Goal: Information Seeking & Learning: Find specific fact

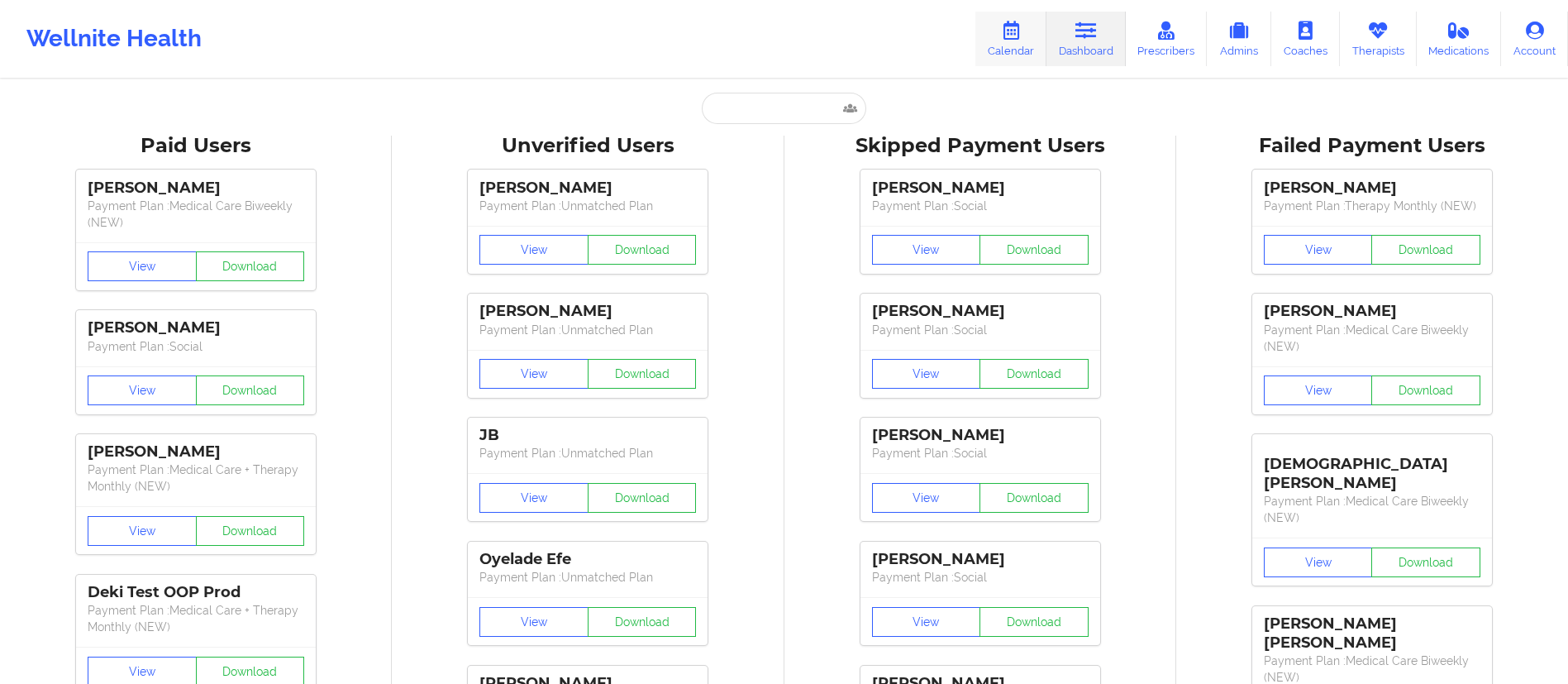
click at [1018, 53] on link "Calendar" at bounding box center [1011, 39] width 71 height 54
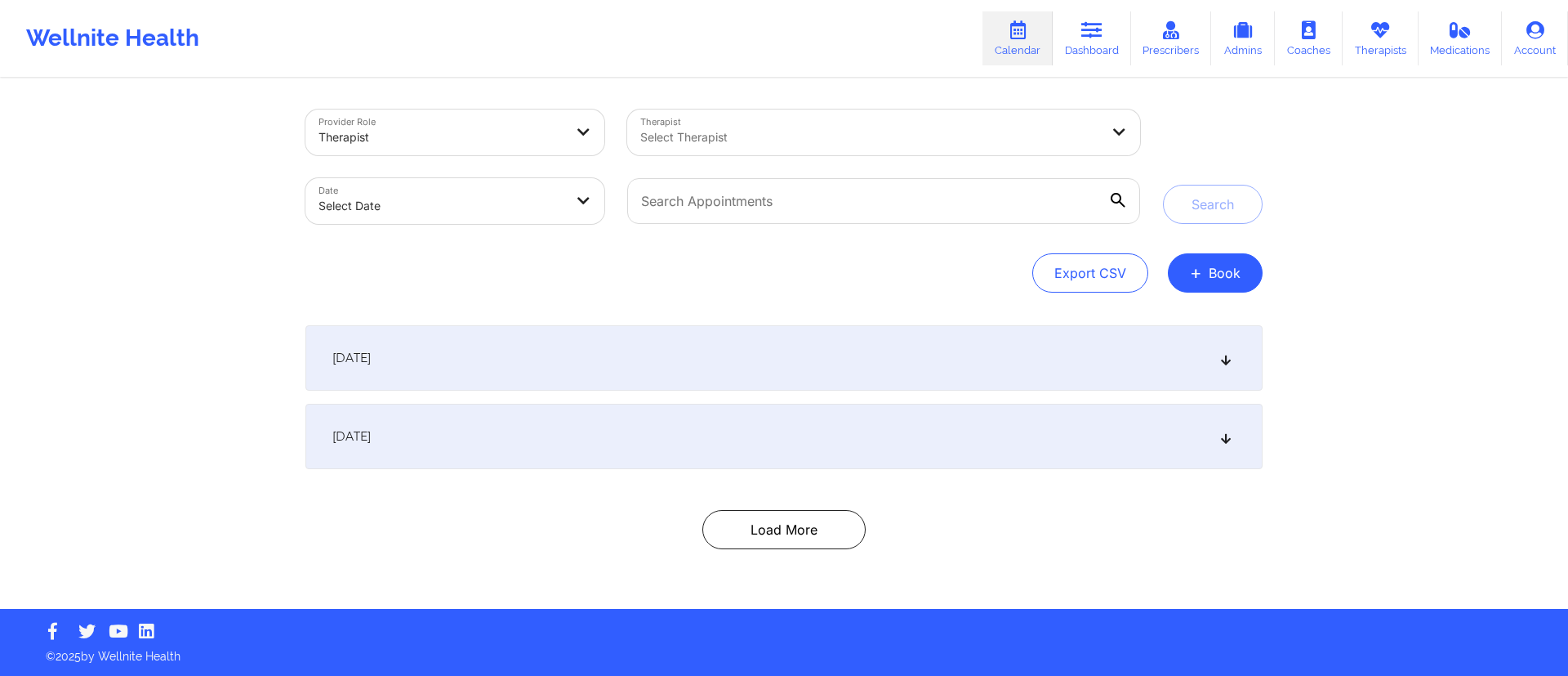
select select "2025-8"
select select "2025-9"
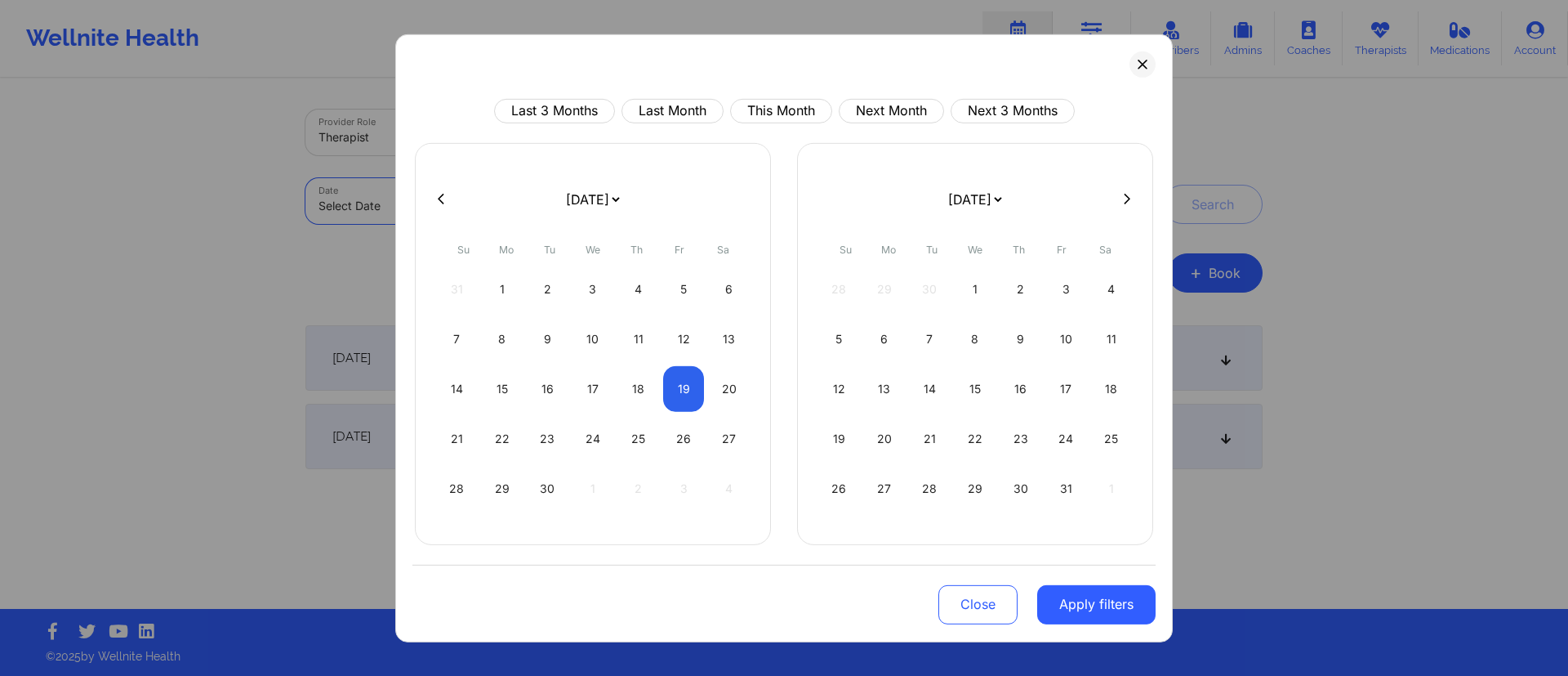
click at [427, 208] on body "Wellnite Health Calendar Dashboard Prescribers Admins Coaches Therapists Medica…" at bounding box center [784, 338] width 1568 height 676
click at [506, 282] on div "1" at bounding box center [503, 288] width 42 height 46
select select "2025-8"
select select "2025-9"
select select "2025-8"
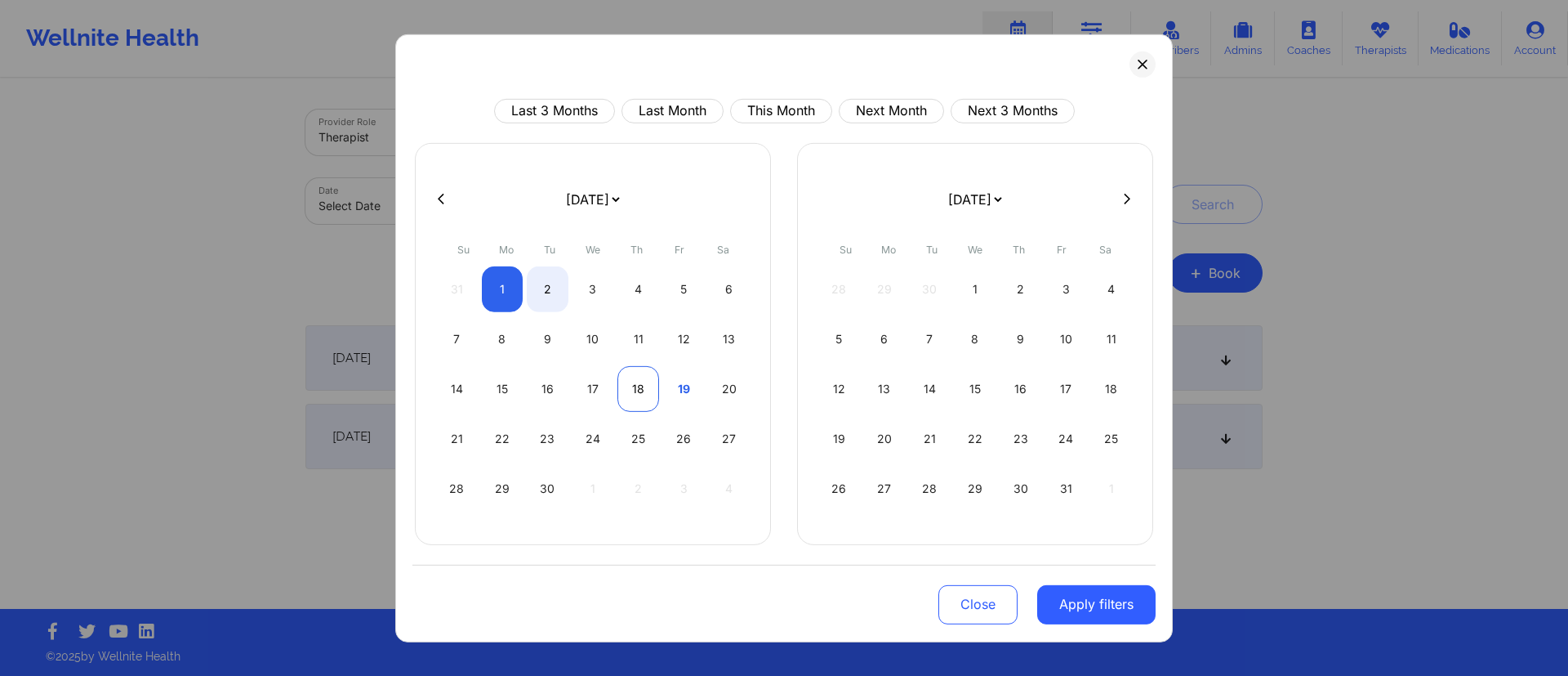
select select "2025-9"
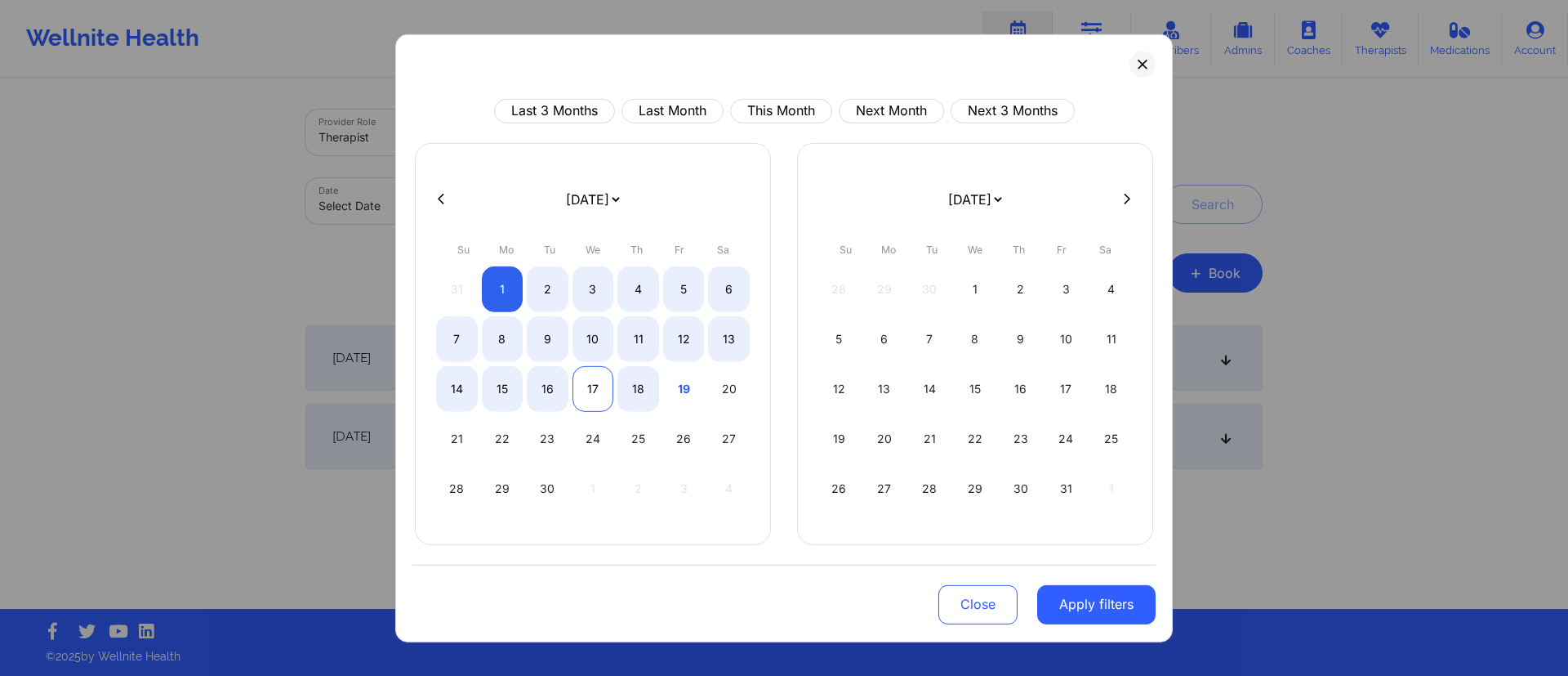
select select "2025-8"
select select "2025-9"
select select "2025-8"
select select "2025-9"
select select "2025-8"
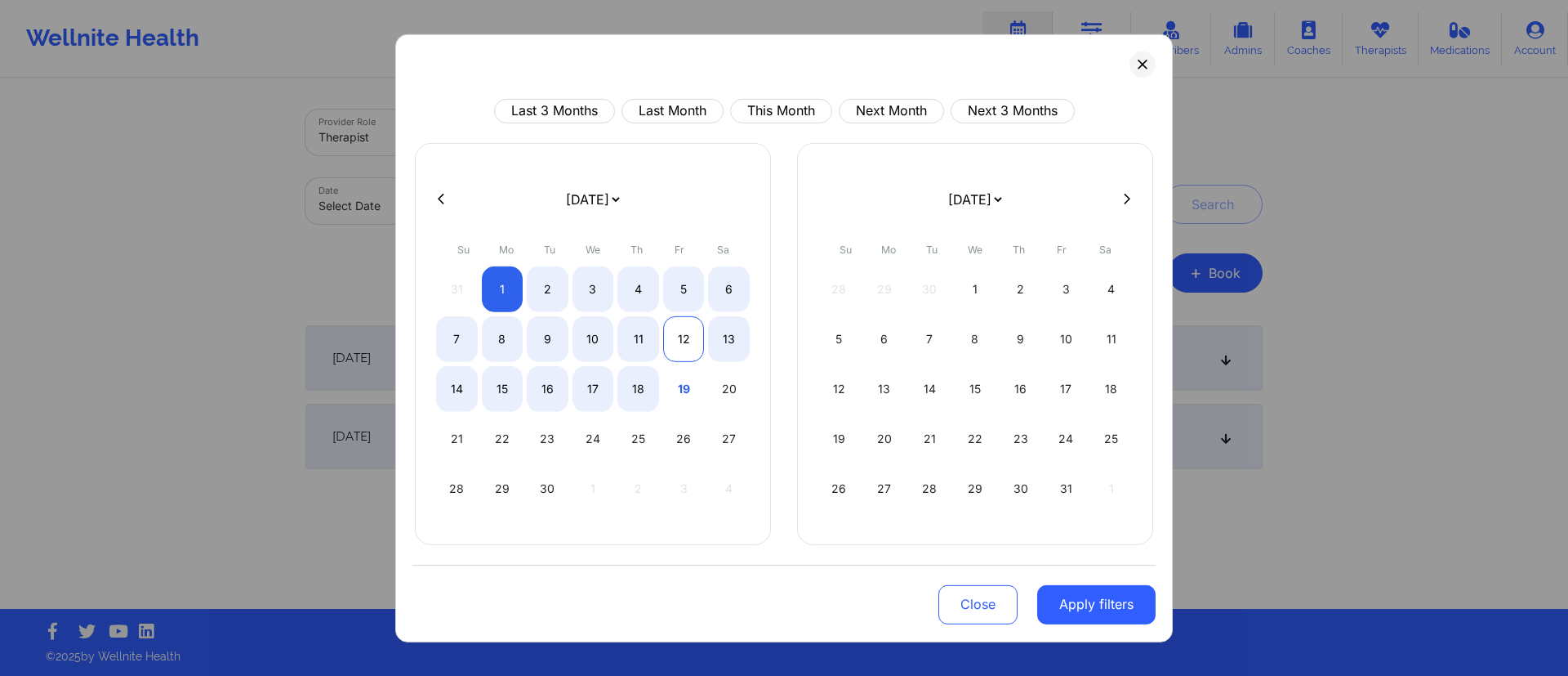
select select "2025-9"
select select "2025-8"
select select "2025-9"
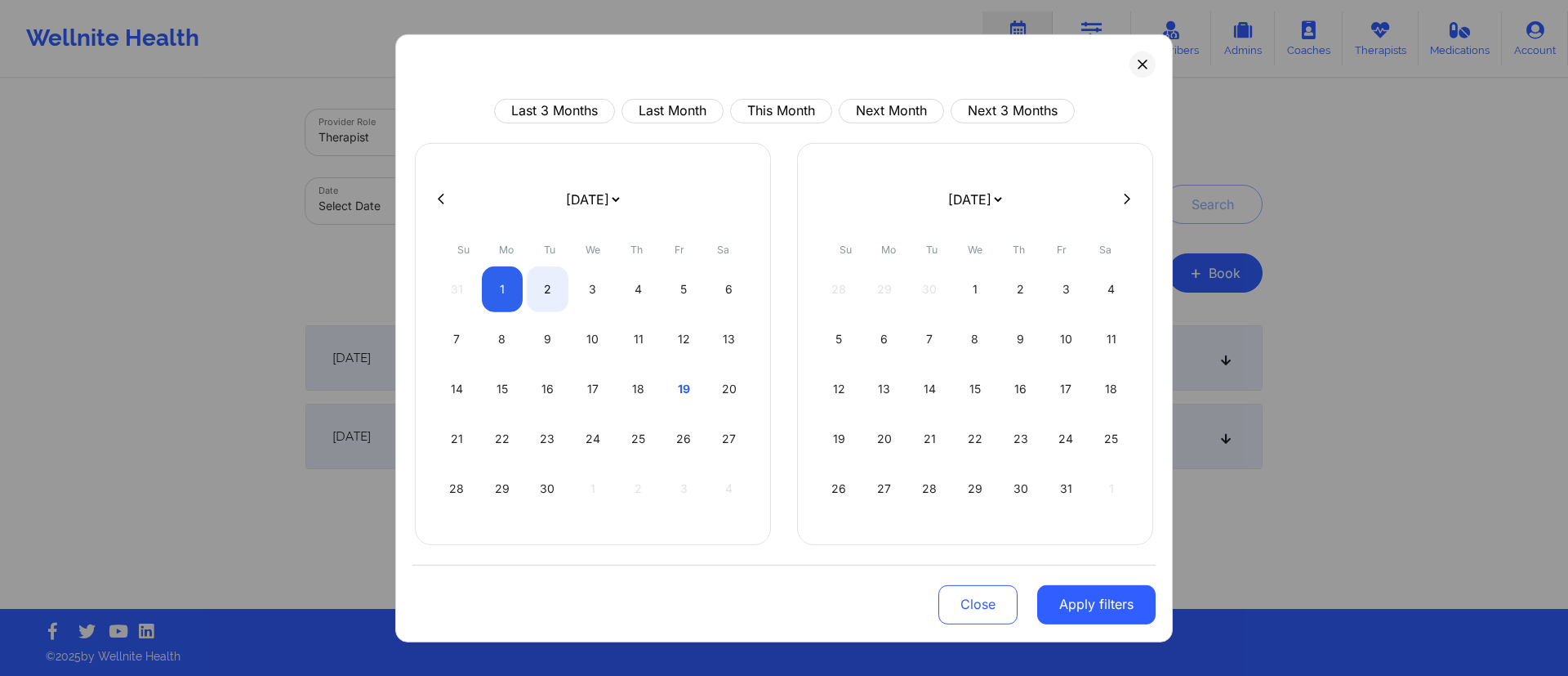
click at [477, 189] on form "[DATE] [DATE] [DATE] [DATE] [DATE] [DATE] [DATE] [DATE] [DATE] [DATE] [DATE] [D…" at bounding box center [593, 198] width 267 height 46
select select "2025-8"
select select "2025-9"
select select "2025-8"
select select "2025-9"
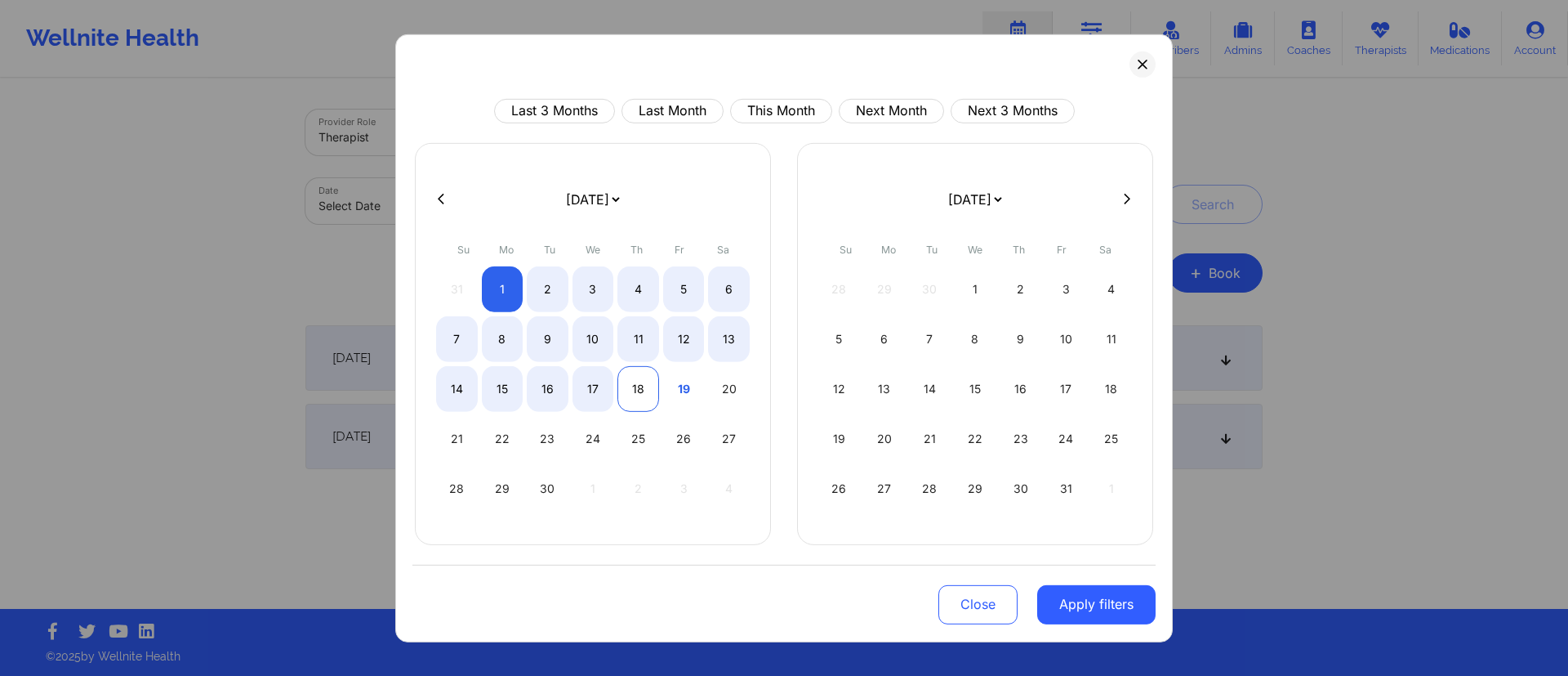
select select "2025-8"
select select "2025-9"
select select "2025-8"
select select "2025-9"
click at [598, 390] on div "17" at bounding box center [594, 388] width 42 height 46
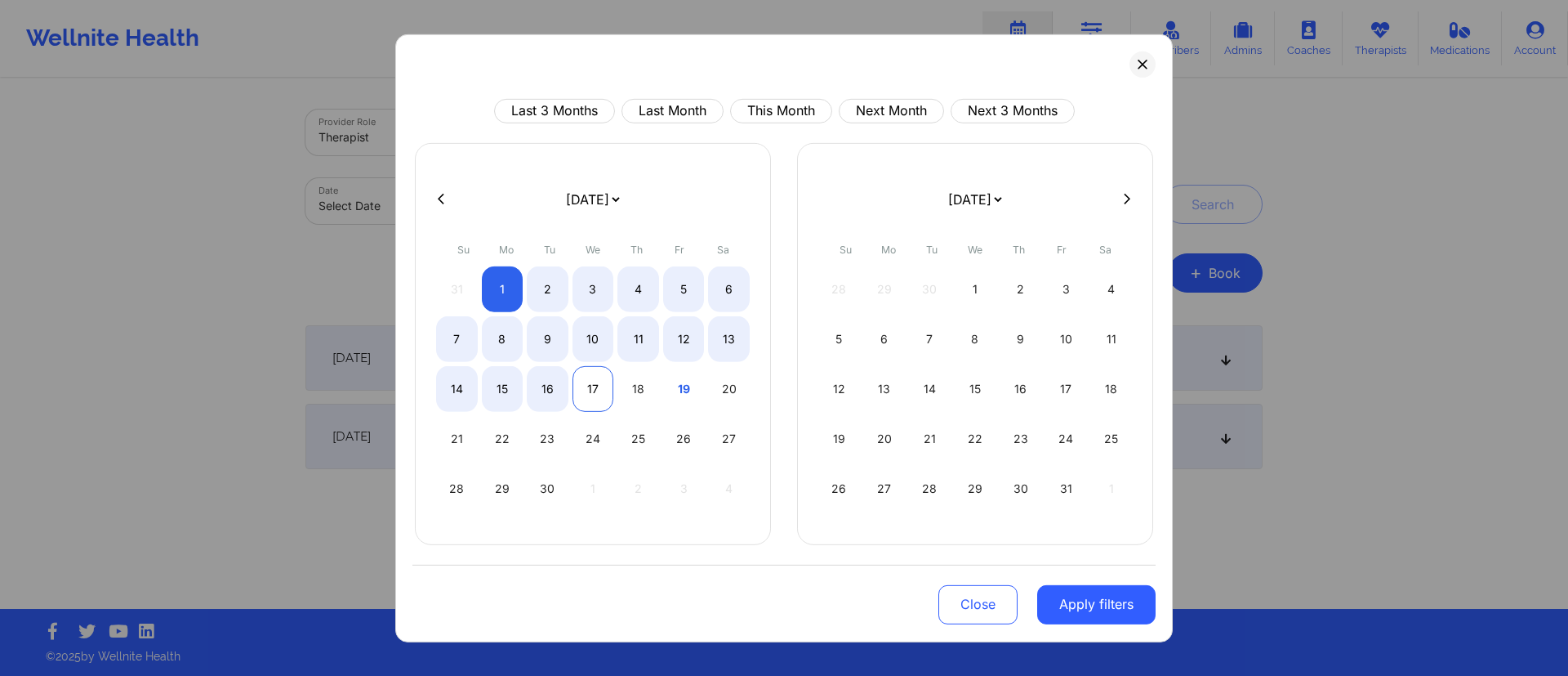
select select "2025-8"
select select "2025-9"
click at [598, 389] on div "17" at bounding box center [594, 388] width 42 height 46
select select "2025-8"
select select "2025-9"
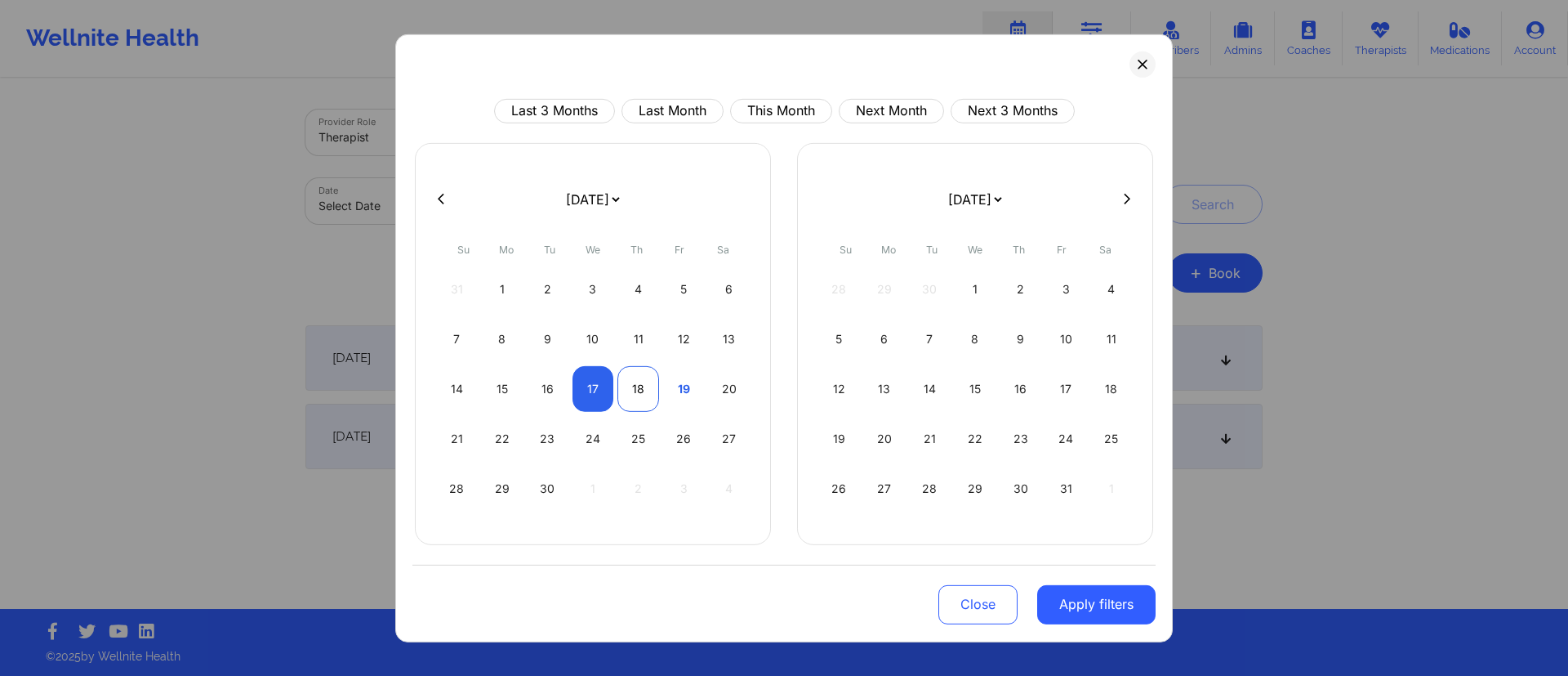
select select "2025-8"
select select "2025-9"
click at [647, 396] on div "18" at bounding box center [639, 388] width 42 height 46
select select "2025-8"
select select "2025-9"
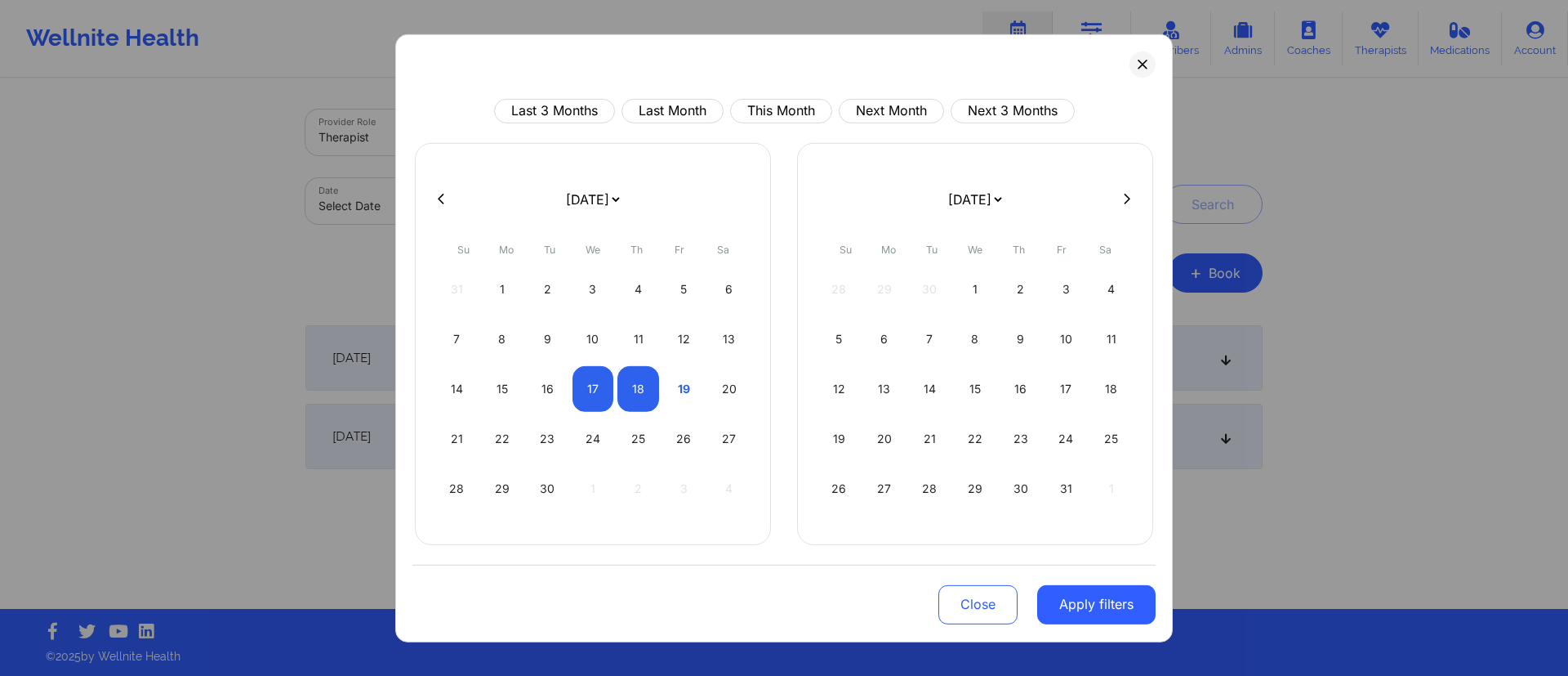
click at [1091, 606] on button "Apply filters" at bounding box center [1096, 604] width 118 height 39
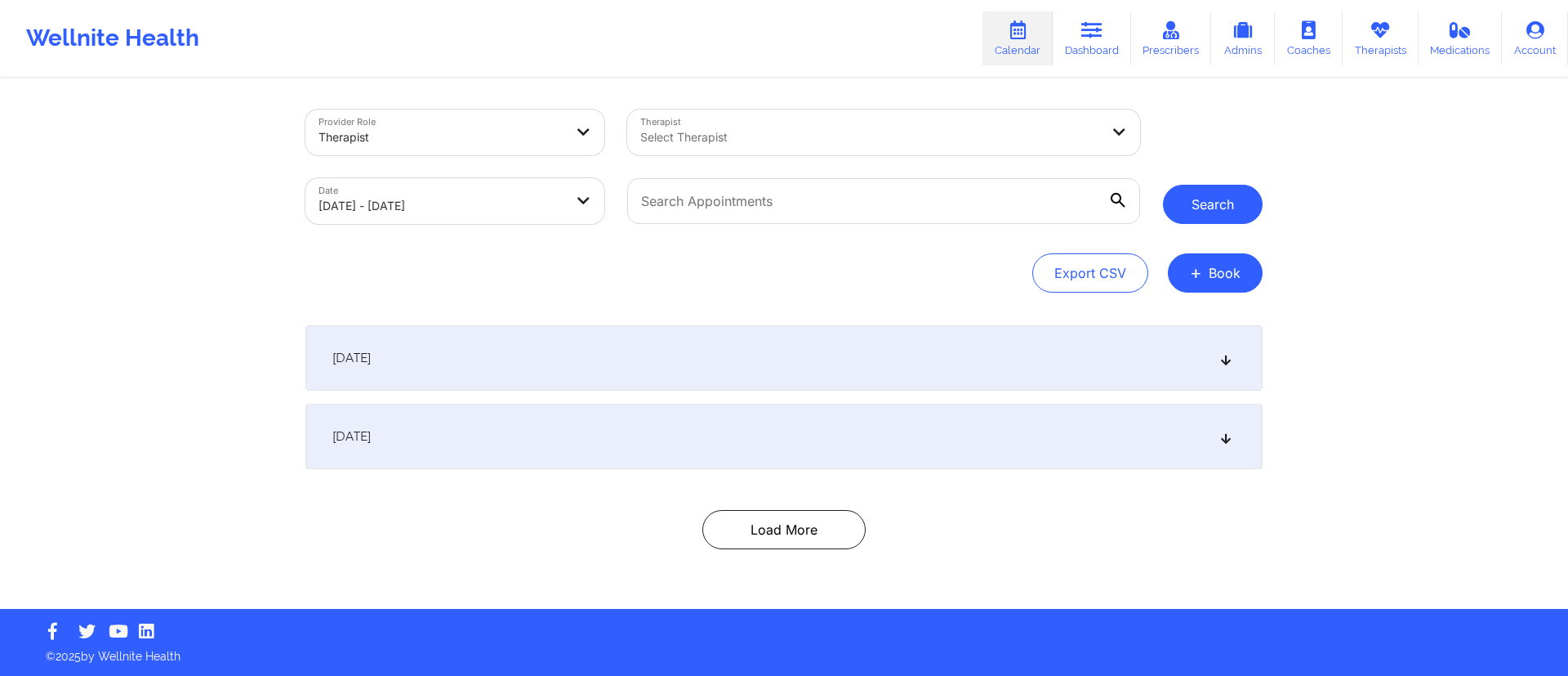
click at [1214, 203] on button "Search" at bounding box center [1213, 204] width 100 height 39
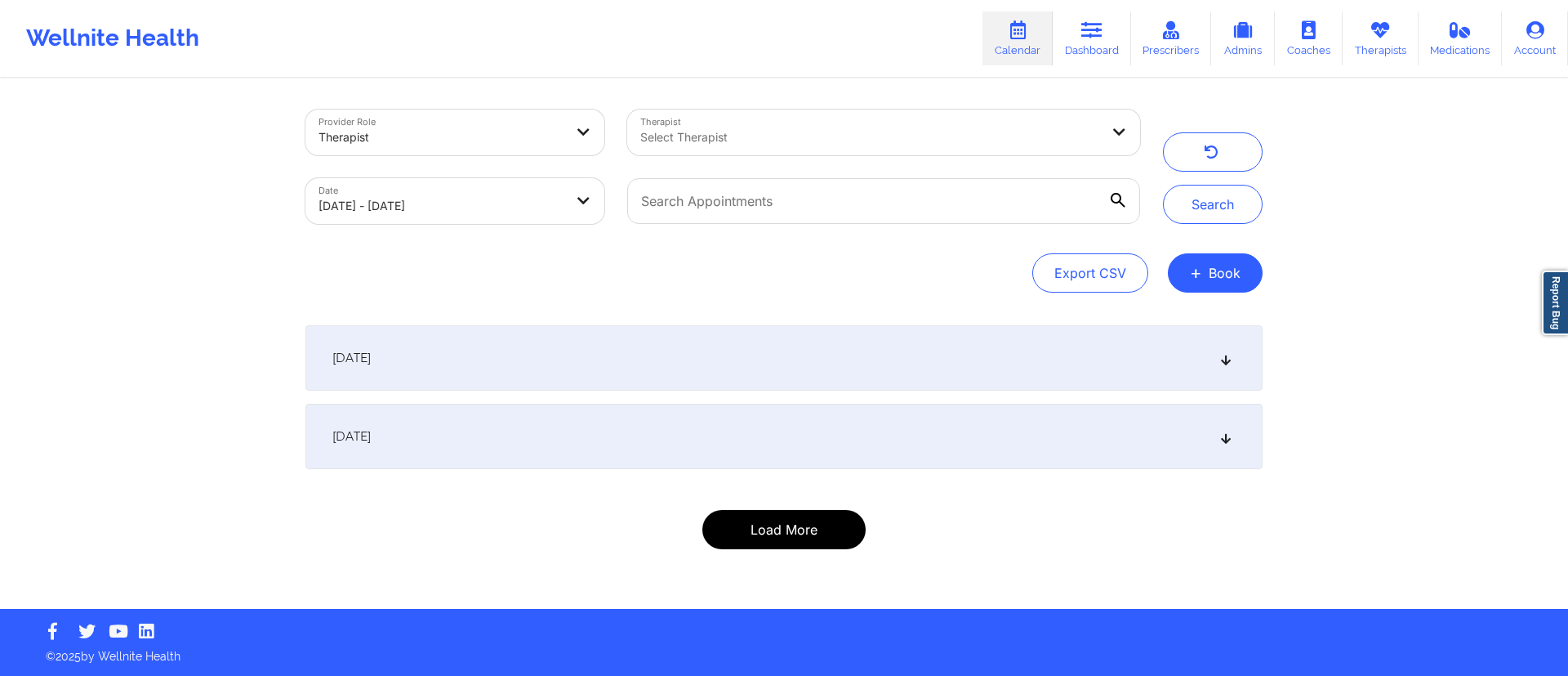
click at [801, 534] on button "Load More" at bounding box center [784, 529] width 163 height 39
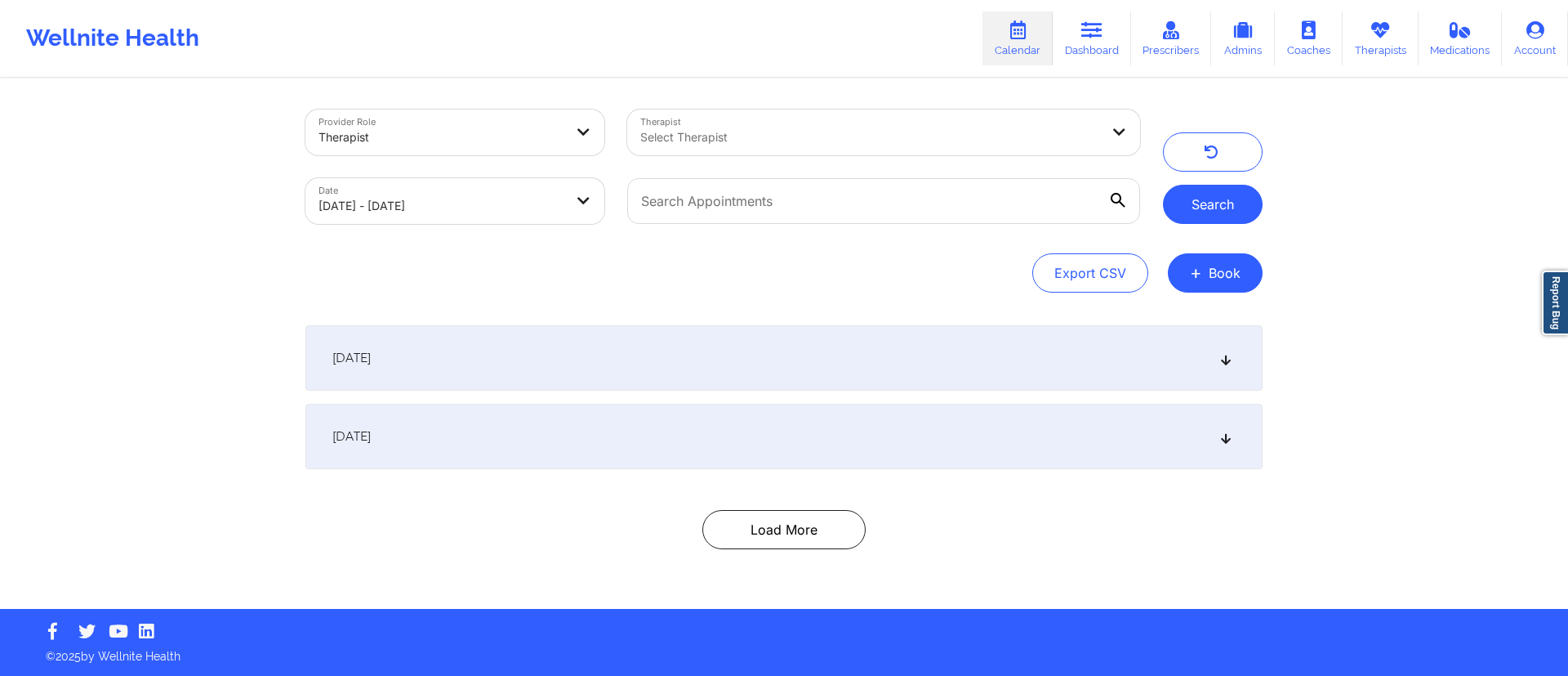
click at [1222, 209] on button "Search" at bounding box center [1213, 204] width 100 height 39
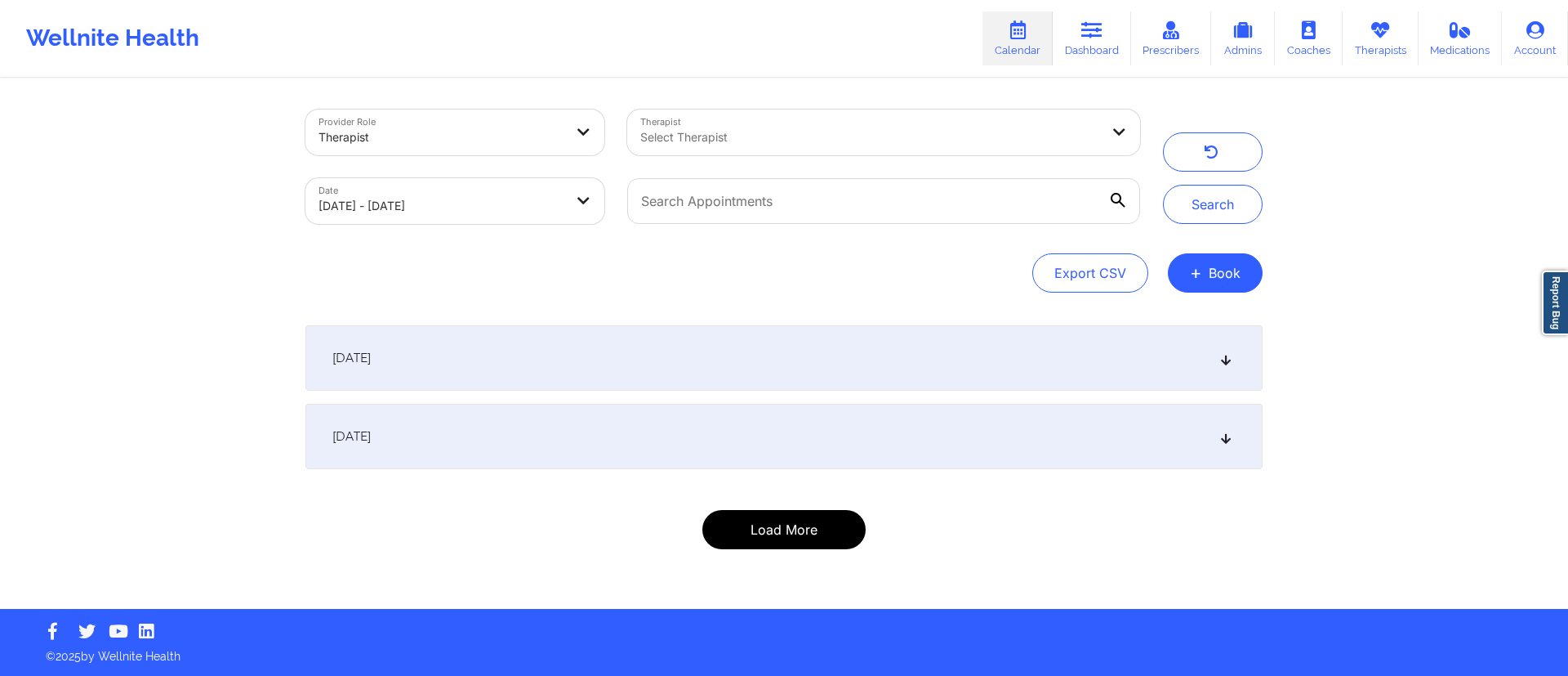
click at [783, 531] on button "Load More" at bounding box center [784, 529] width 163 height 39
click at [1523, 30] on link "Account" at bounding box center [1536, 38] width 66 height 54
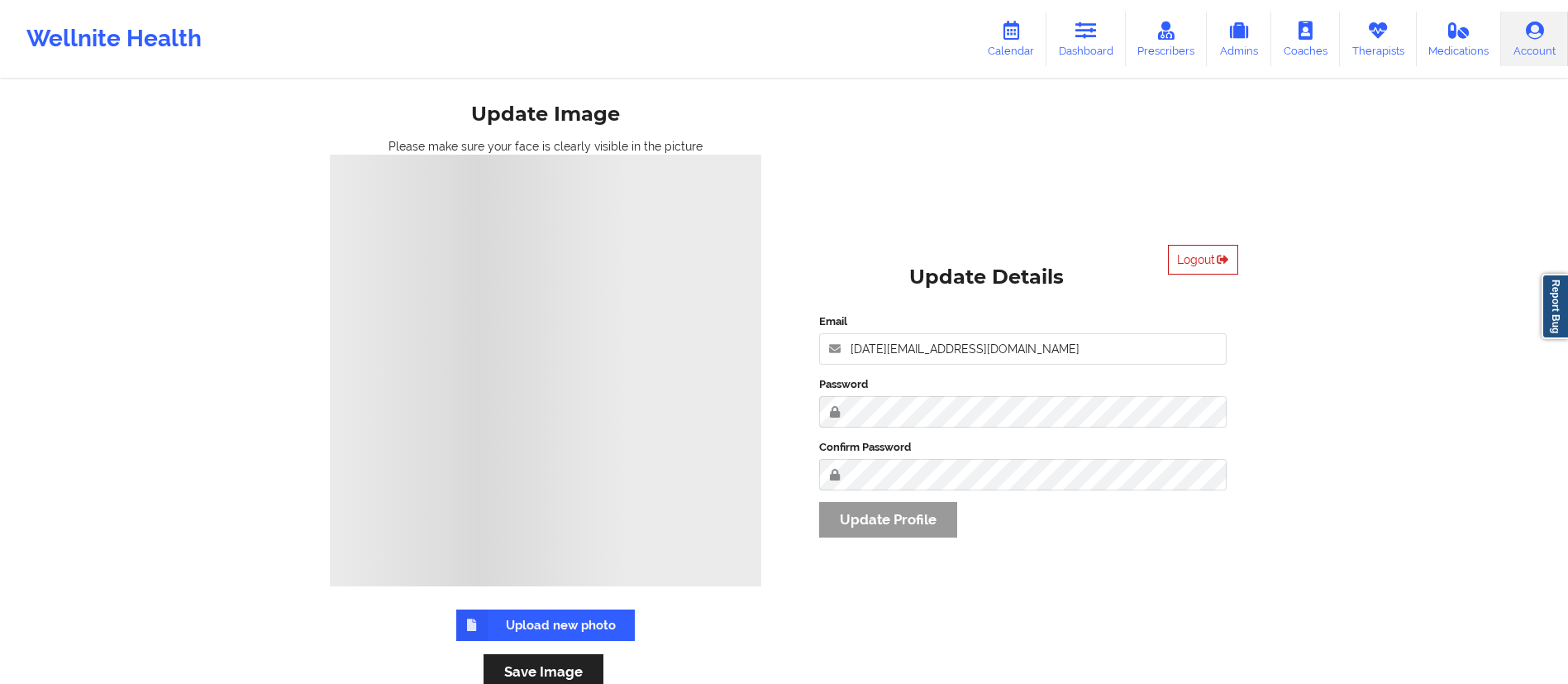
click at [1207, 262] on button "Logout" at bounding box center [1202, 260] width 70 height 30
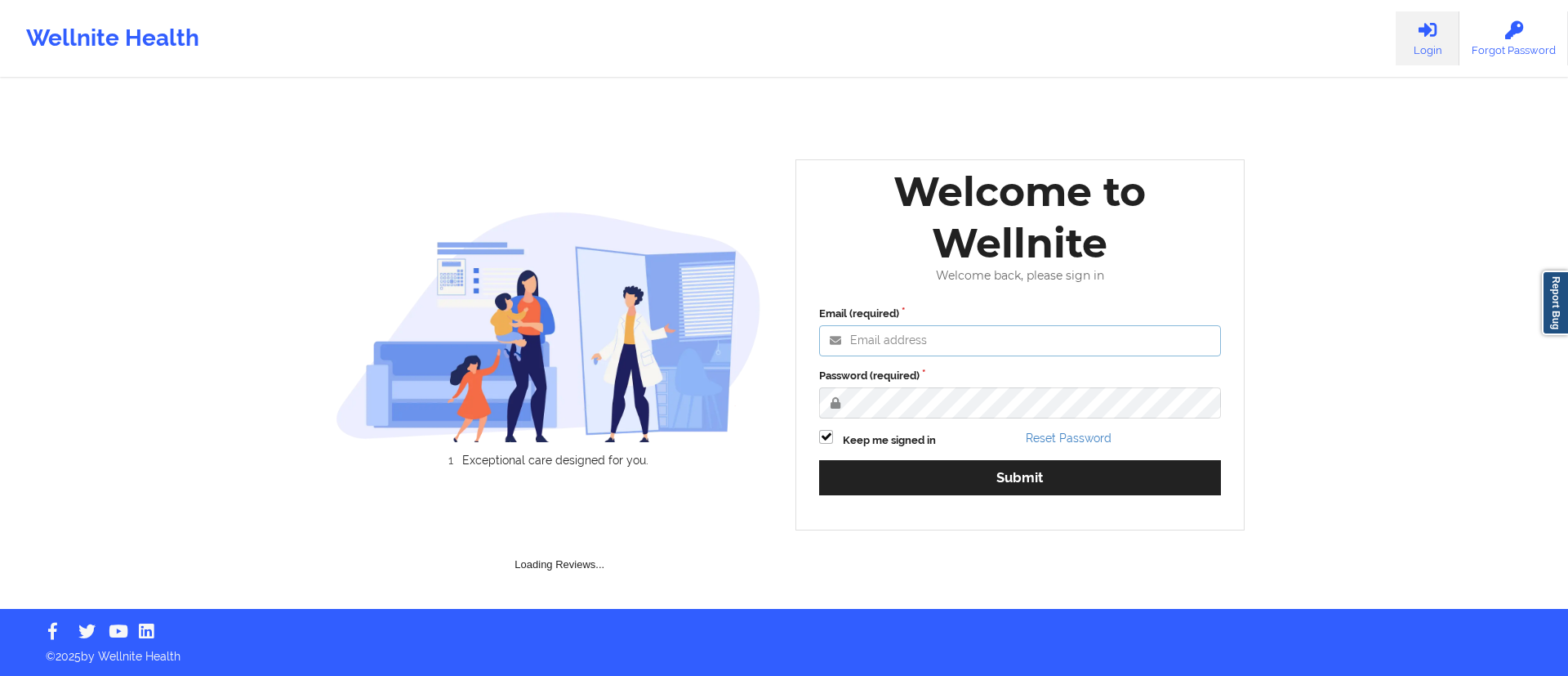
type input "[DATE][EMAIL_ADDRESS][DOMAIN_NAME]"
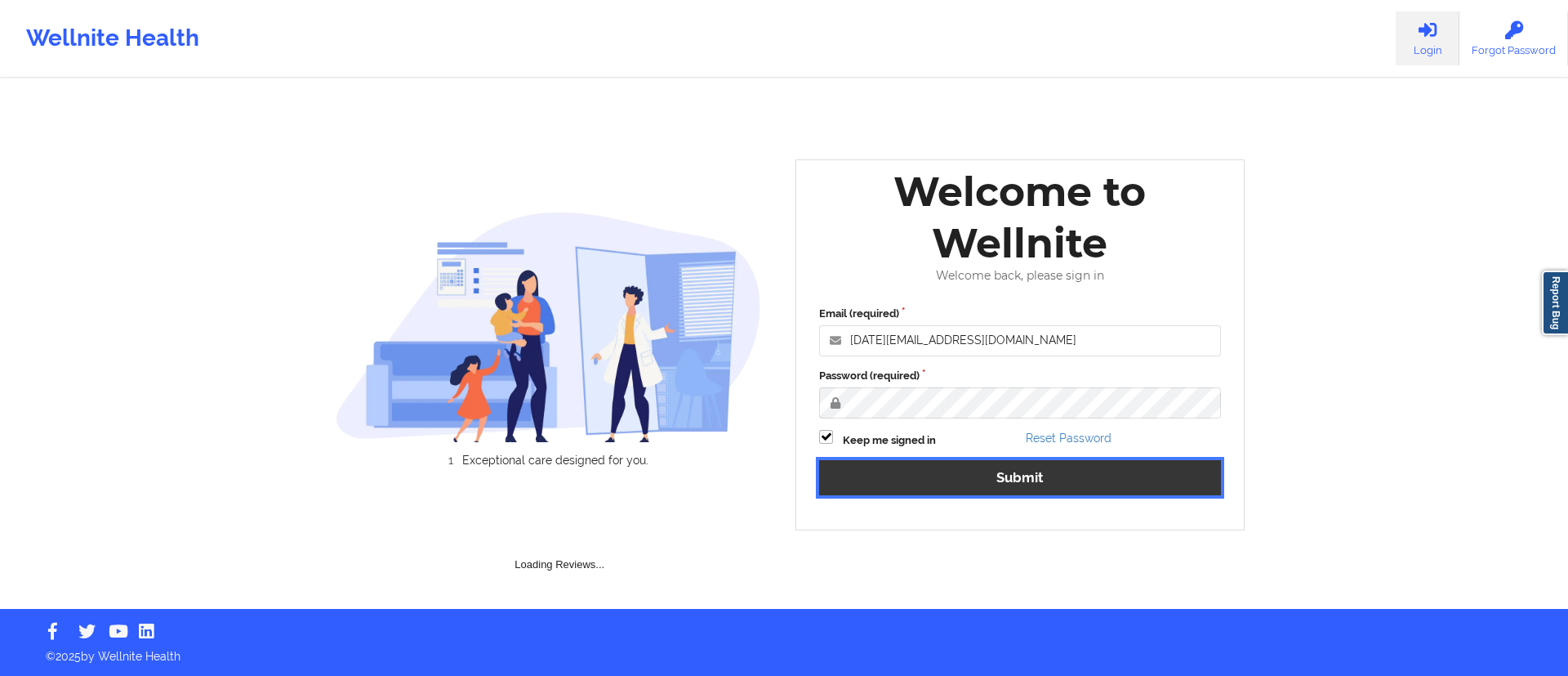
click at [926, 478] on div "Email (required) [DATE][EMAIL_ADDRESS][DOMAIN_NAME] Password (required) Keep me…" at bounding box center [1020, 405] width 425 height 224
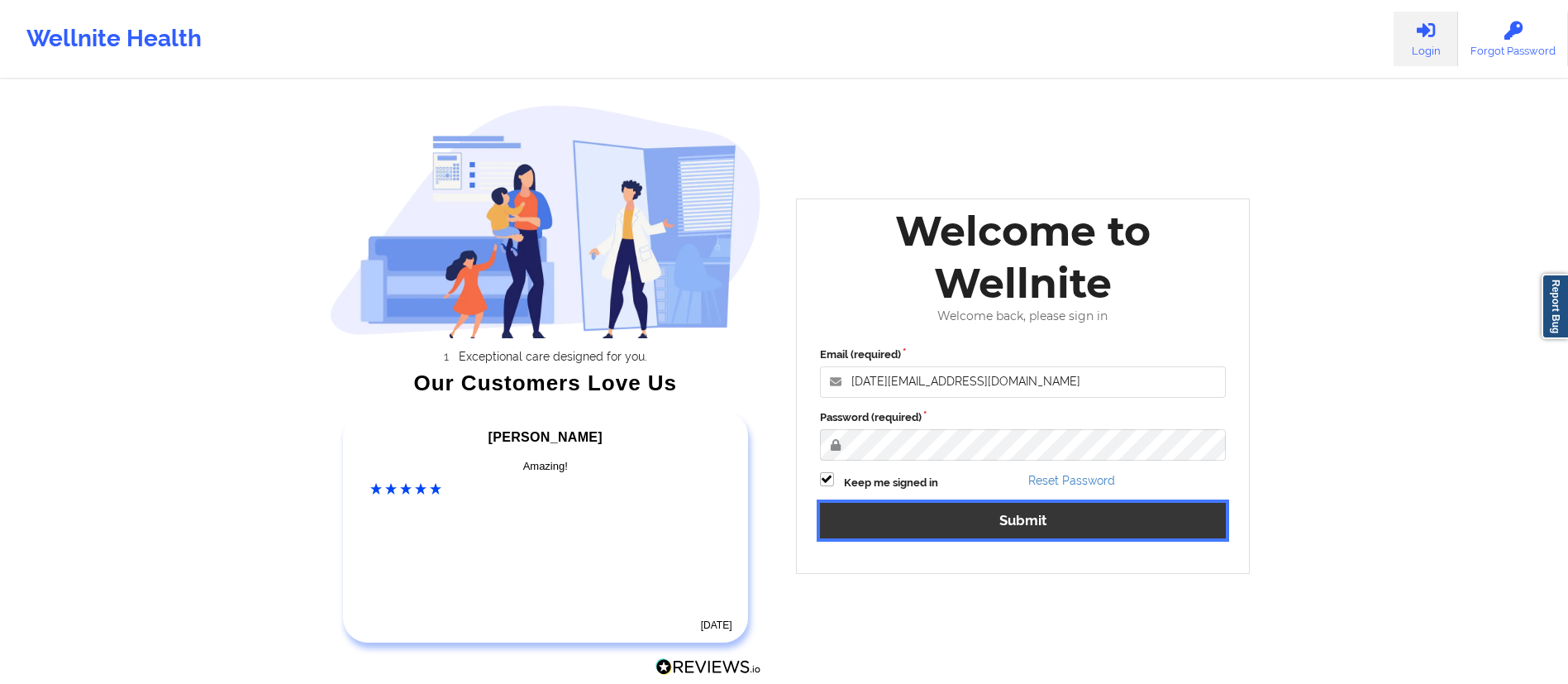
click at [935, 528] on button "Submit" at bounding box center [1024, 521] width 407 height 36
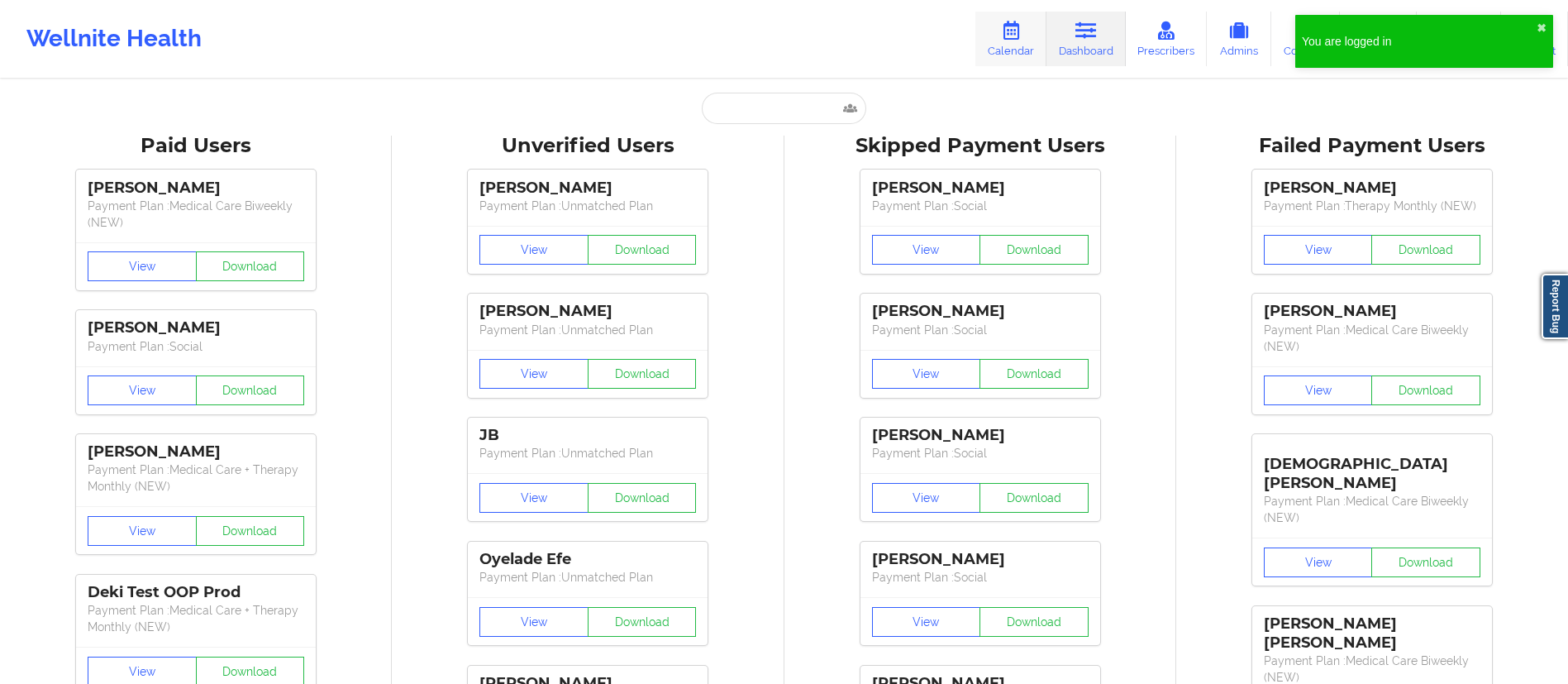
click at [1010, 31] on icon at bounding box center [1011, 31] width 22 height 18
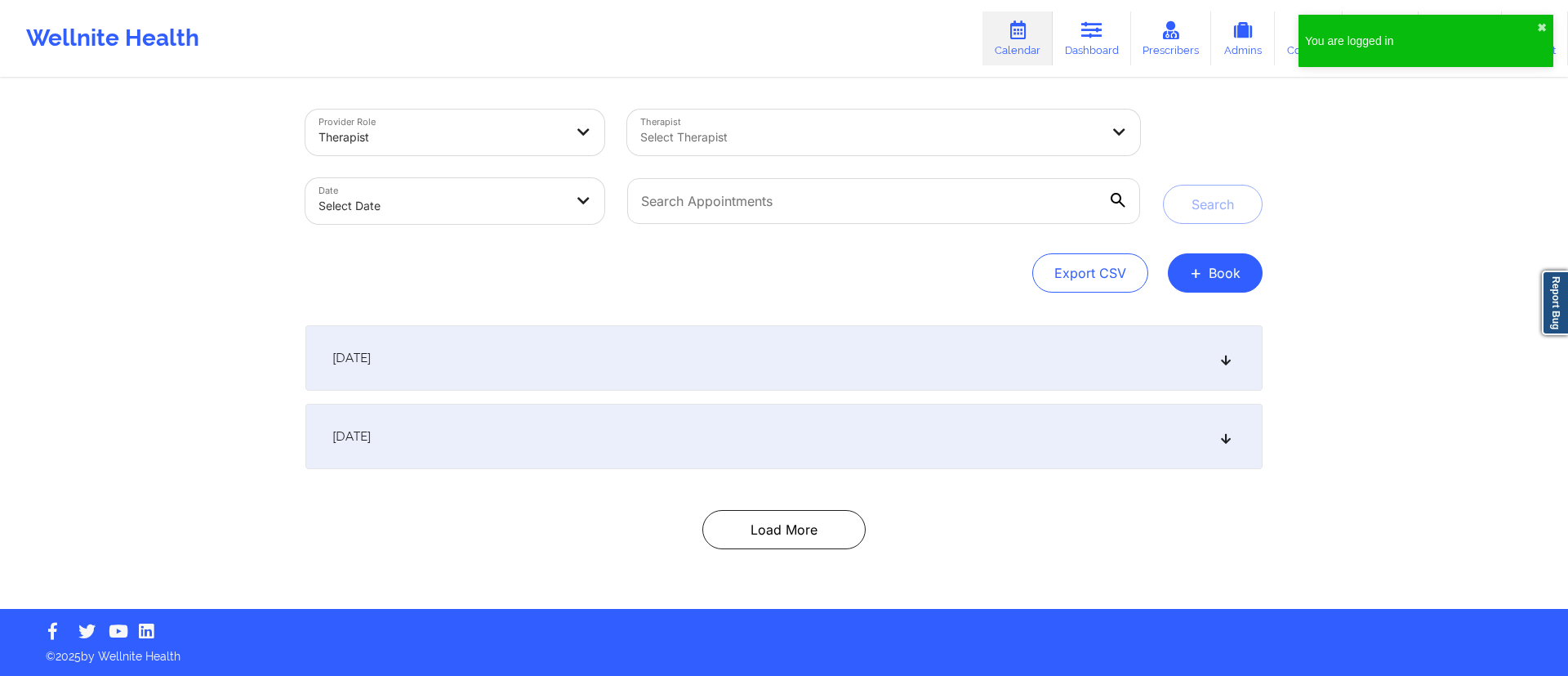
click at [376, 199] on body "You are logged in ✖︎ Wellnite Health Calendar Dashboard Prescribers Admins Coac…" at bounding box center [784, 338] width 1568 height 676
select select "2025-8"
select select "2025-9"
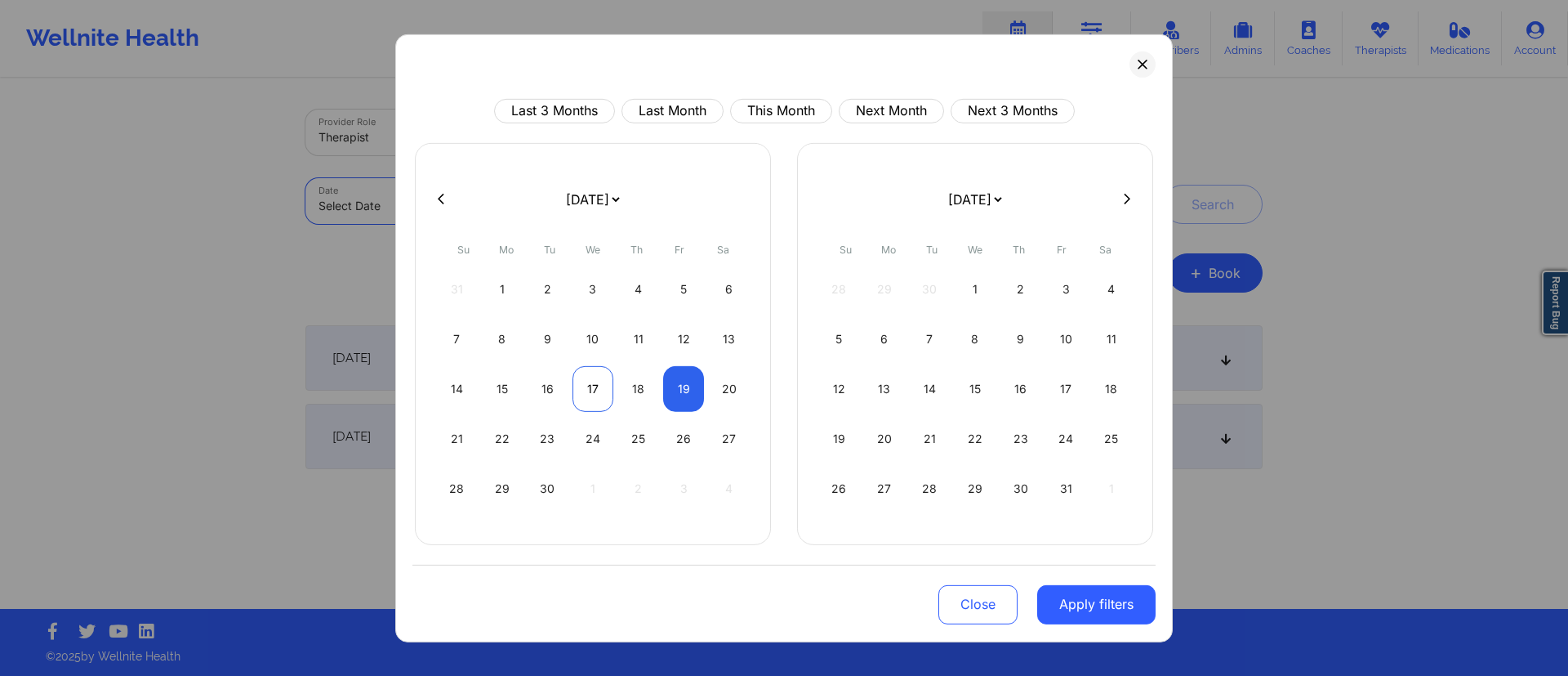
click at [598, 397] on div "17" at bounding box center [594, 388] width 42 height 46
select select "2025-8"
select select "2025-9"
select select "2025-8"
select select "2025-9"
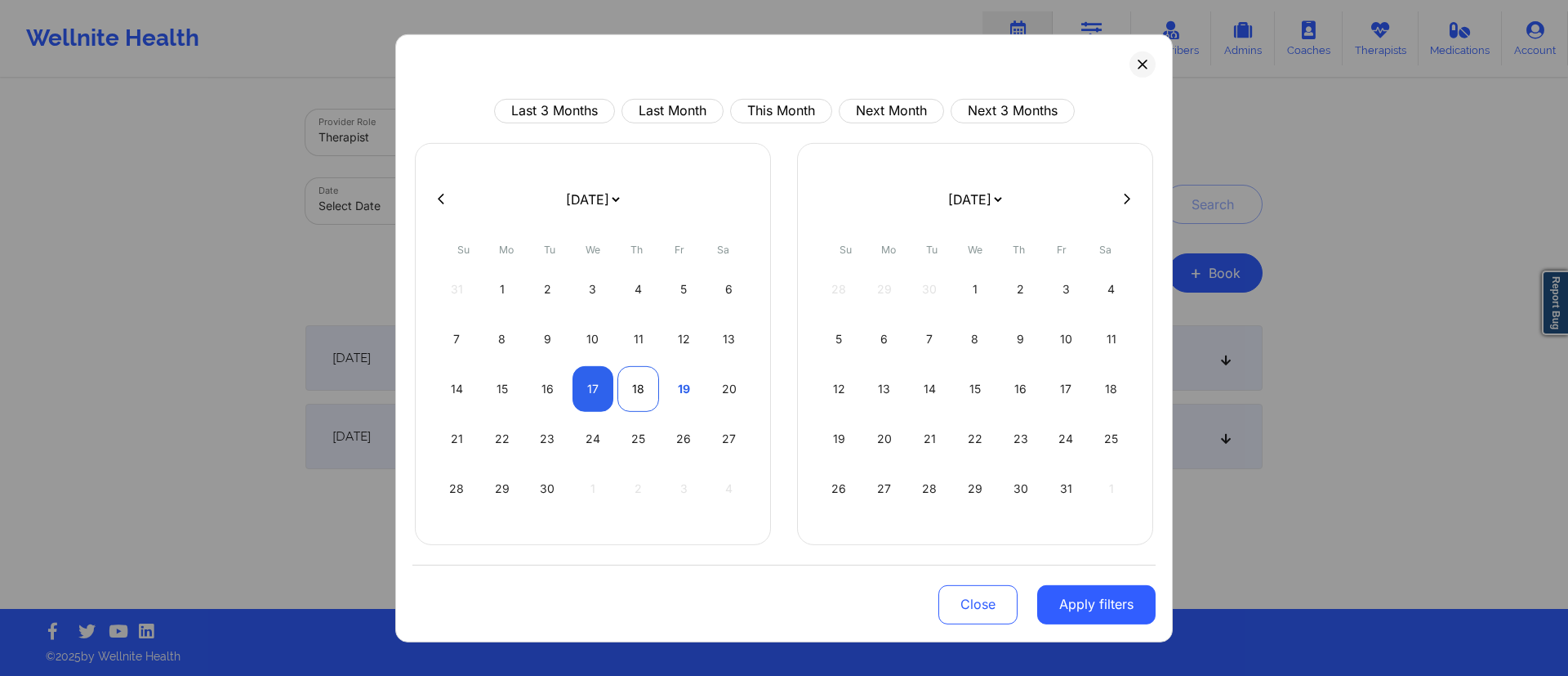
click at [651, 398] on div "18" at bounding box center [639, 388] width 42 height 46
select select "2025-8"
select select "2025-9"
click at [1072, 603] on button "Apply filters" at bounding box center [1096, 604] width 118 height 39
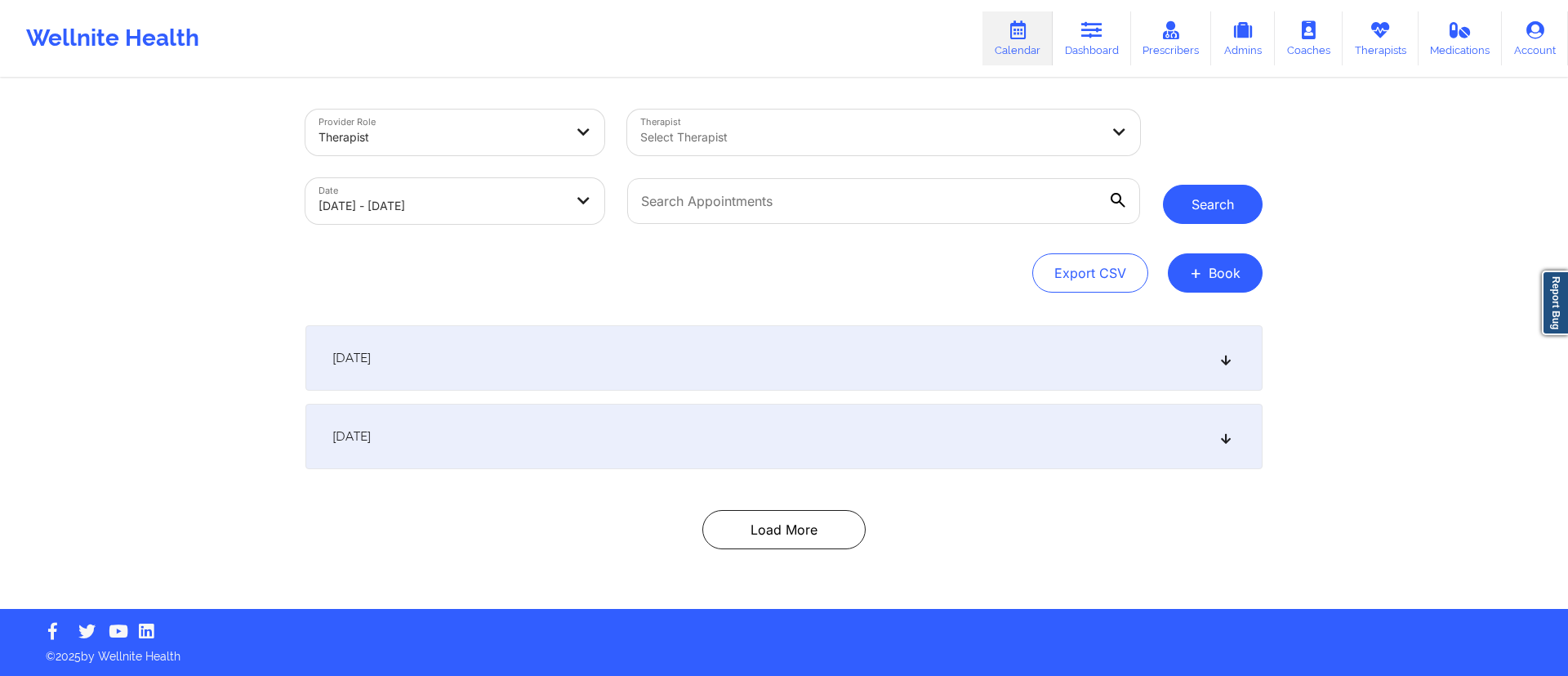
click at [1202, 201] on button "Search" at bounding box center [1213, 204] width 100 height 39
click at [566, 371] on div "[DATE]" at bounding box center [784, 358] width 958 height 65
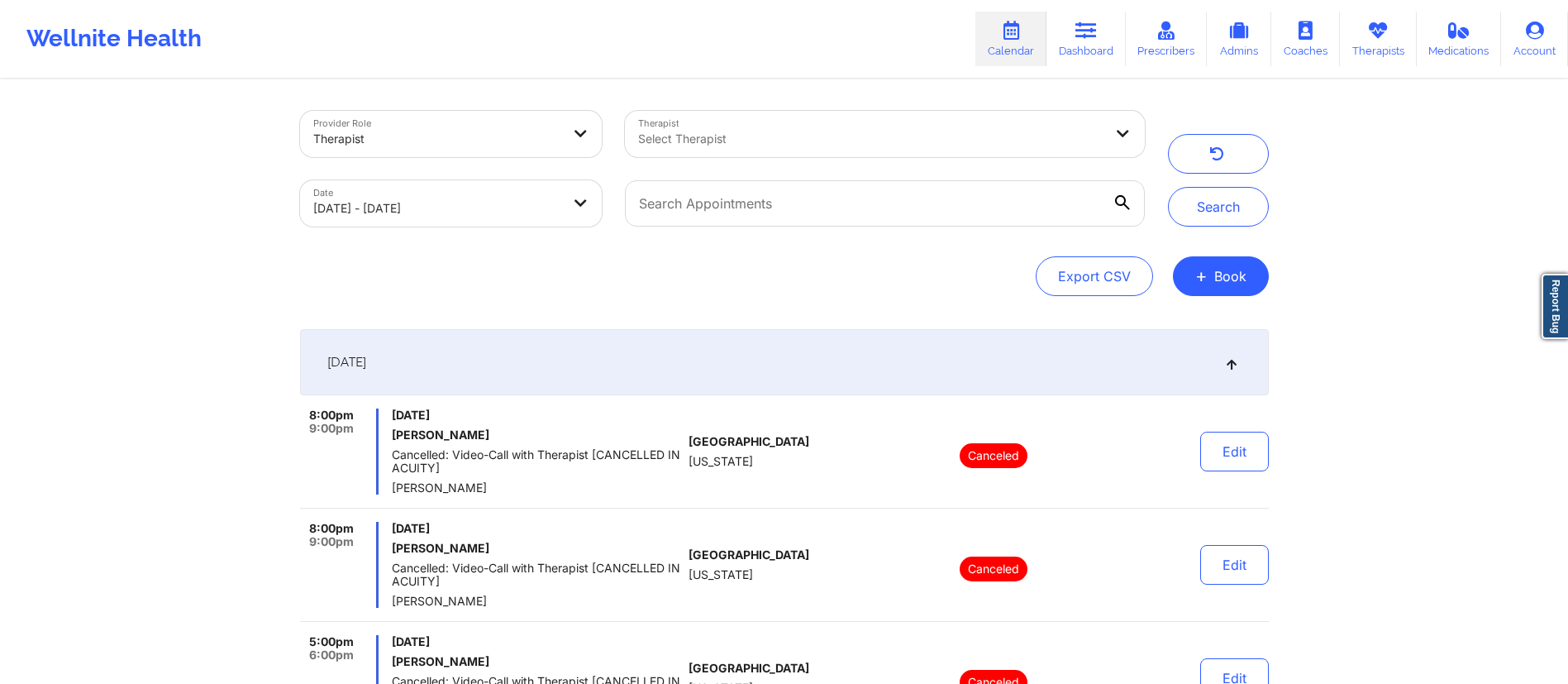
click at [685, 367] on div "[DATE]" at bounding box center [784, 362] width 969 height 66
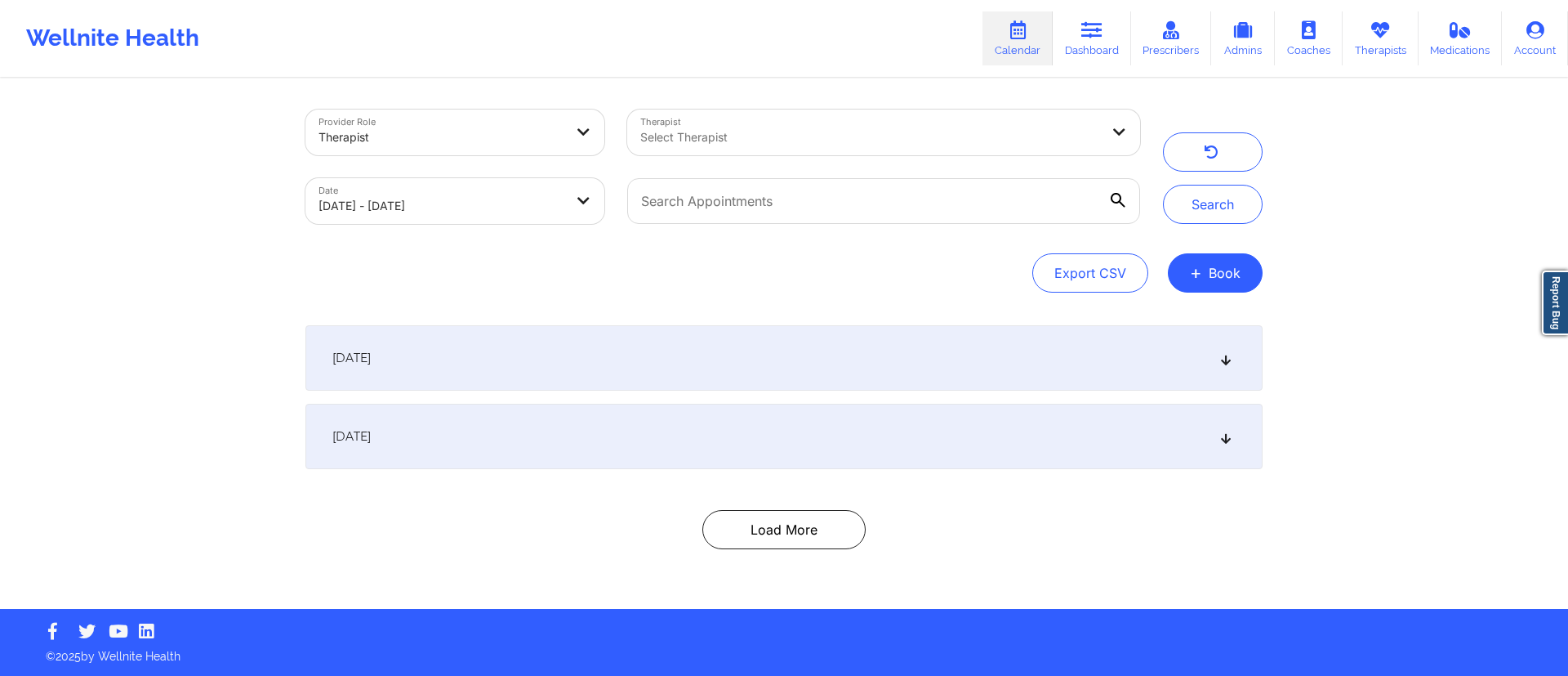
click at [633, 432] on div "[DATE]" at bounding box center [784, 436] width 958 height 65
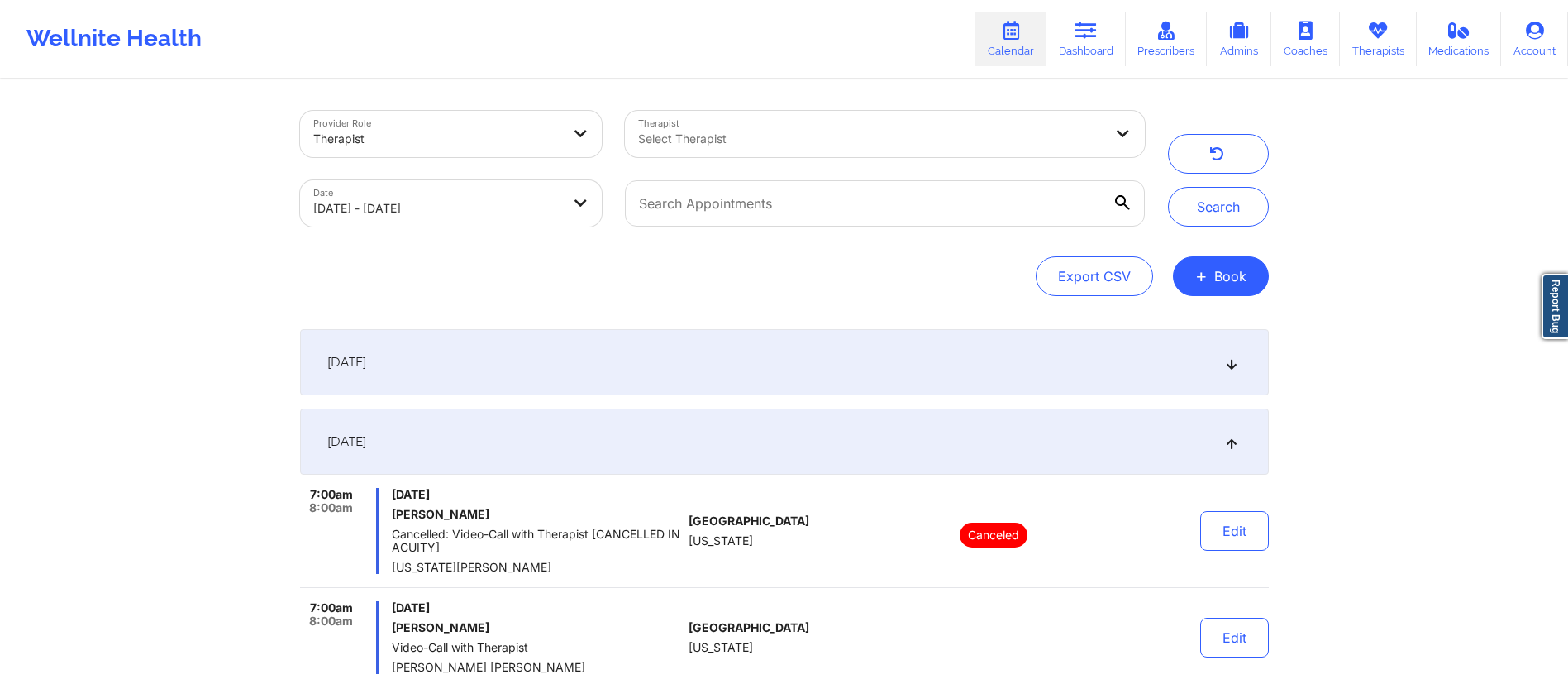
click at [653, 440] on div "[DATE]" at bounding box center [784, 441] width 969 height 66
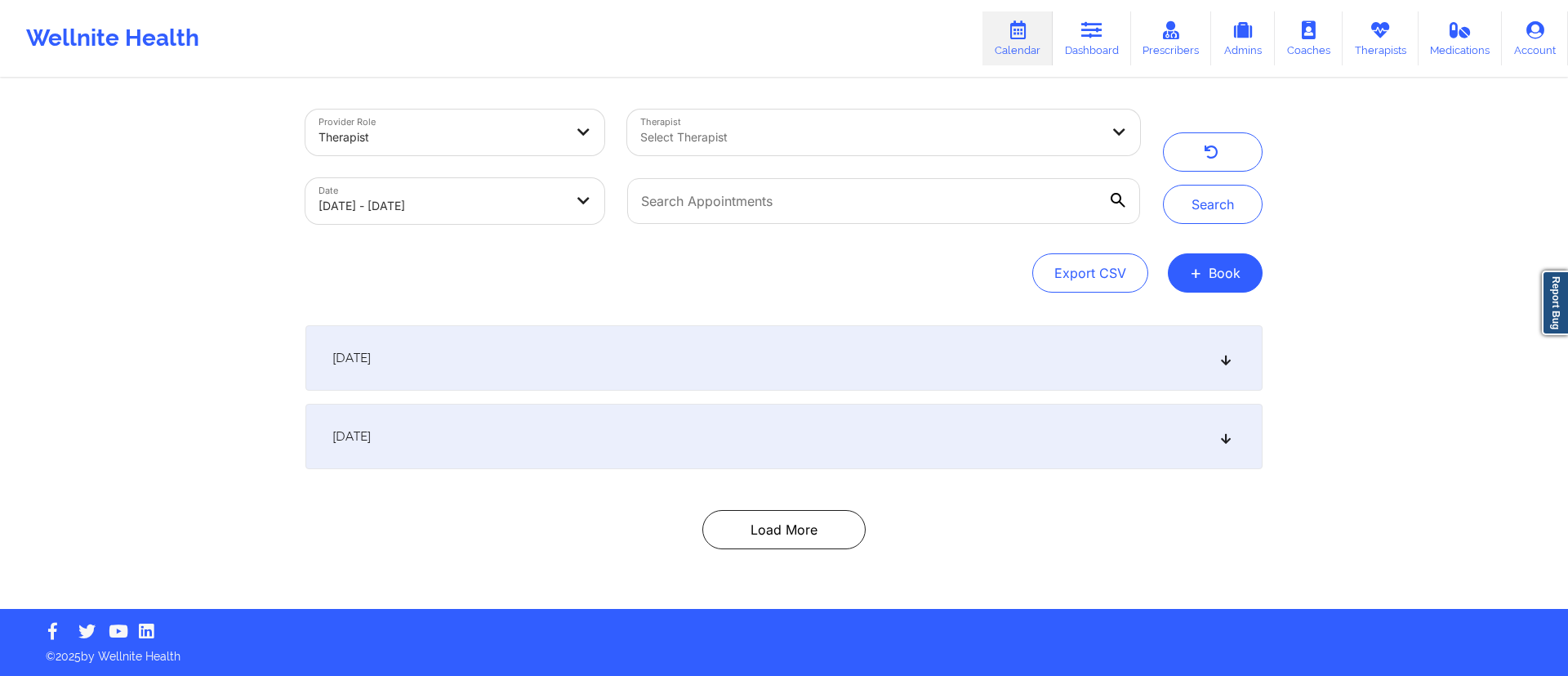
click at [471, 208] on body "Wellnite Health Calendar Dashboard Prescribers Admins Coaches Therapists Medica…" at bounding box center [784, 338] width 1568 height 676
select select "2025-8"
select select "2025-9"
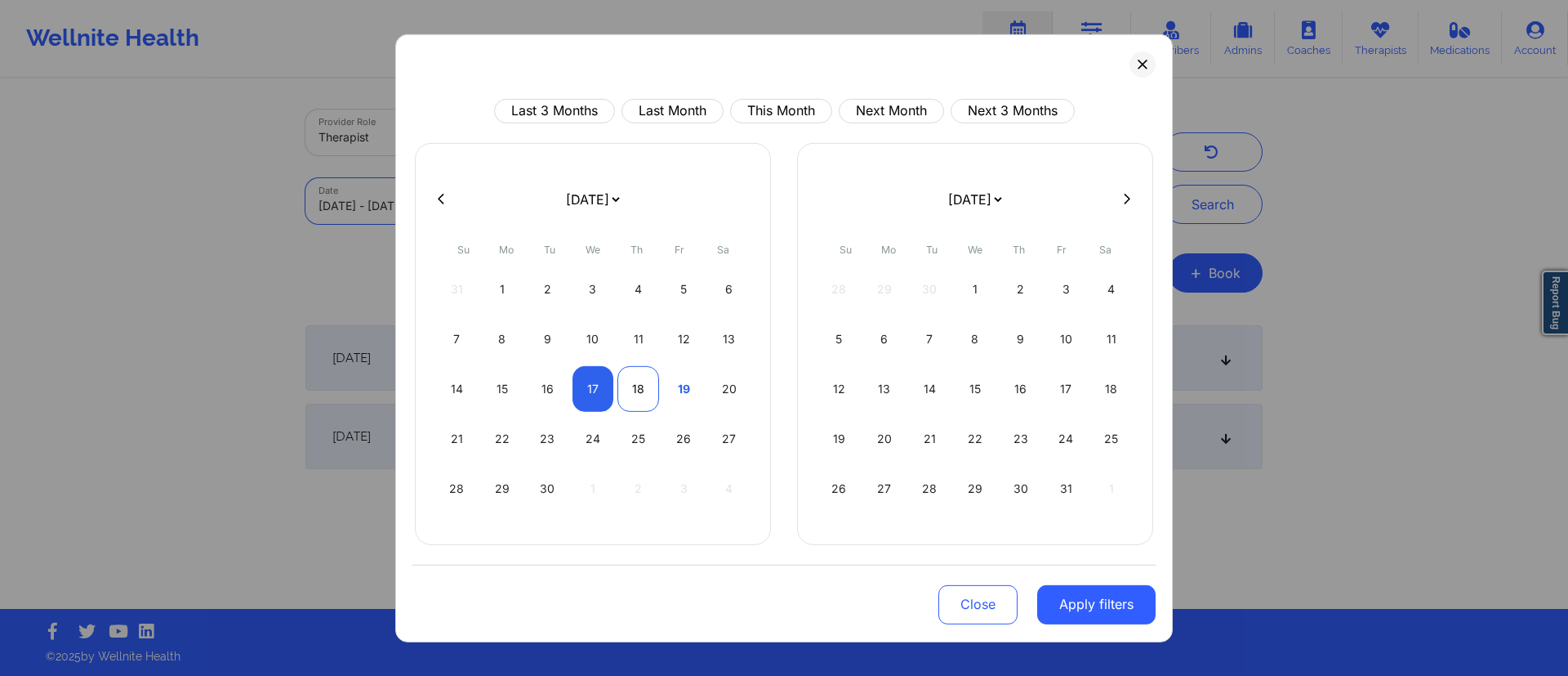
click at [639, 393] on div "18" at bounding box center [639, 388] width 42 height 46
select select "2025-8"
select select "2025-9"
select select "2025-8"
select select "2025-9"
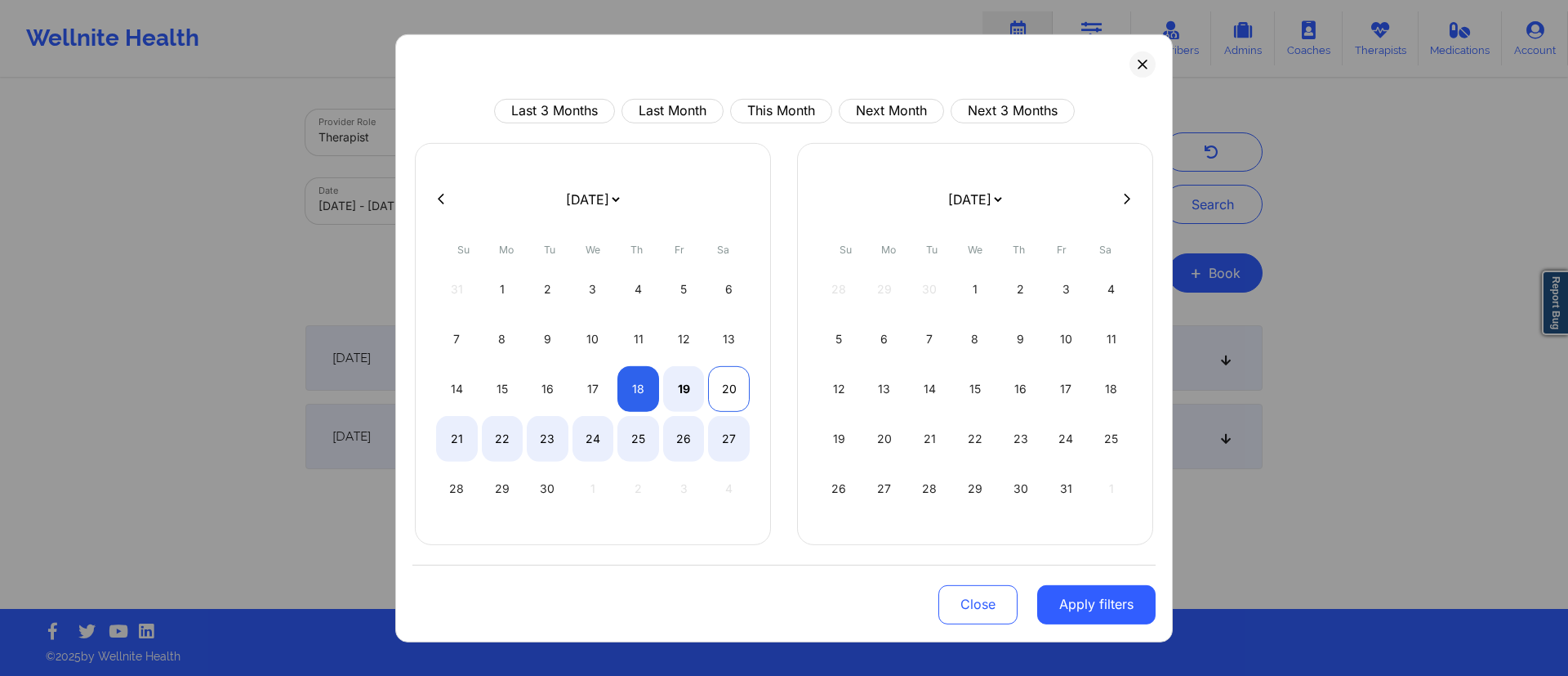
select select "2025-8"
select select "2025-9"
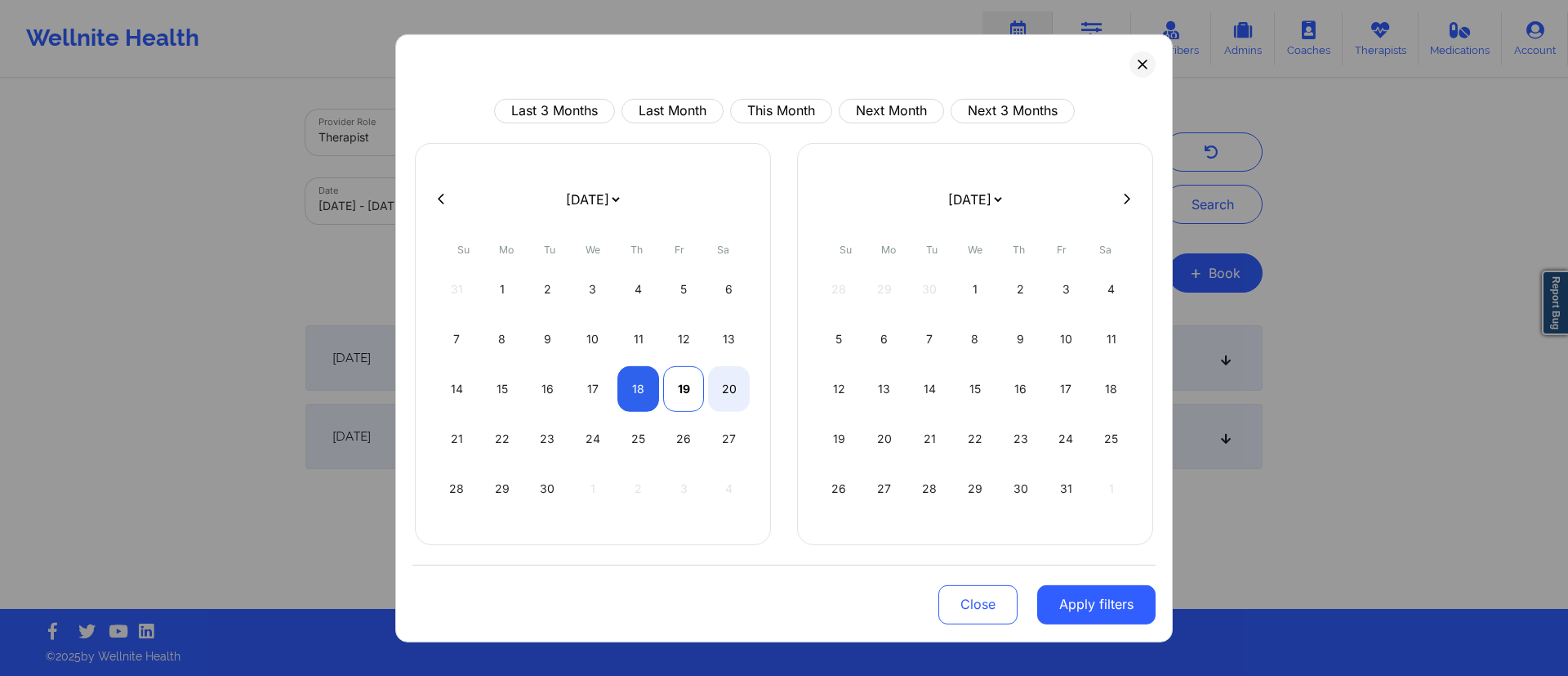
select select "2025-8"
select select "2025-9"
click at [680, 392] on div "19" at bounding box center [683, 388] width 42 height 46
select select "2025-8"
select select "2025-9"
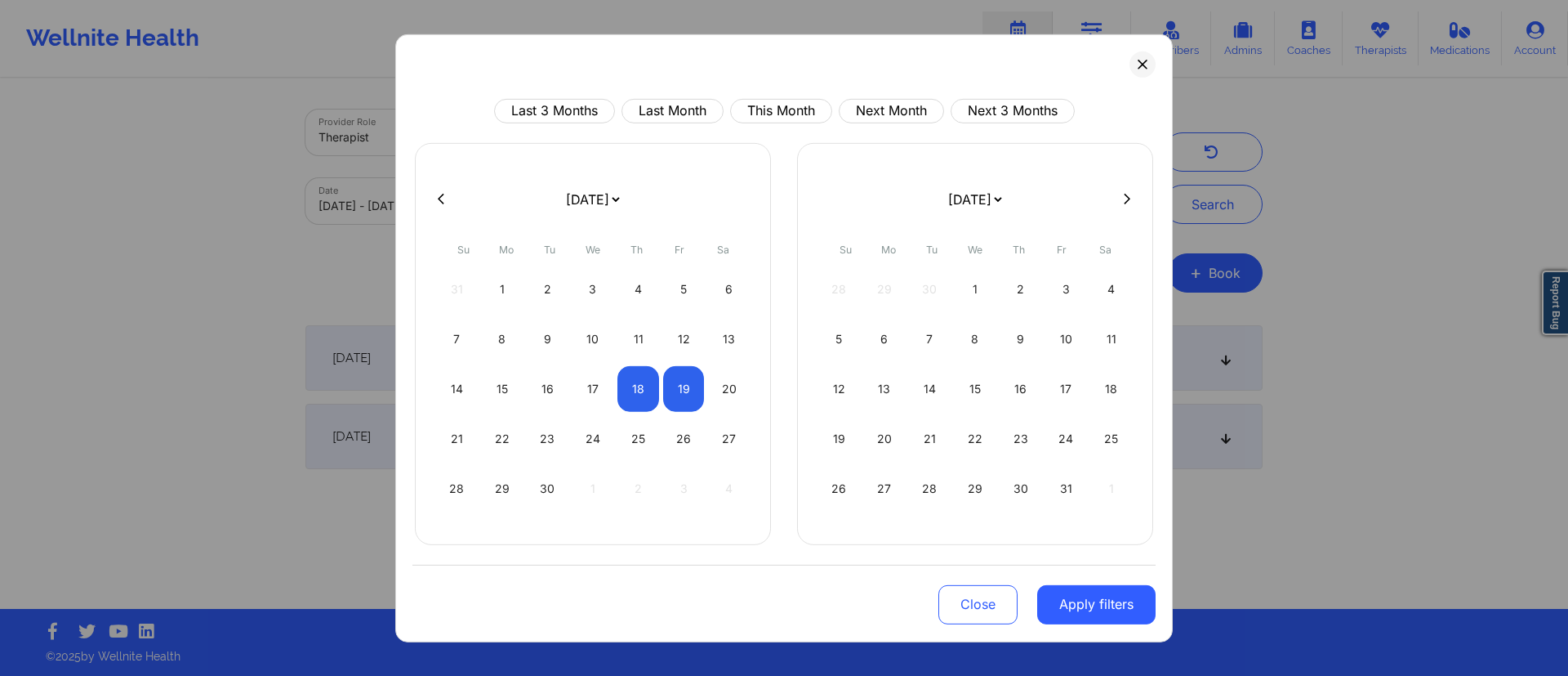
drag, startPoint x: 1103, startPoint y: 614, endPoint x: 1099, endPoint y: 605, distance: 9.8
click at [1100, 615] on button "Apply filters" at bounding box center [1096, 604] width 118 height 39
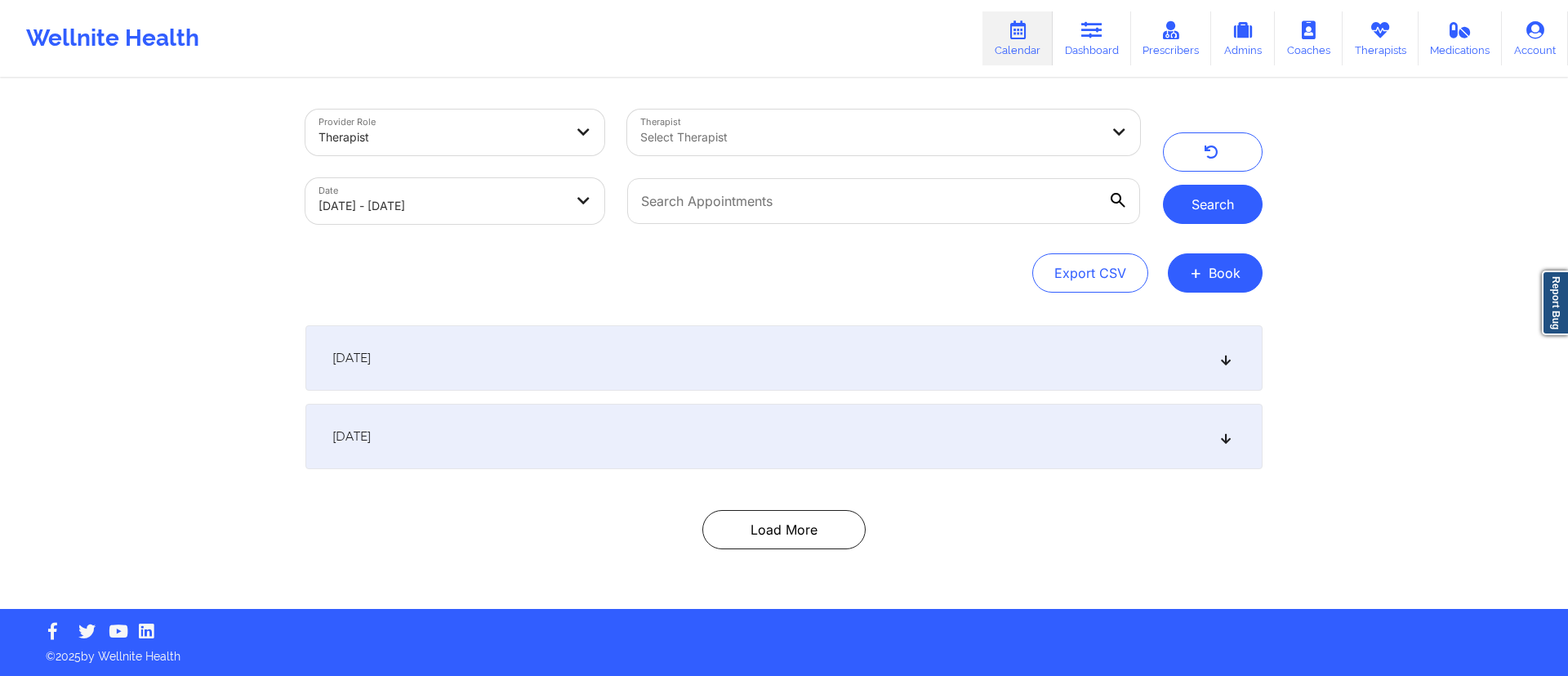
click at [1211, 211] on button "Search" at bounding box center [1213, 204] width 100 height 39
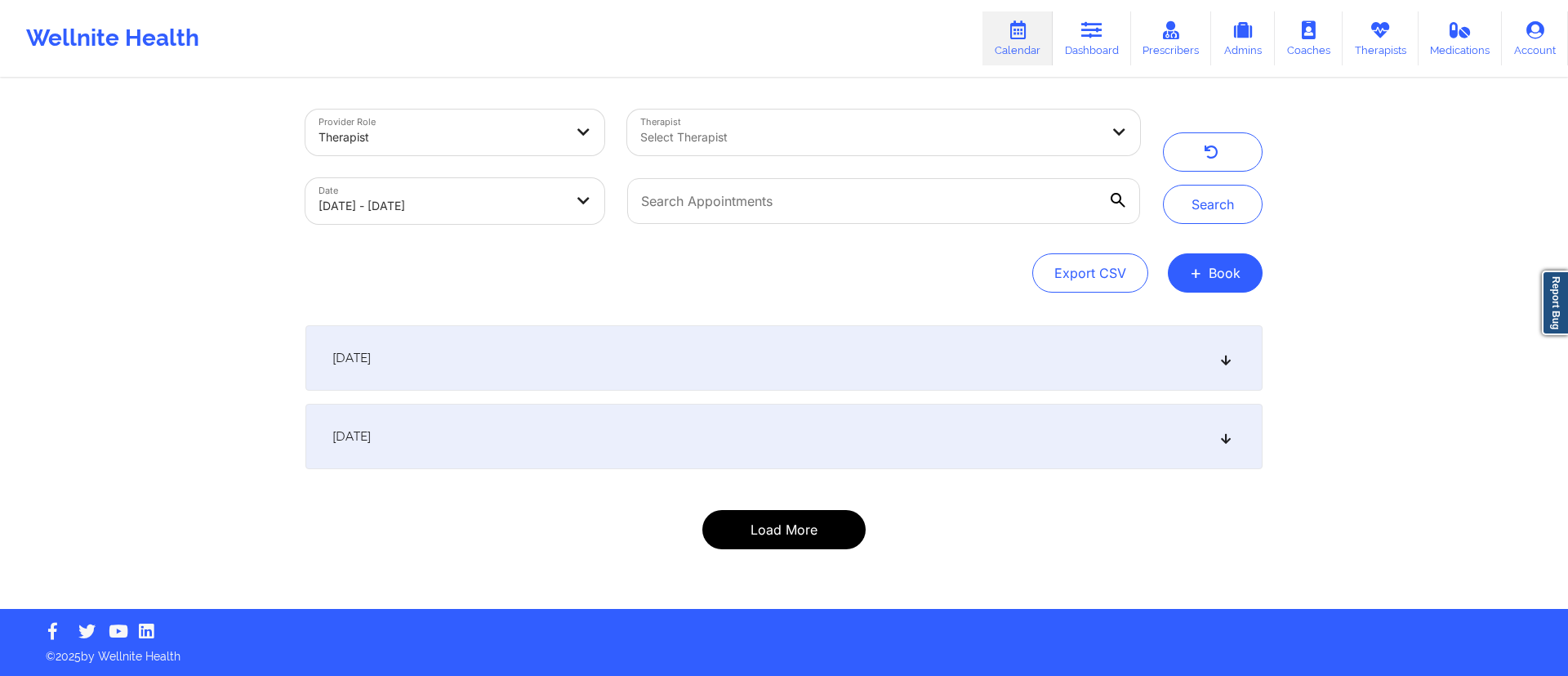
click at [757, 538] on button "Load More" at bounding box center [784, 529] width 163 height 39
click at [448, 430] on div "[DATE]" at bounding box center [784, 436] width 958 height 65
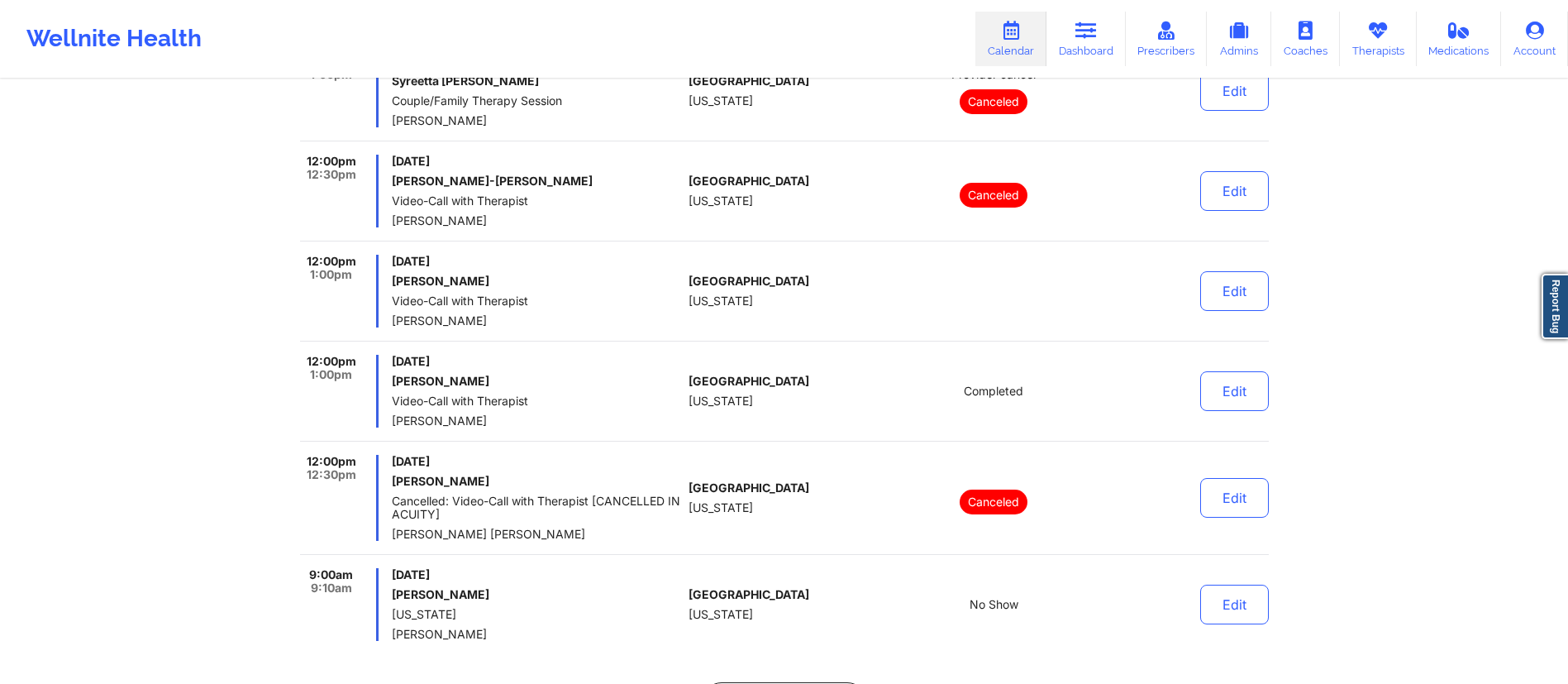
scroll to position [10411, 0]
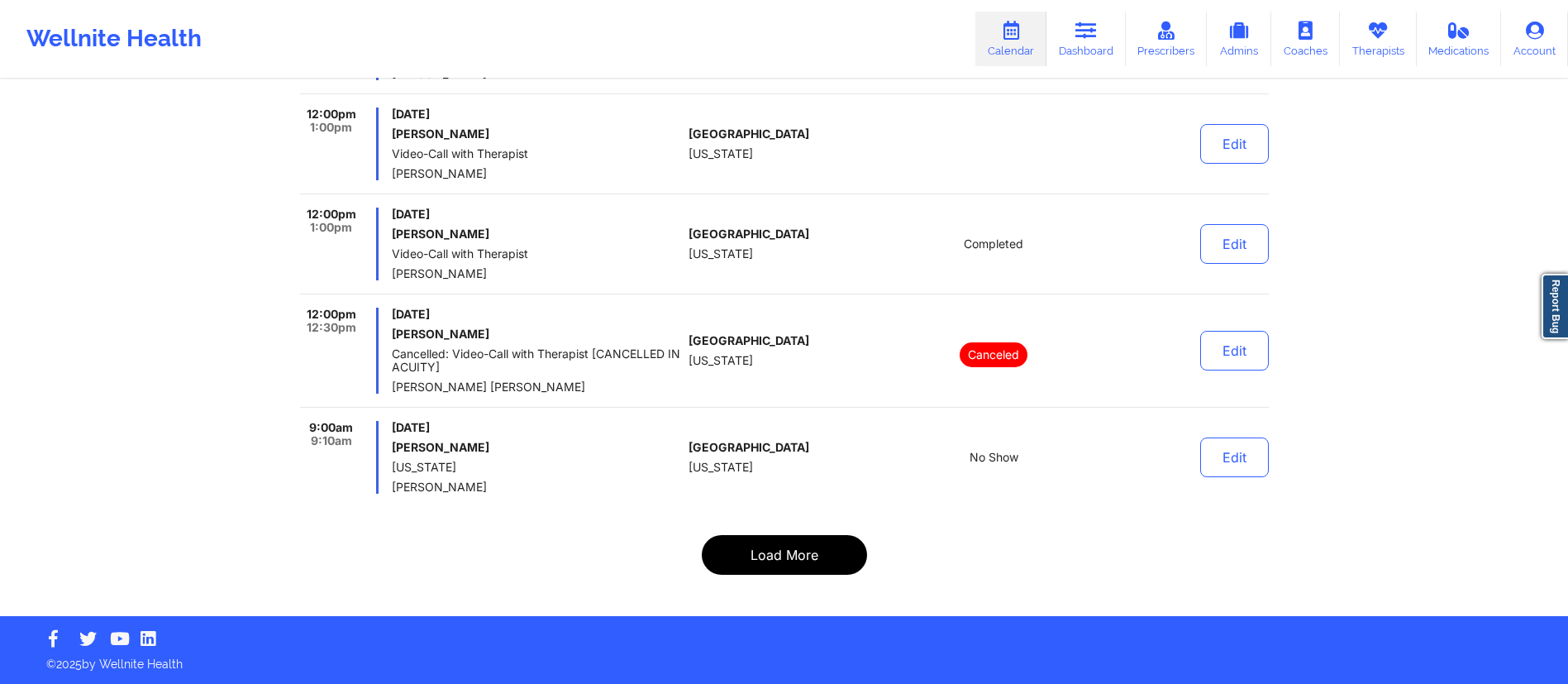
click at [768, 563] on button "Load More" at bounding box center [784, 555] width 165 height 40
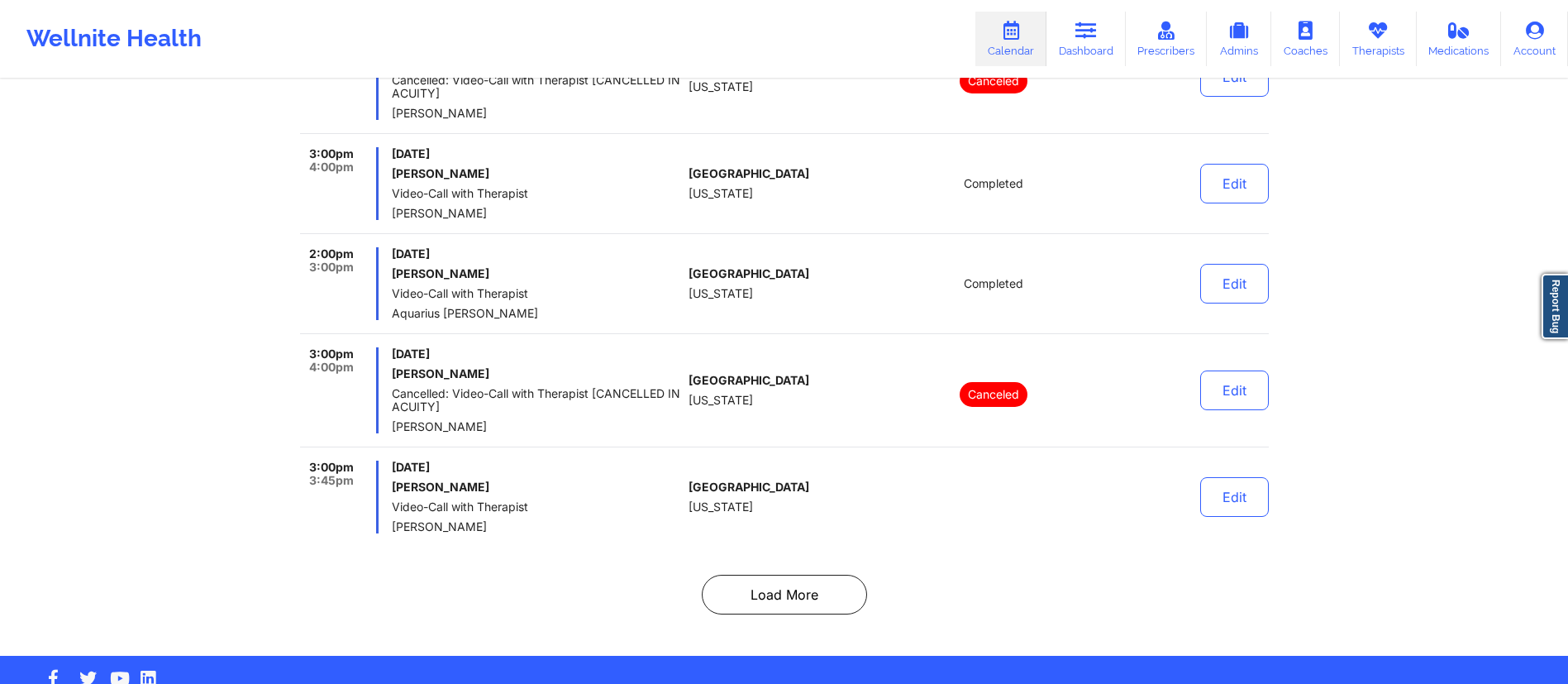
scroll to position [10424, 0]
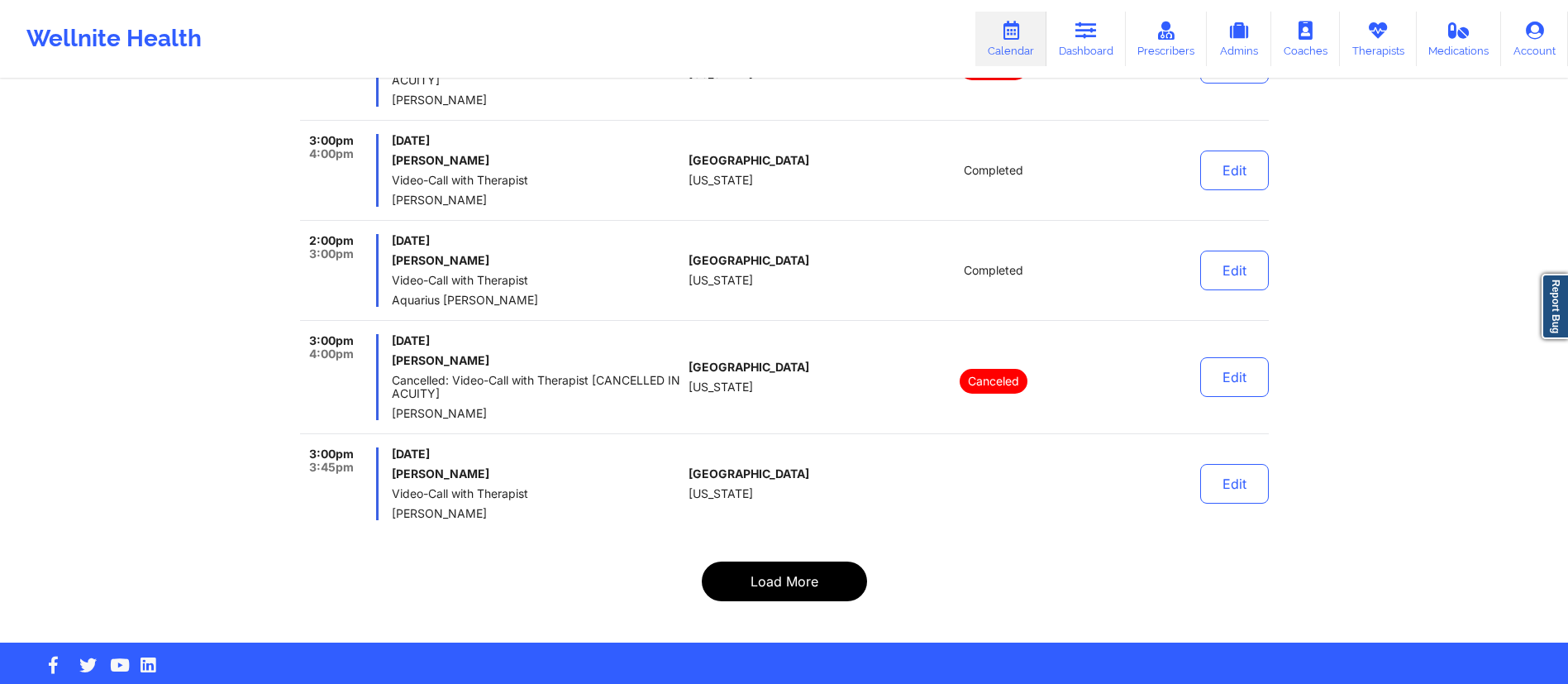
click at [771, 563] on button "Load More" at bounding box center [784, 581] width 165 height 40
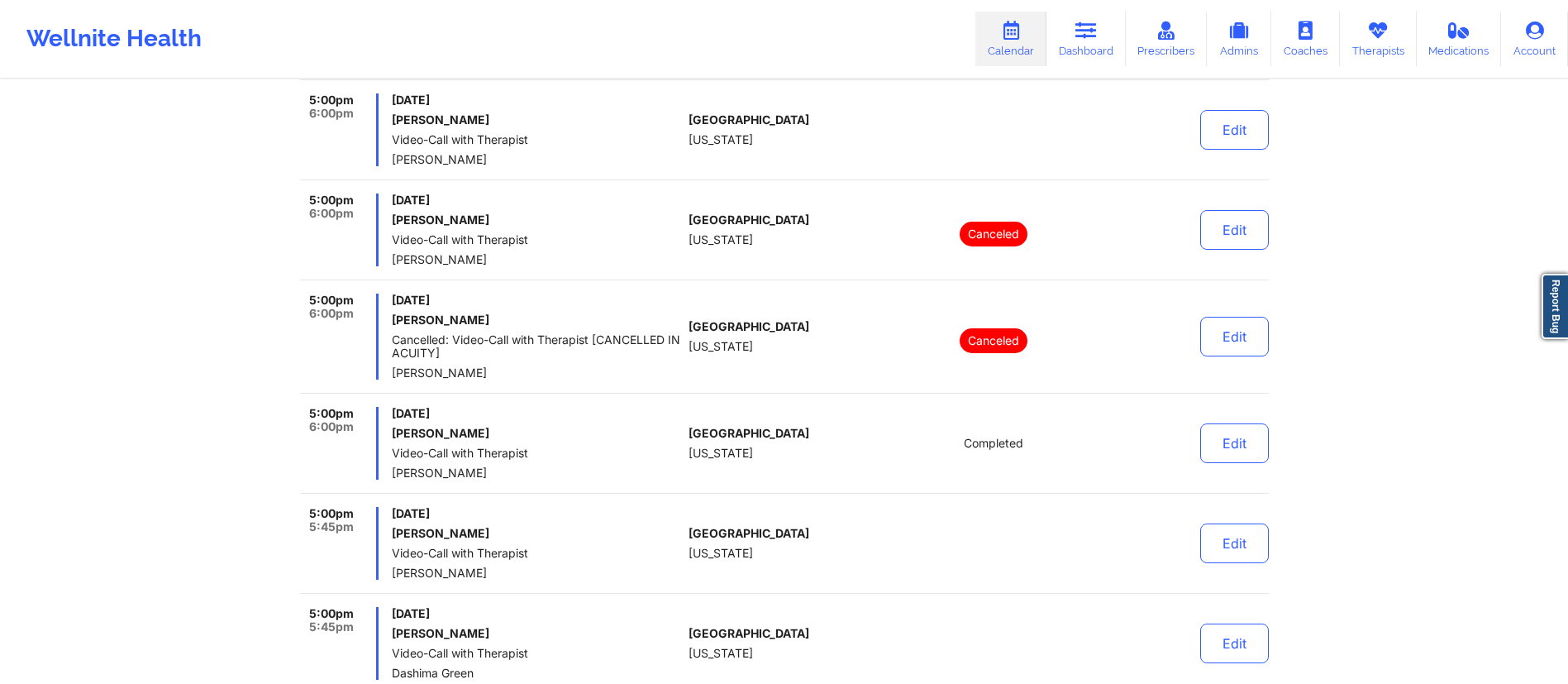
scroll to position [10411, 0]
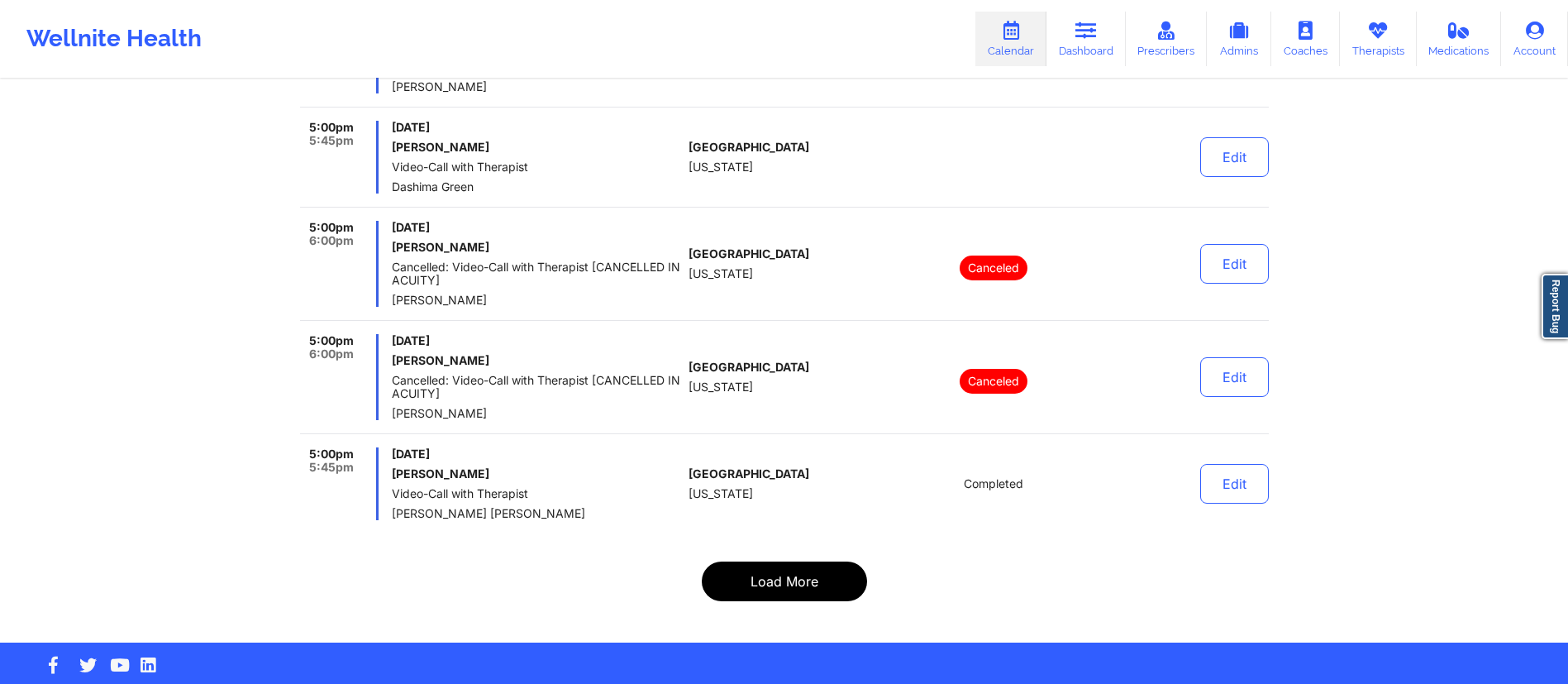
click at [765, 561] on button "Load More" at bounding box center [784, 581] width 165 height 40
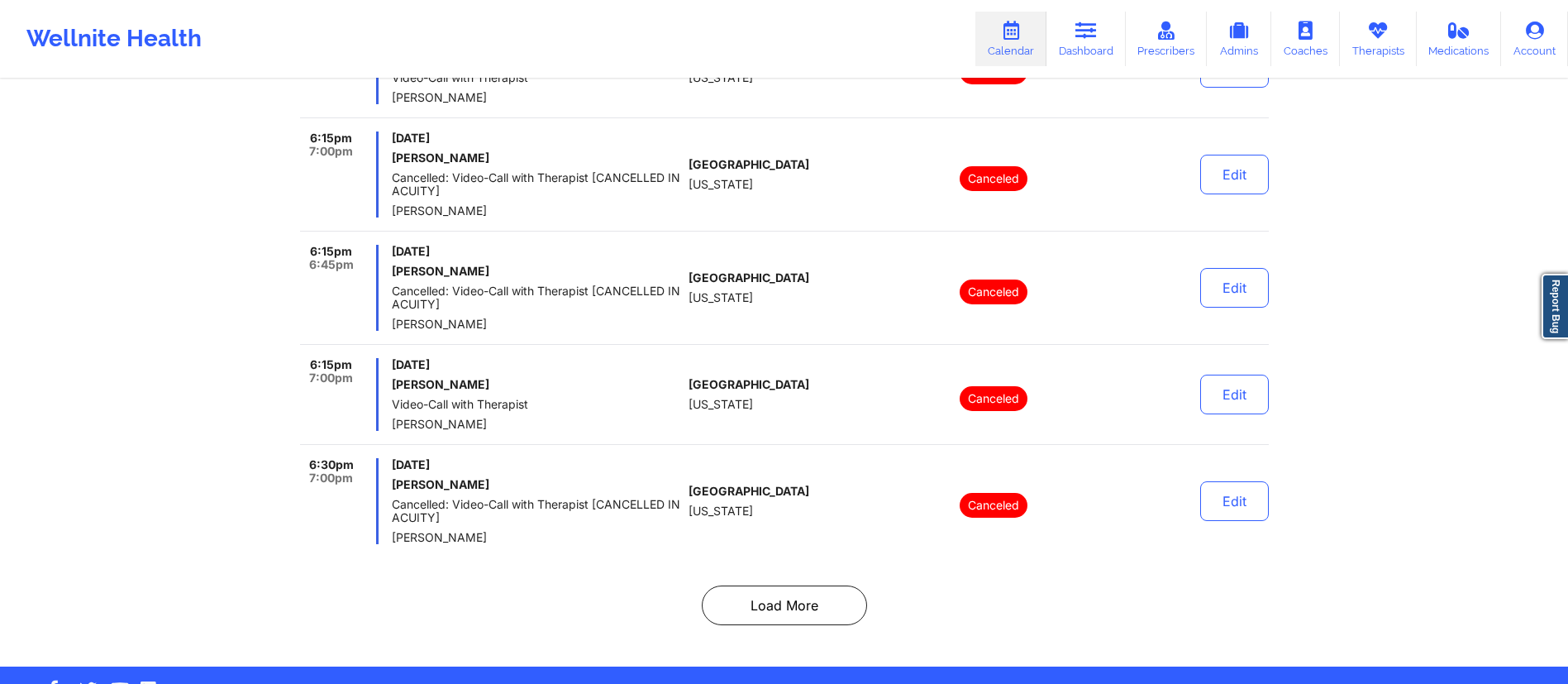
scroll to position [10490, 0]
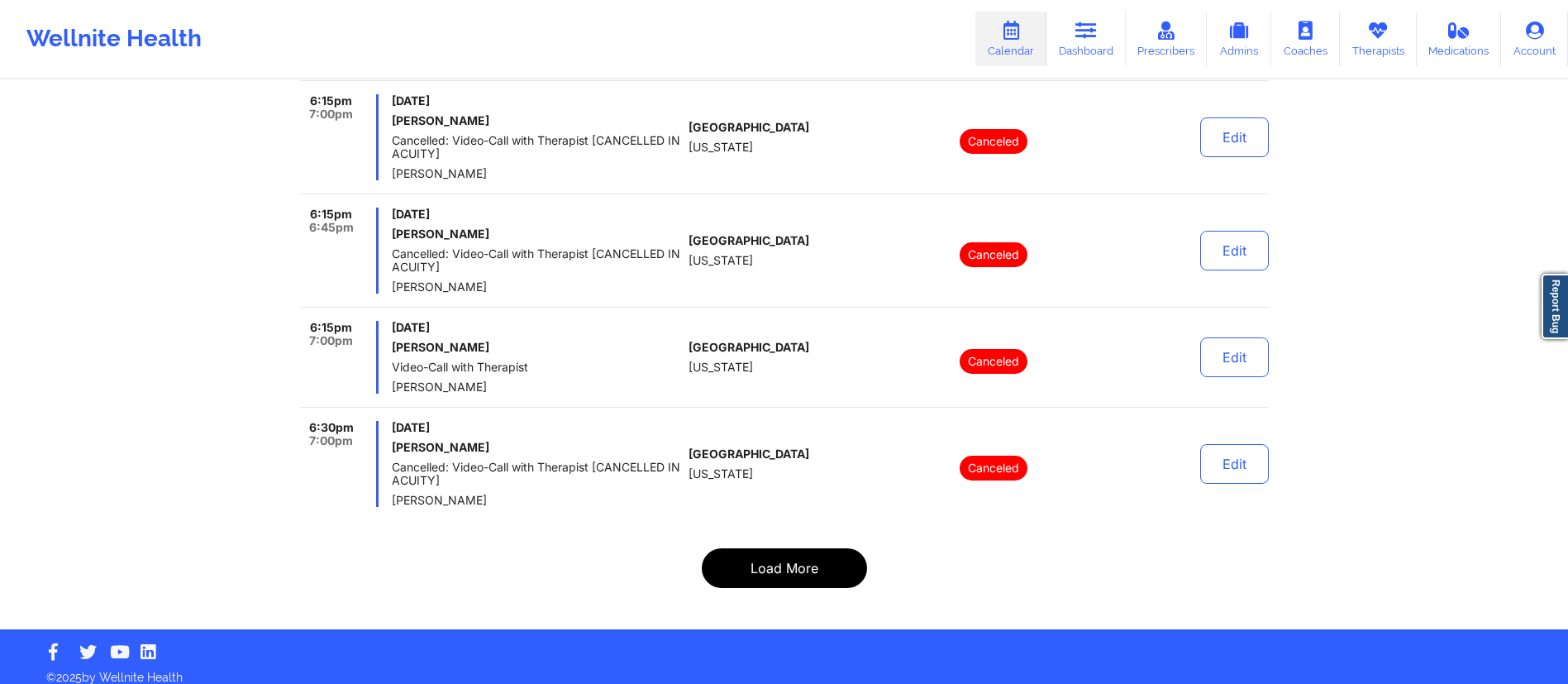
click at [771, 555] on button "Load More" at bounding box center [784, 568] width 165 height 40
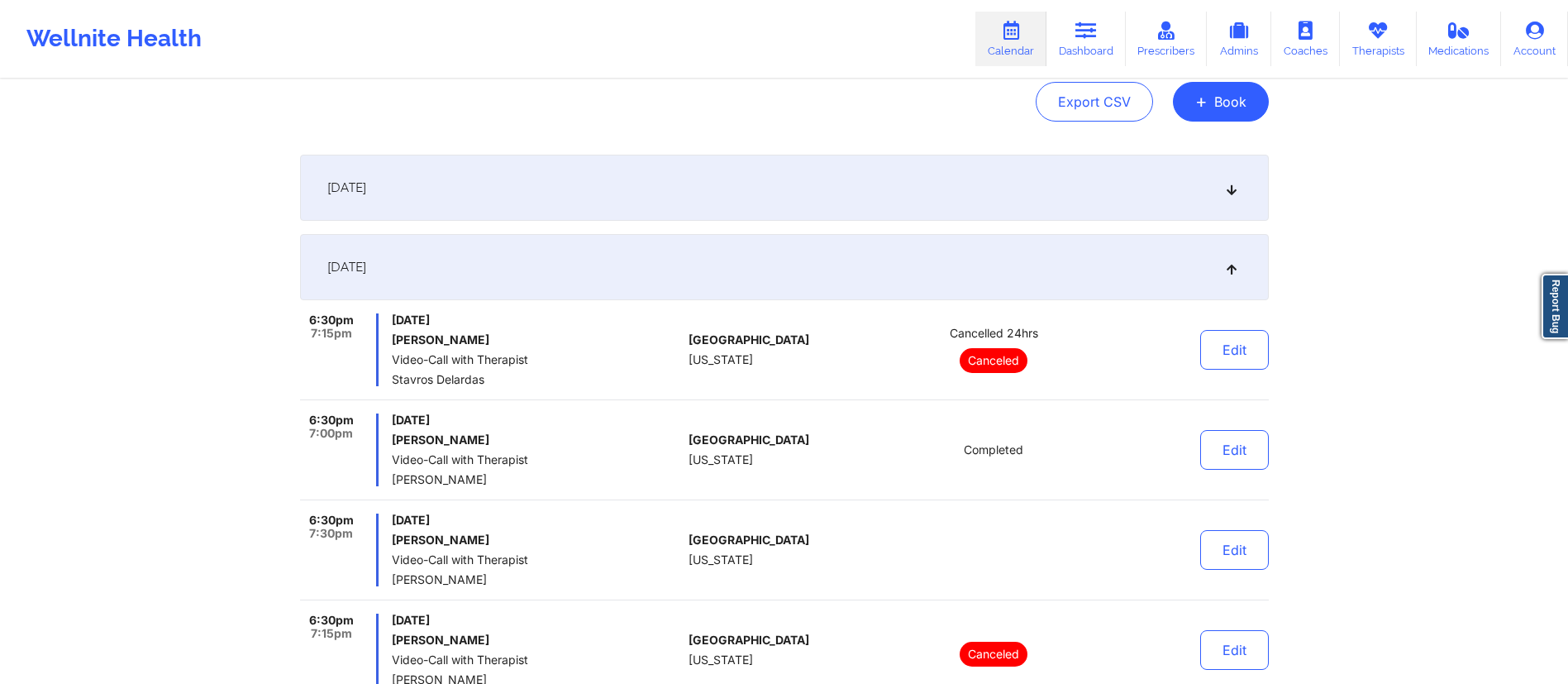
scroll to position [0, 0]
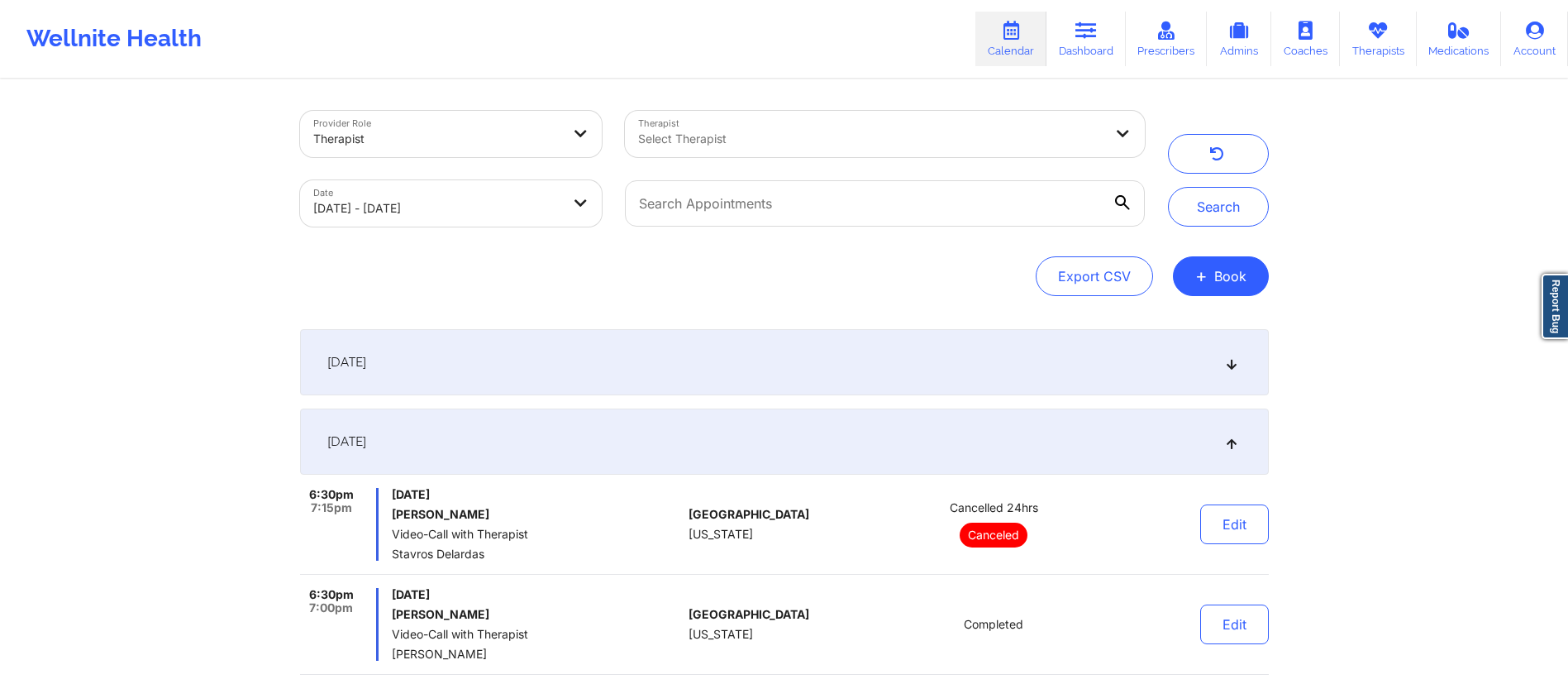
click at [498, 200] on body "Wellnite Health Calendar Dashboard Prescribers Admins Coaches Therapists Medica…" at bounding box center [784, 342] width 1568 height 684
select select "2025-8"
select select "2025-9"
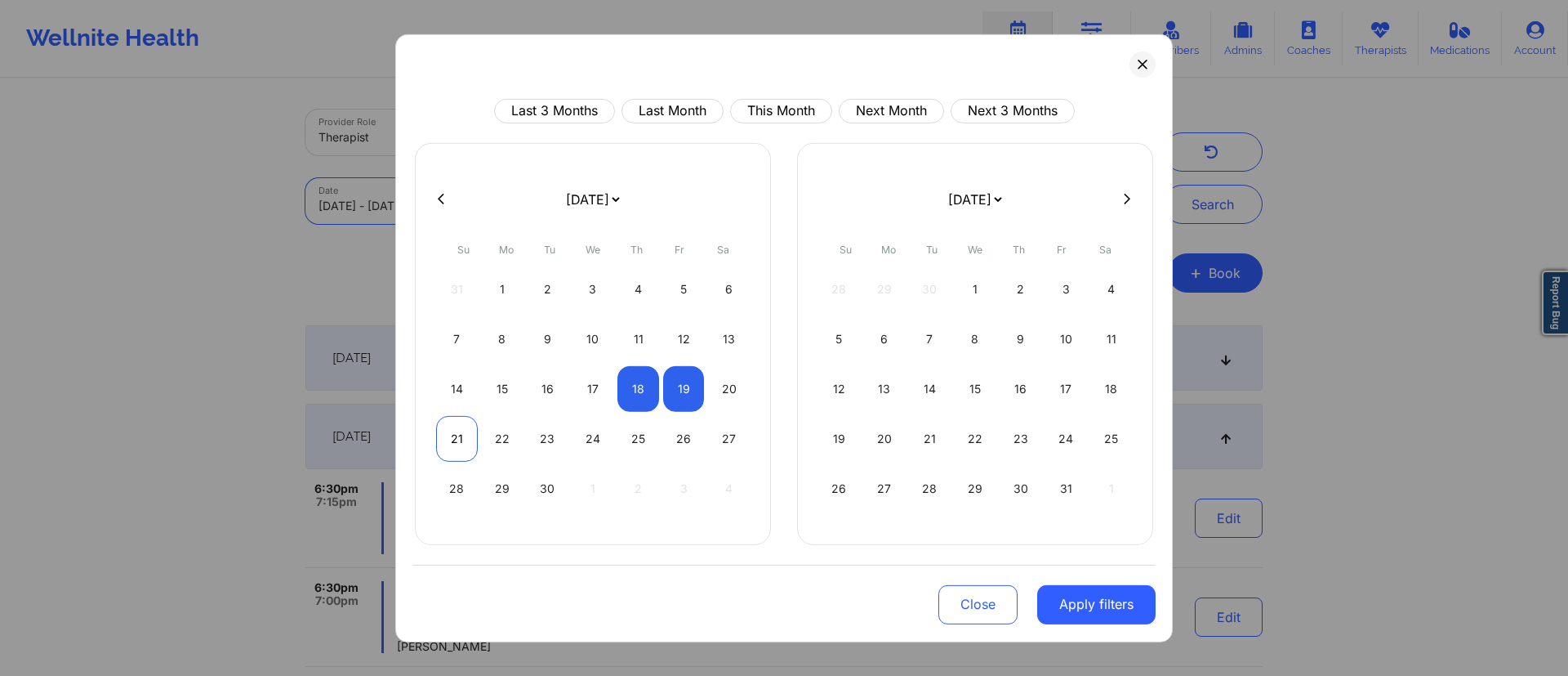
click at [453, 437] on div "21" at bounding box center [457, 438] width 42 height 46
select select "2025-8"
select select "2025-9"
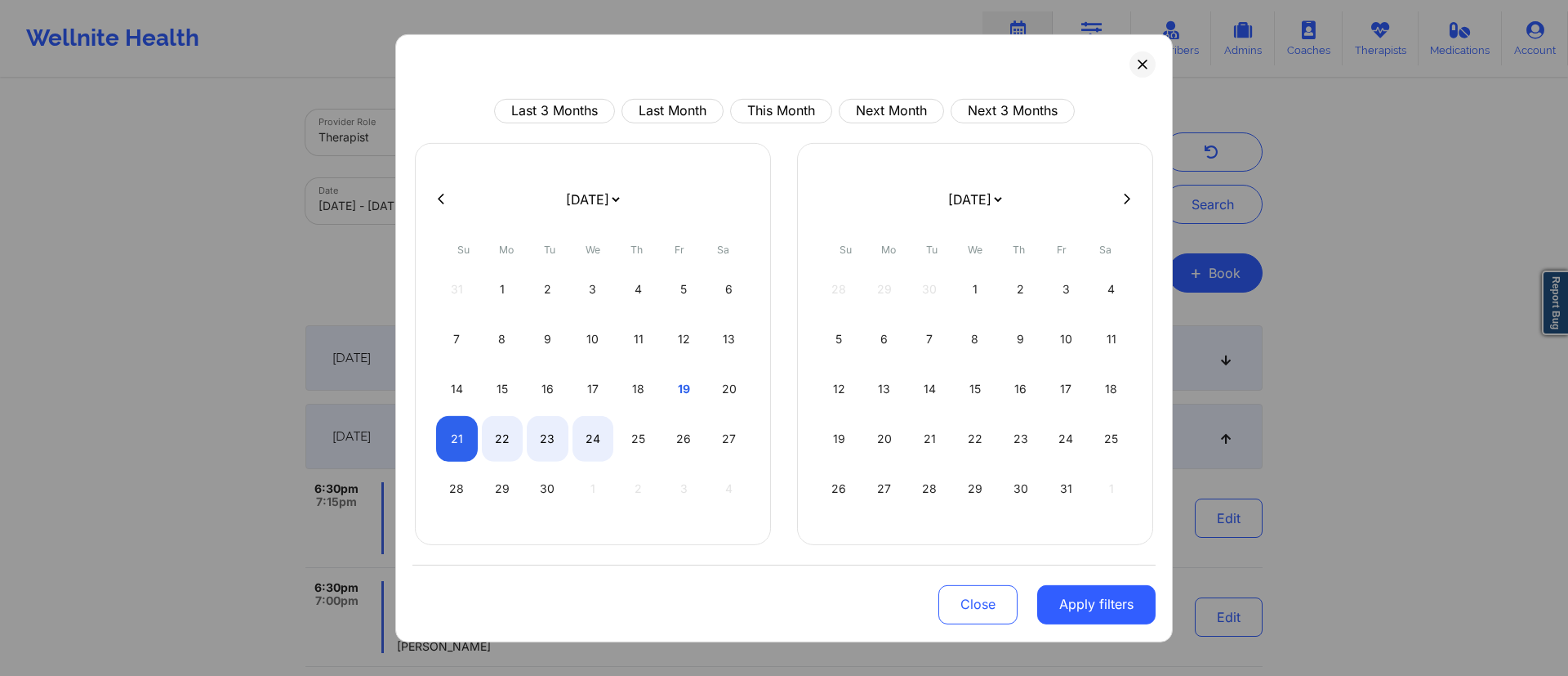
select select "2025-8"
select select "2025-9"
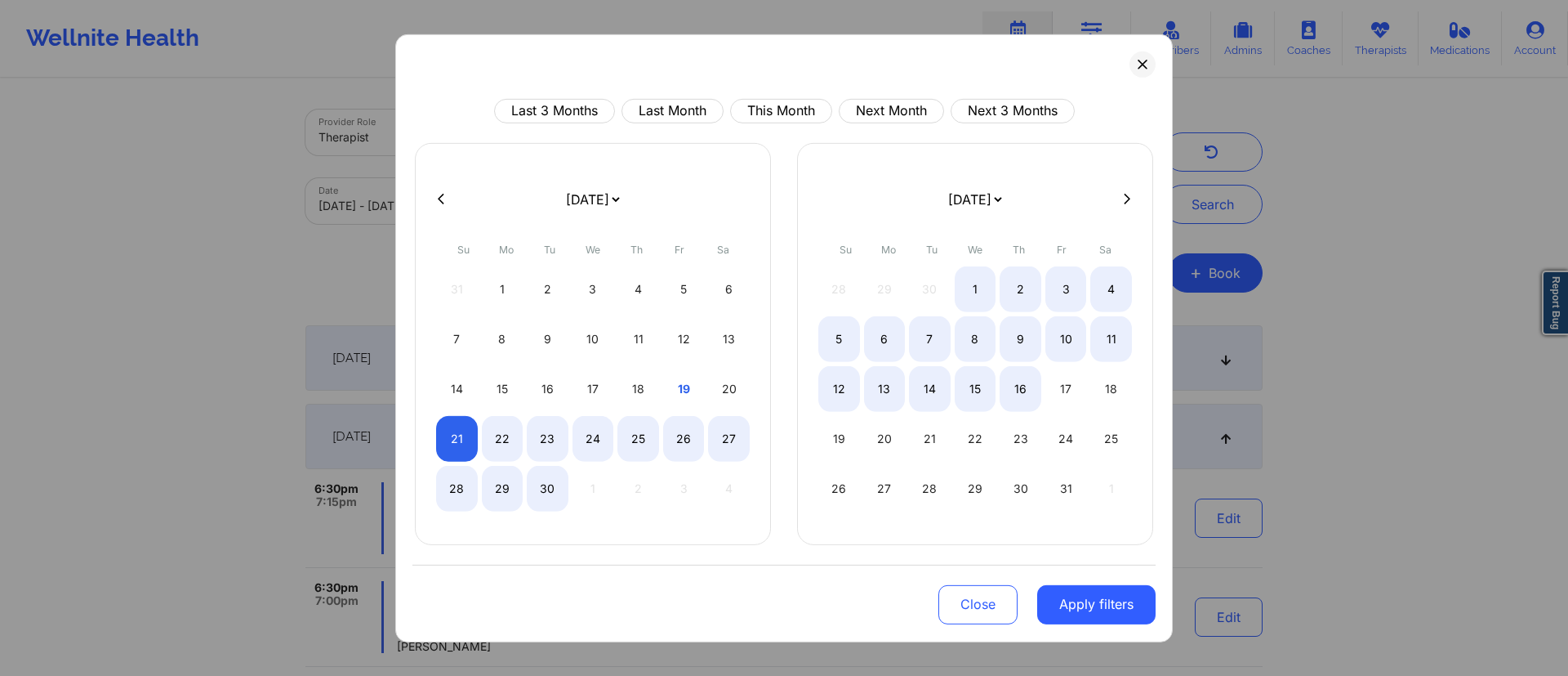
select select "2025-8"
select select "2025-9"
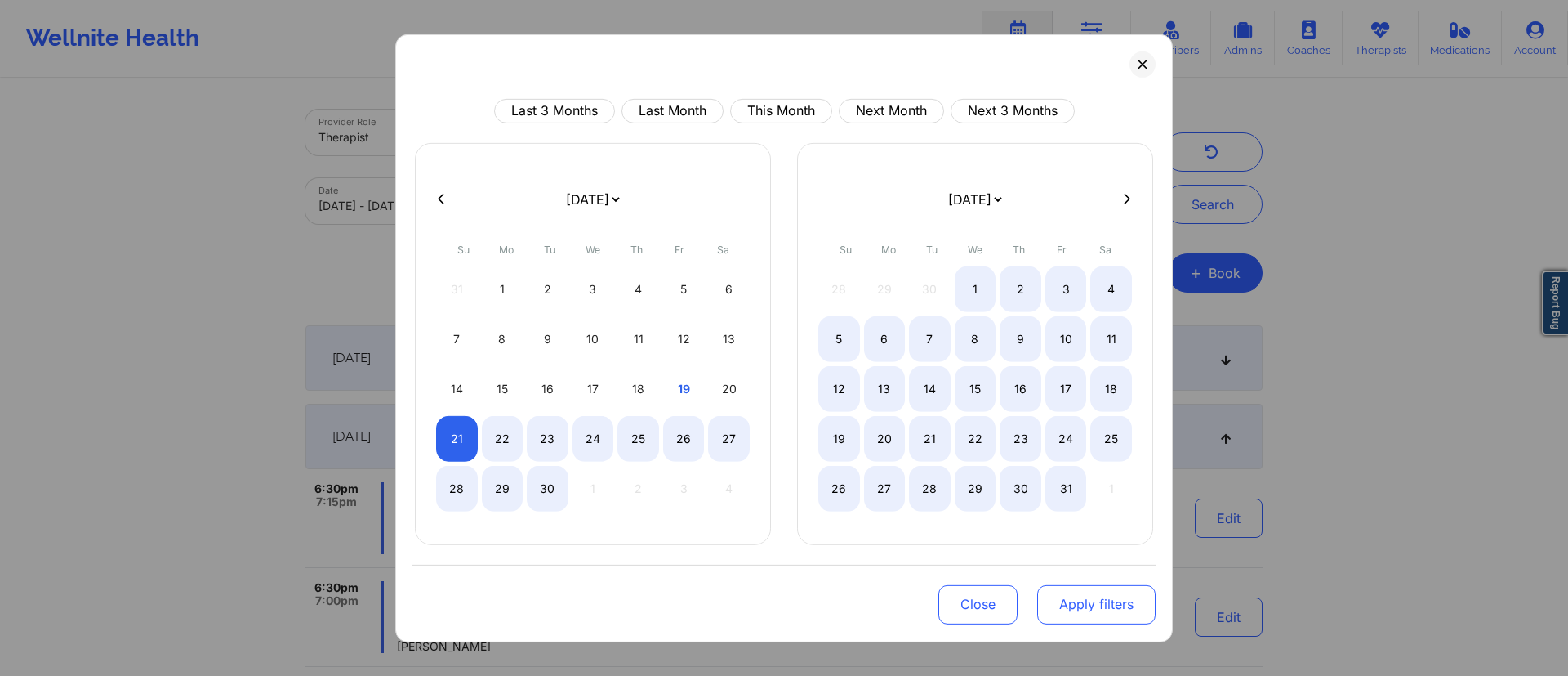
click at [1084, 612] on button "Apply filters" at bounding box center [1096, 604] width 118 height 39
select select "2025-8"
select select "2025-9"
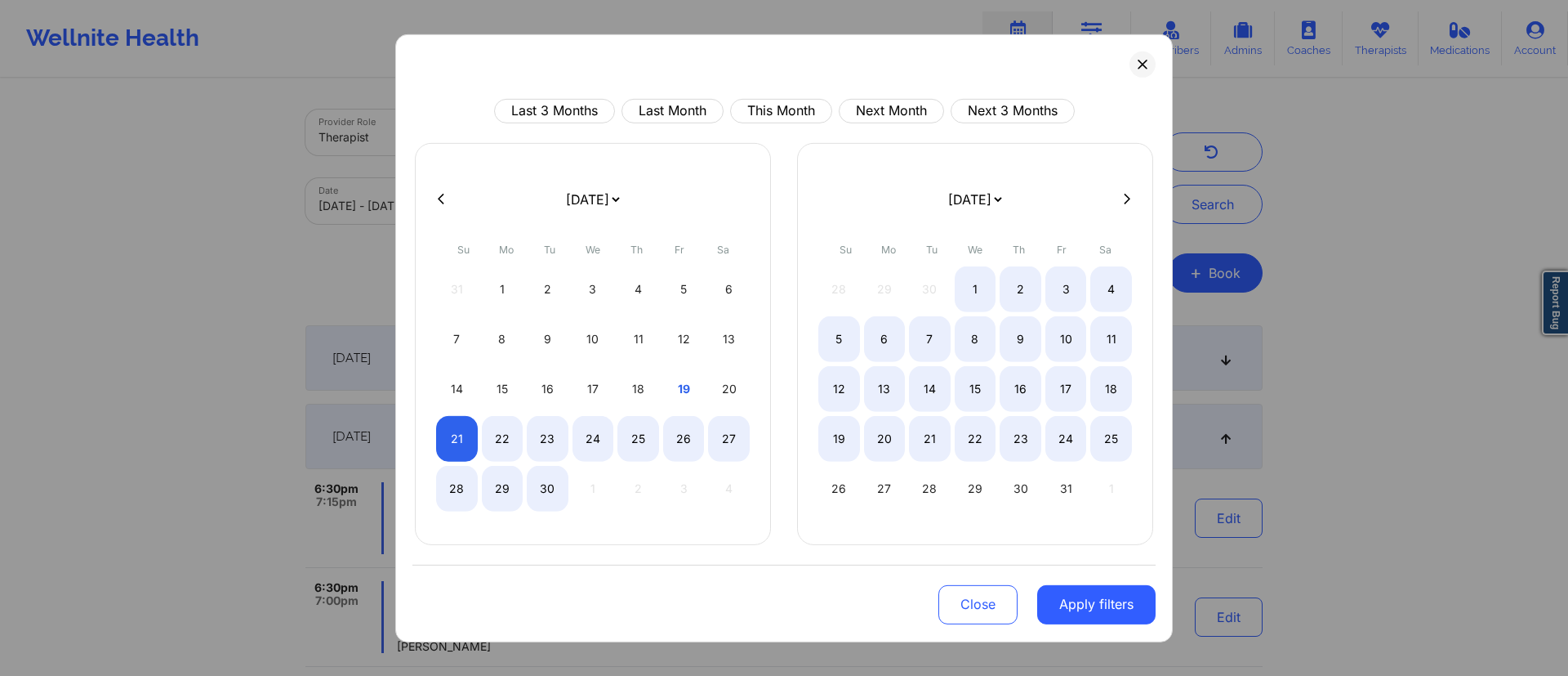
select select "2025-8"
select select "2025-9"
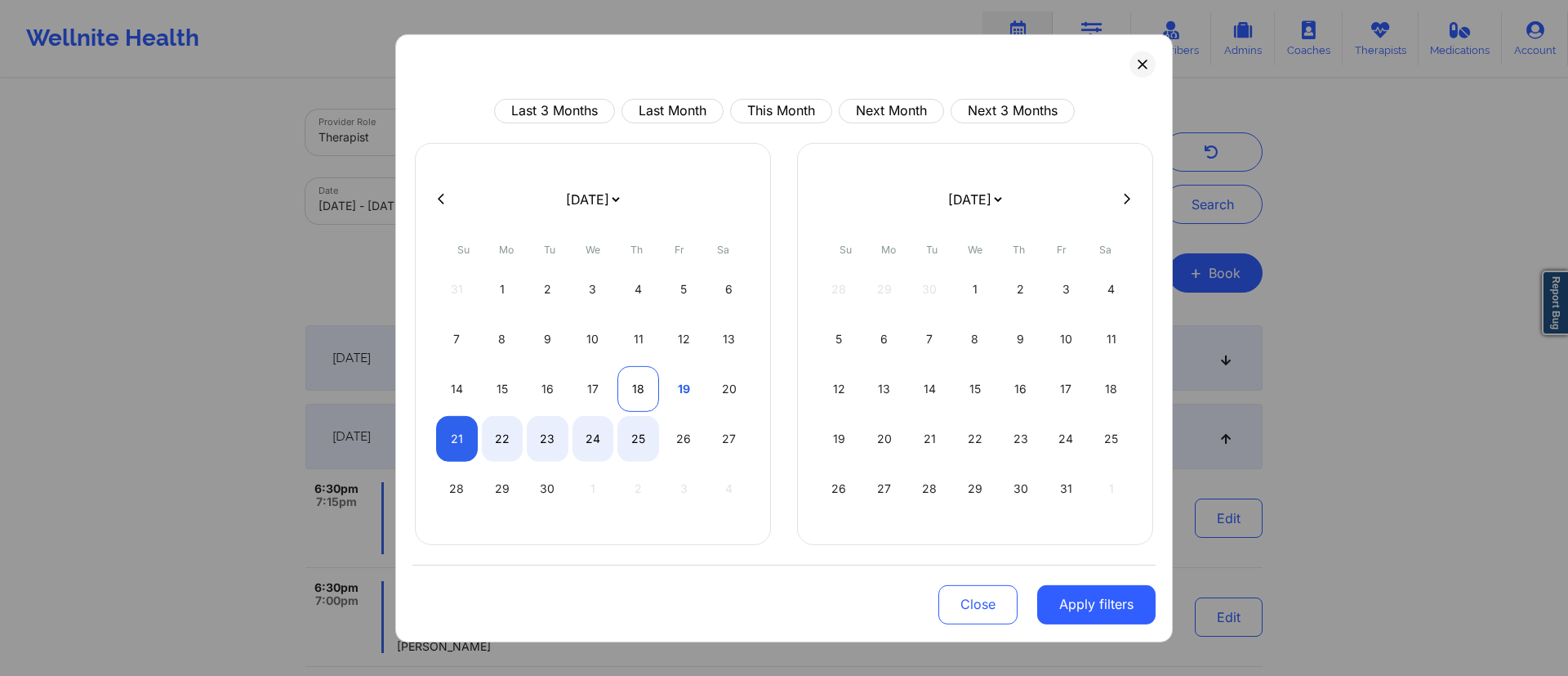
select select "2025-8"
select select "2025-9"
click at [636, 393] on div "18" at bounding box center [639, 388] width 42 height 46
select select "2025-8"
select select "2025-9"
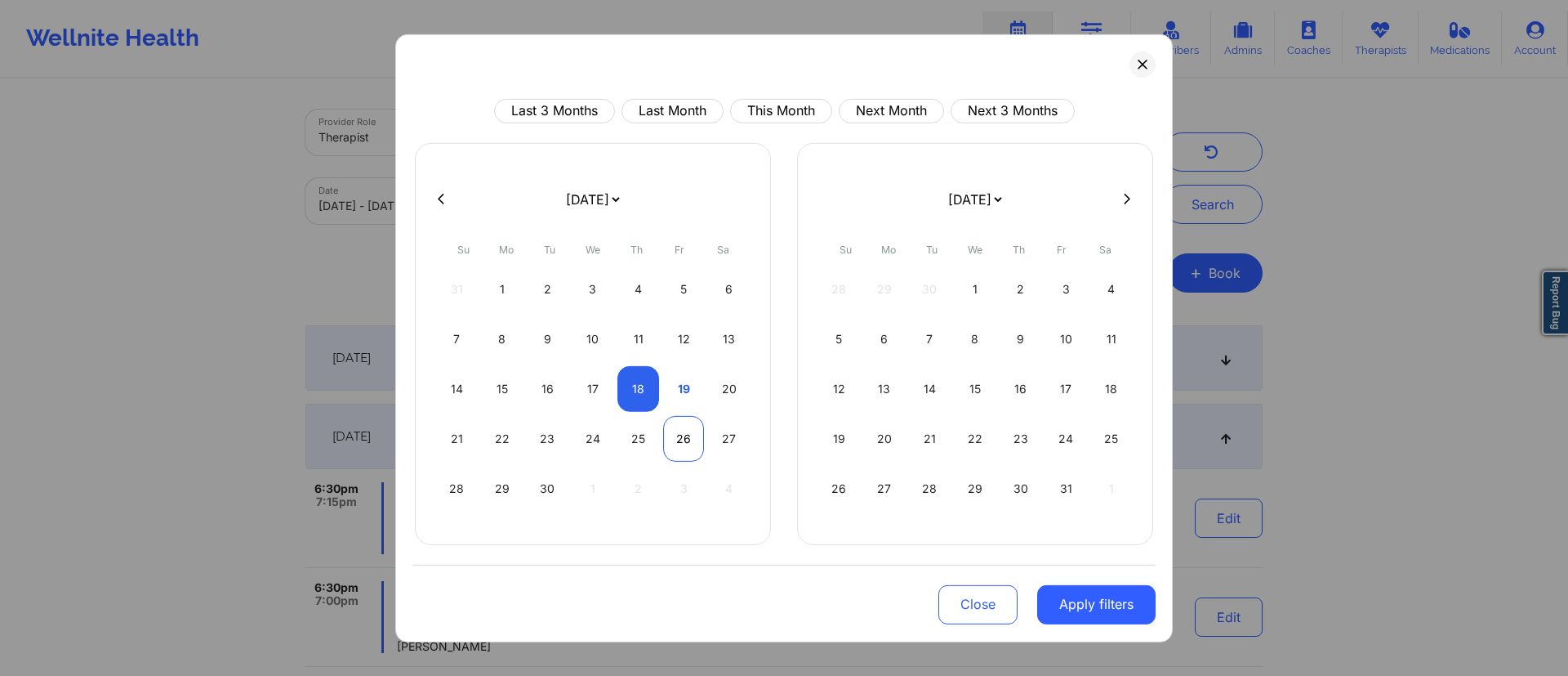
select select "2025-8"
select select "2025-9"
select select "2025-8"
select select "2025-9"
select select "2025-8"
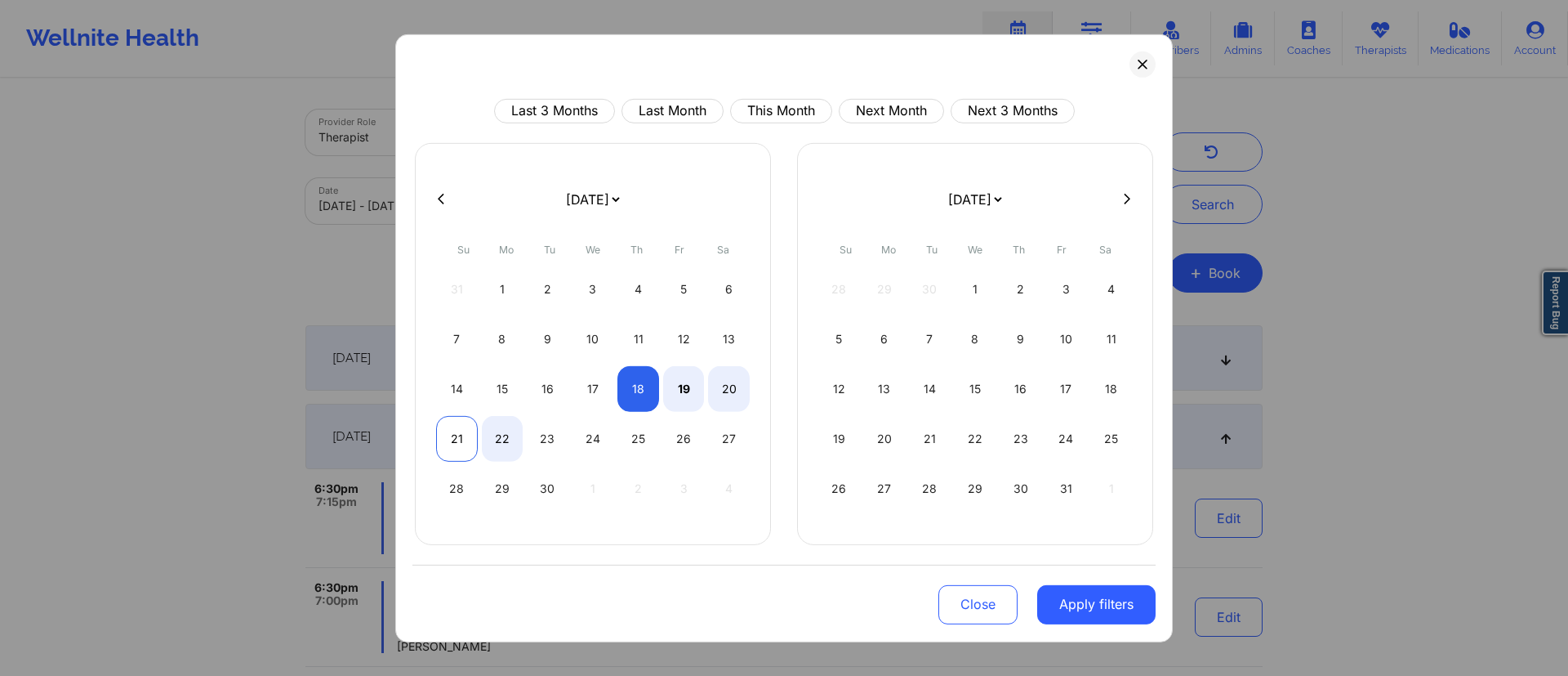
select select "2025-9"
click at [455, 445] on div "21" at bounding box center [457, 438] width 42 height 46
select select "2025-8"
select select "2025-9"
click at [1075, 611] on button "Apply filters" at bounding box center [1096, 604] width 118 height 39
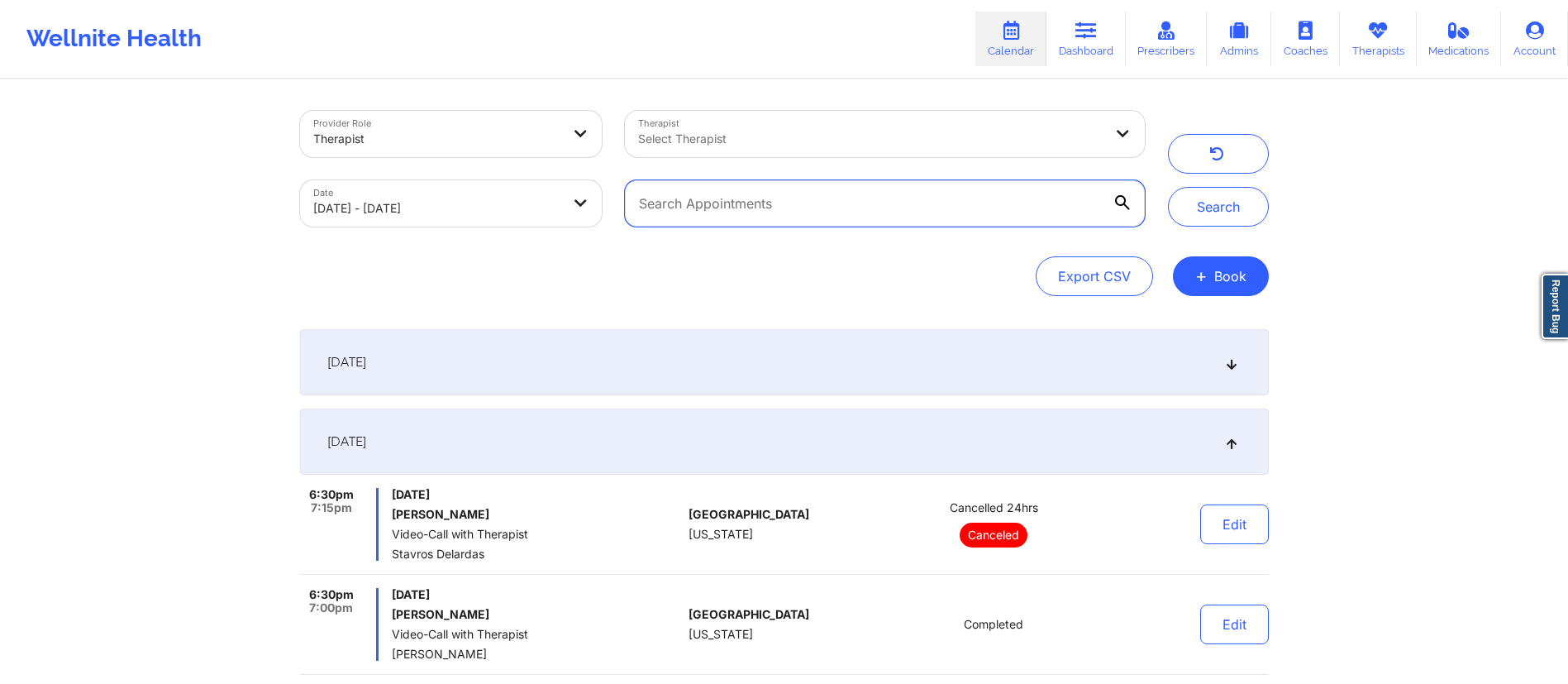
click at [787, 205] on input "text" at bounding box center [884, 203] width 519 height 46
paste input "[EMAIL_ADDRESS][DOMAIN_NAME]"
type input "[EMAIL_ADDRESS][DOMAIN_NAME]"
click at [1197, 206] on button "Search" at bounding box center [1218, 207] width 101 height 40
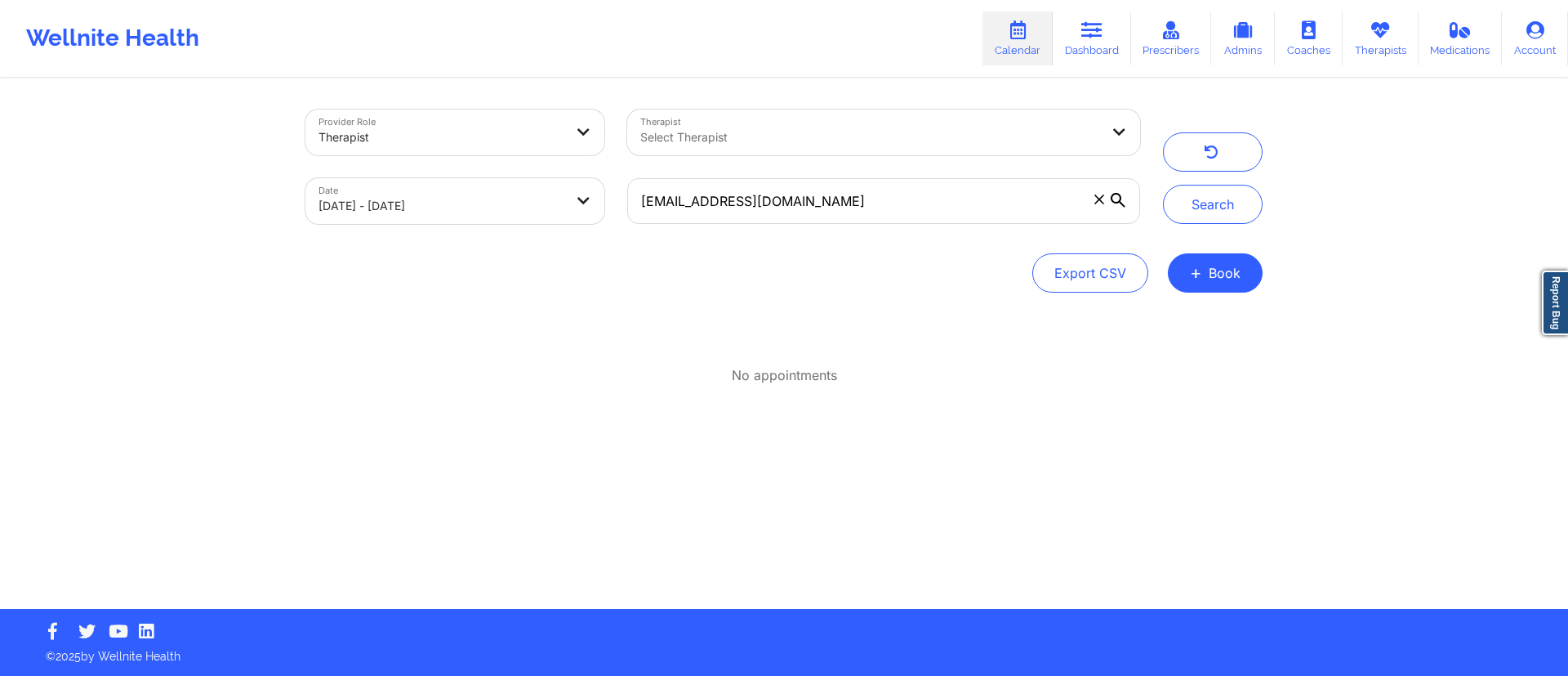
select select "2025-8"
select select "2025-9"
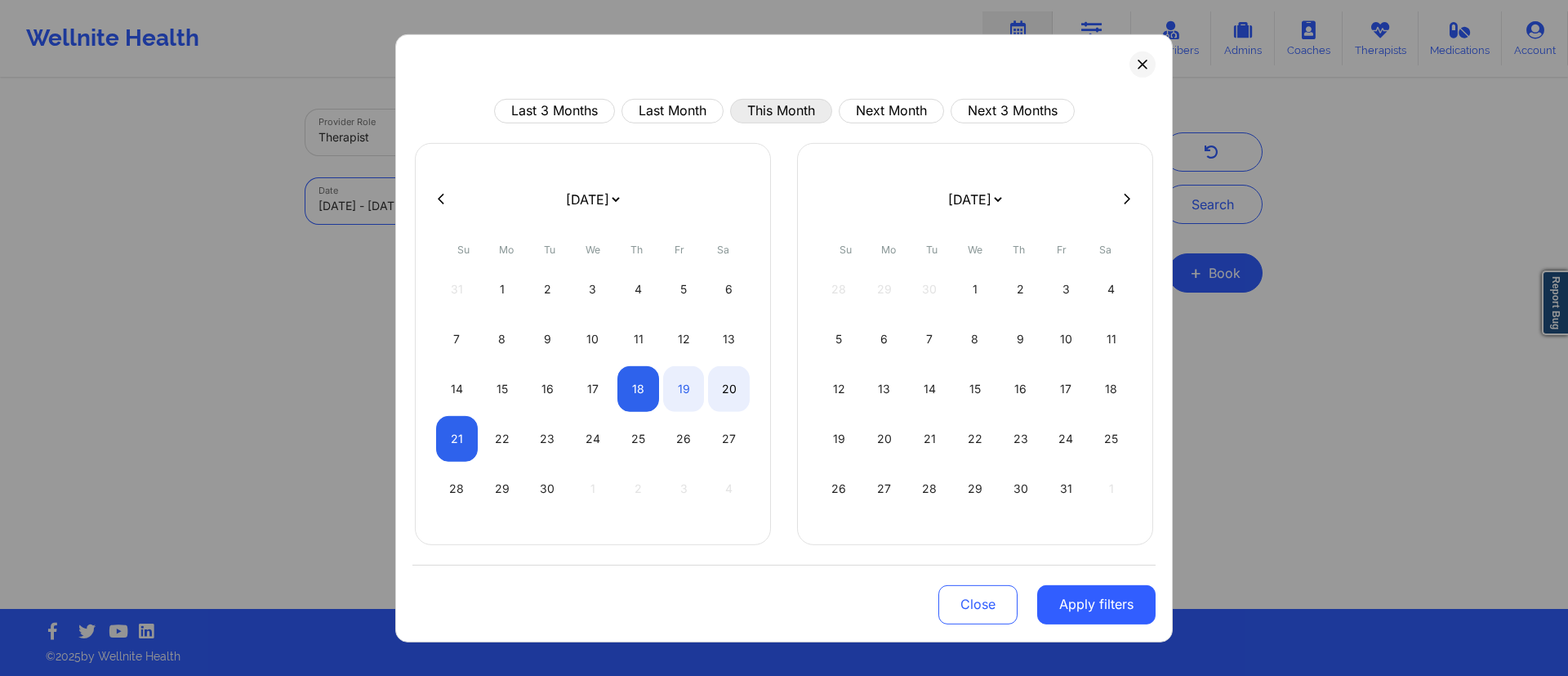
click at [779, 105] on button "This Month" at bounding box center [781, 109] width 103 height 24
select select "2025-8"
select select "2025-9"
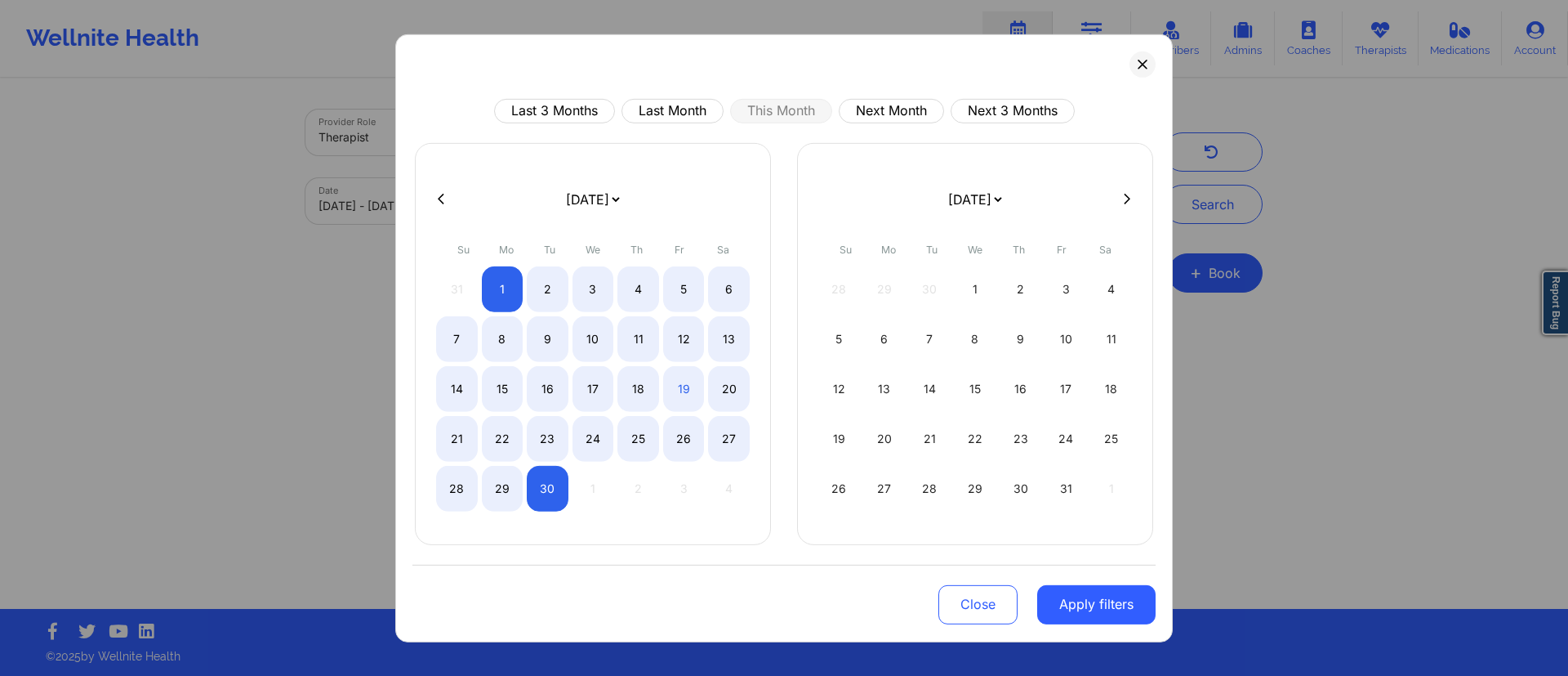
drag, startPoint x: 1082, startPoint y: 609, endPoint x: 1085, endPoint y: 589, distance: 20.2
click at [1081, 609] on button "Apply filters" at bounding box center [1096, 604] width 118 height 39
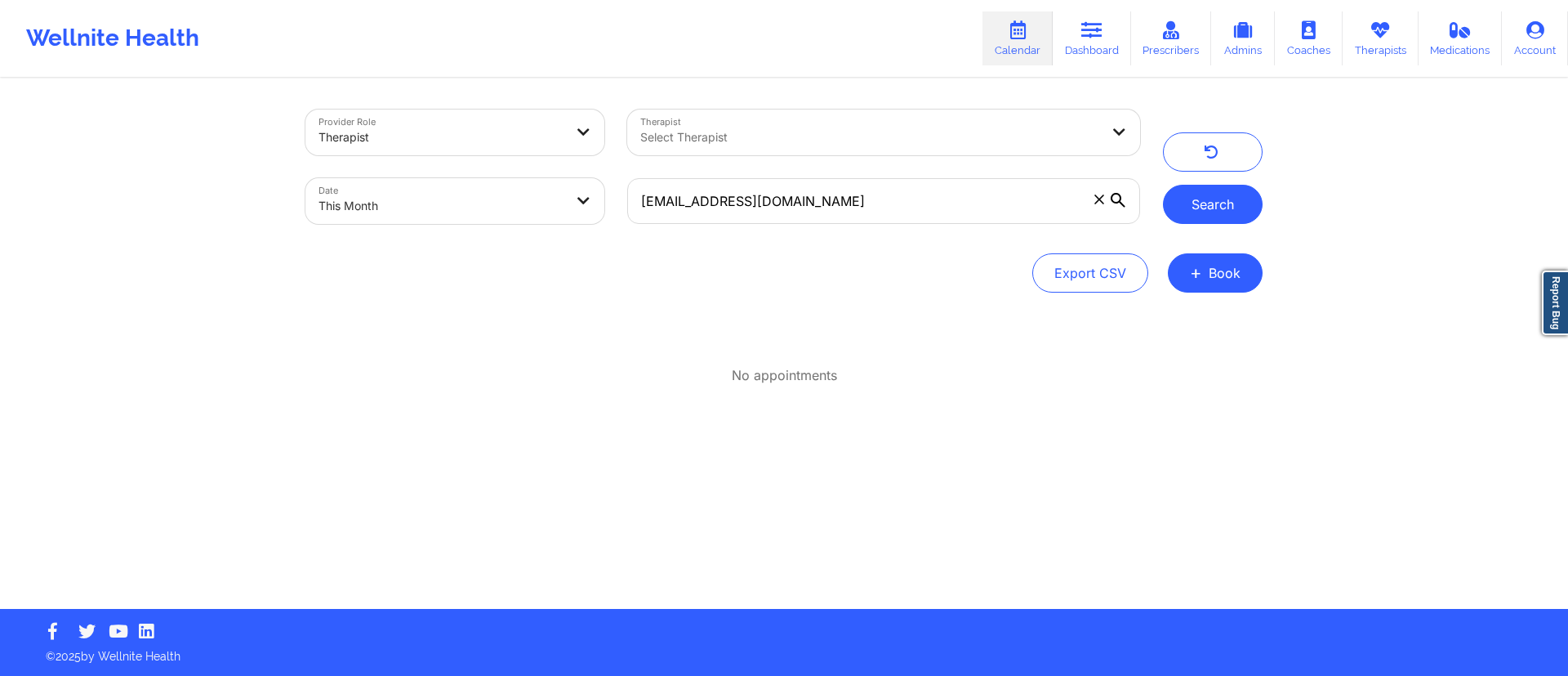
click at [1198, 205] on button "Search" at bounding box center [1213, 204] width 100 height 39
click at [1104, 52] on link "Dashboard" at bounding box center [1093, 38] width 78 height 54
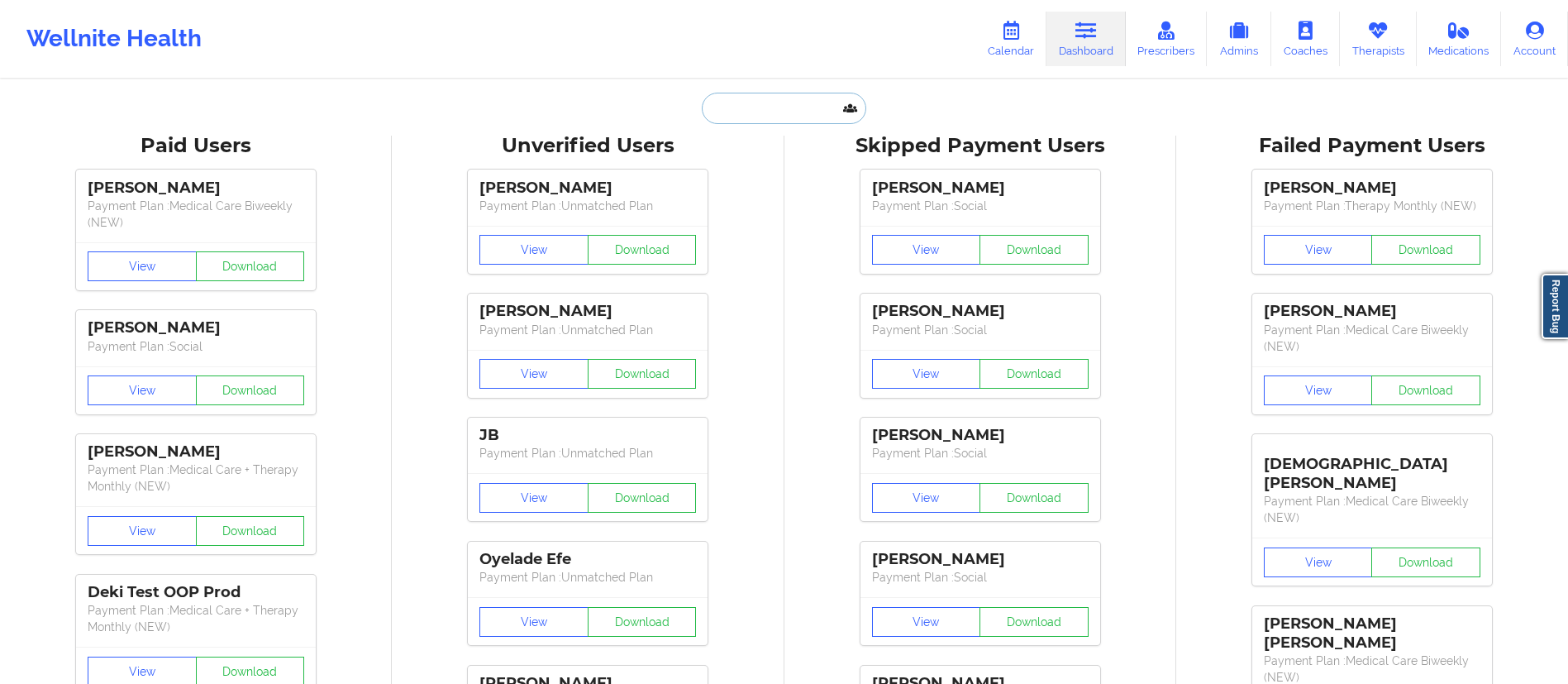
click at [791, 102] on input "text" at bounding box center [784, 109] width 164 height 32
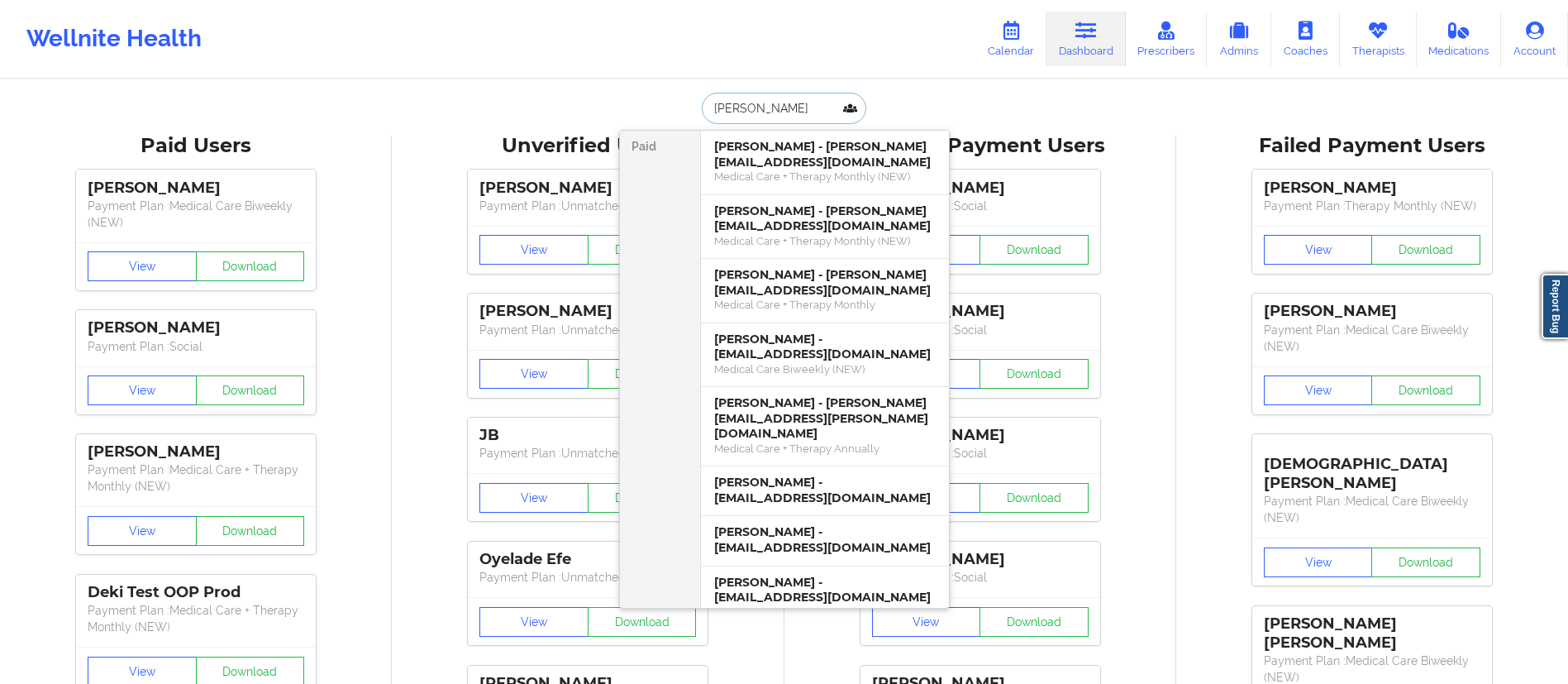
type input "[PERSON_NAME]"
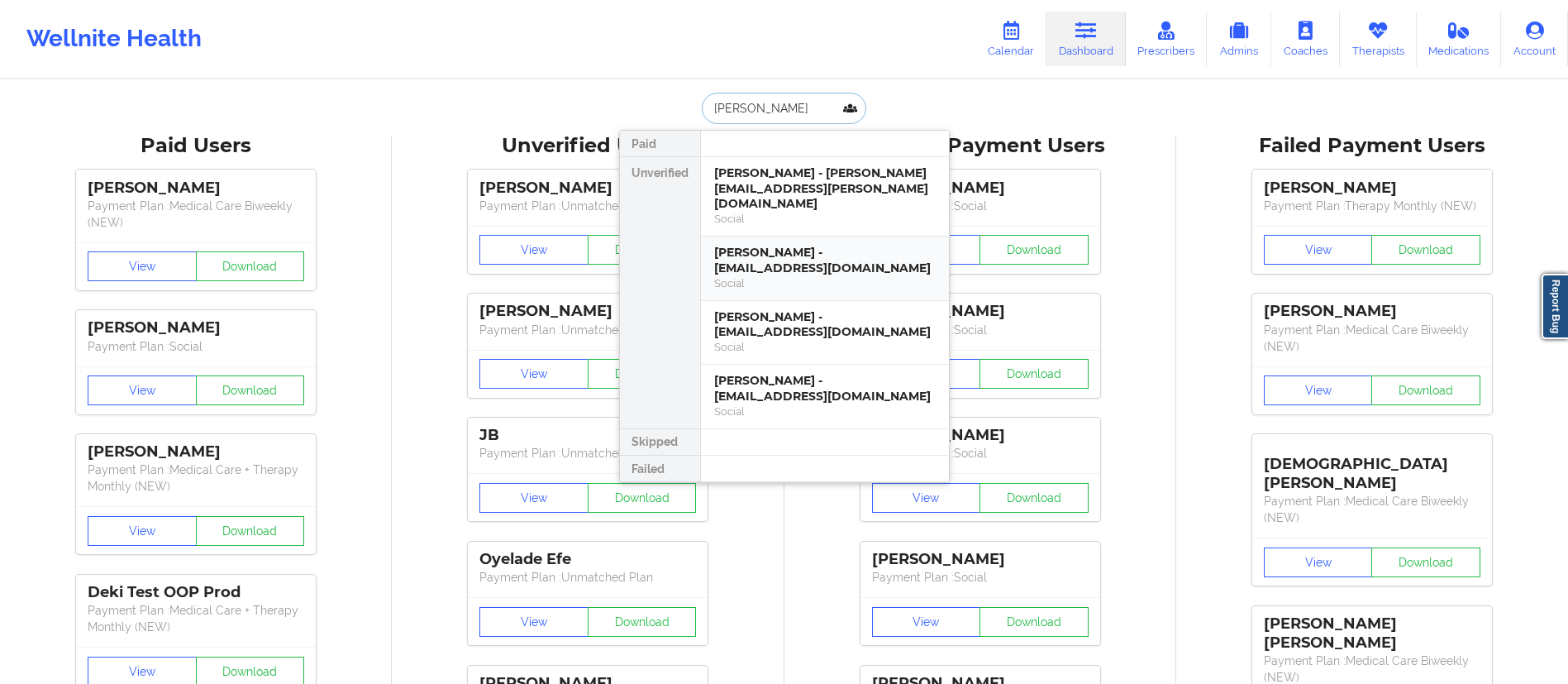
click at [873, 252] on div "[PERSON_NAME] - [EMAIL_ADDRESS][DOMAIN_NAME]" at bounding box center [825, 260] width 221 height 31
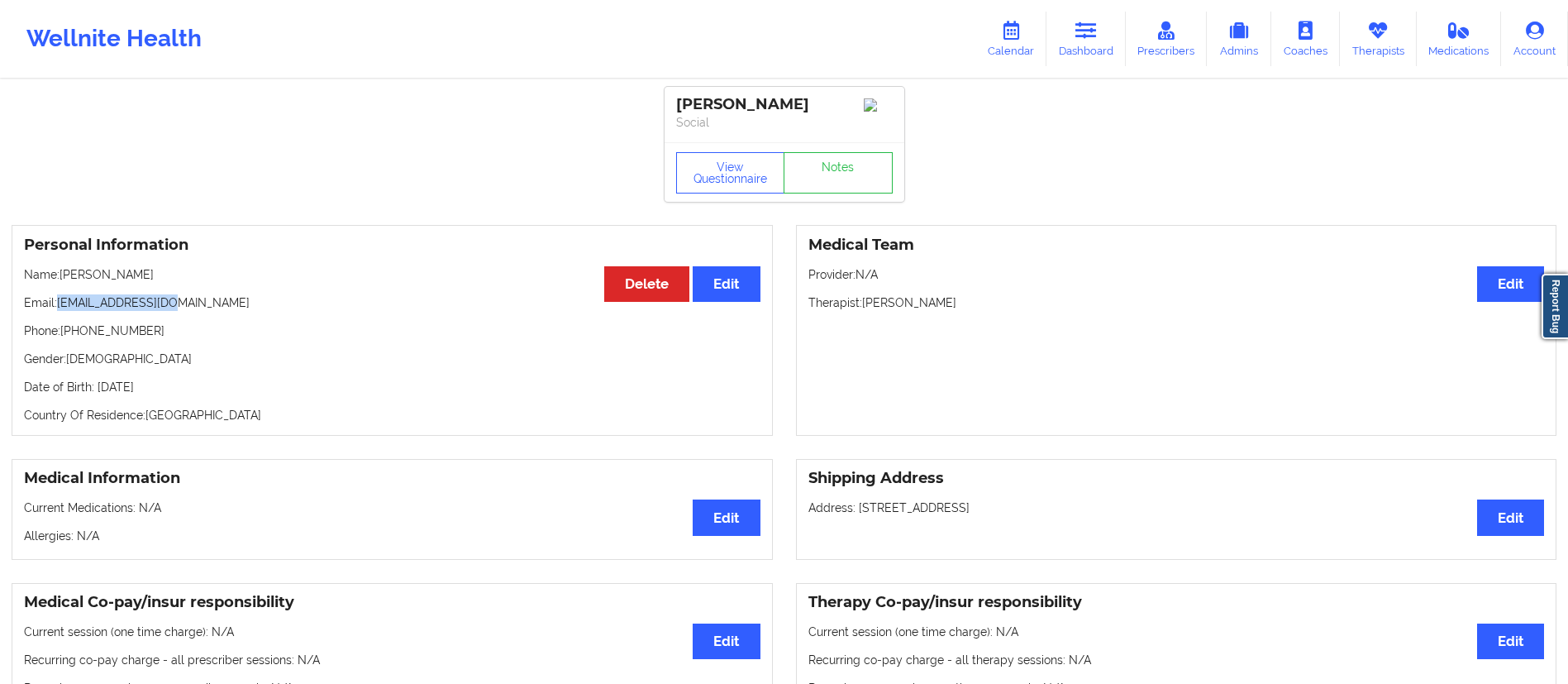
drag, startPoint x: 142, startPoint y: 308, endPoint x: 55, endPoint y: 305, distance: 87.1
click at [55, 305] on p "Email: [EMAIL_ADDRESS][DOMAIN_NAME]" at bounding box center [392, 302] width 737 height 17
copy p "[EMAIL_ADDRESS][DOMAIN_NAME]"
click at [1003, 22] on link "Calendar" at bounding box center [1011, 39] width 71 height 54
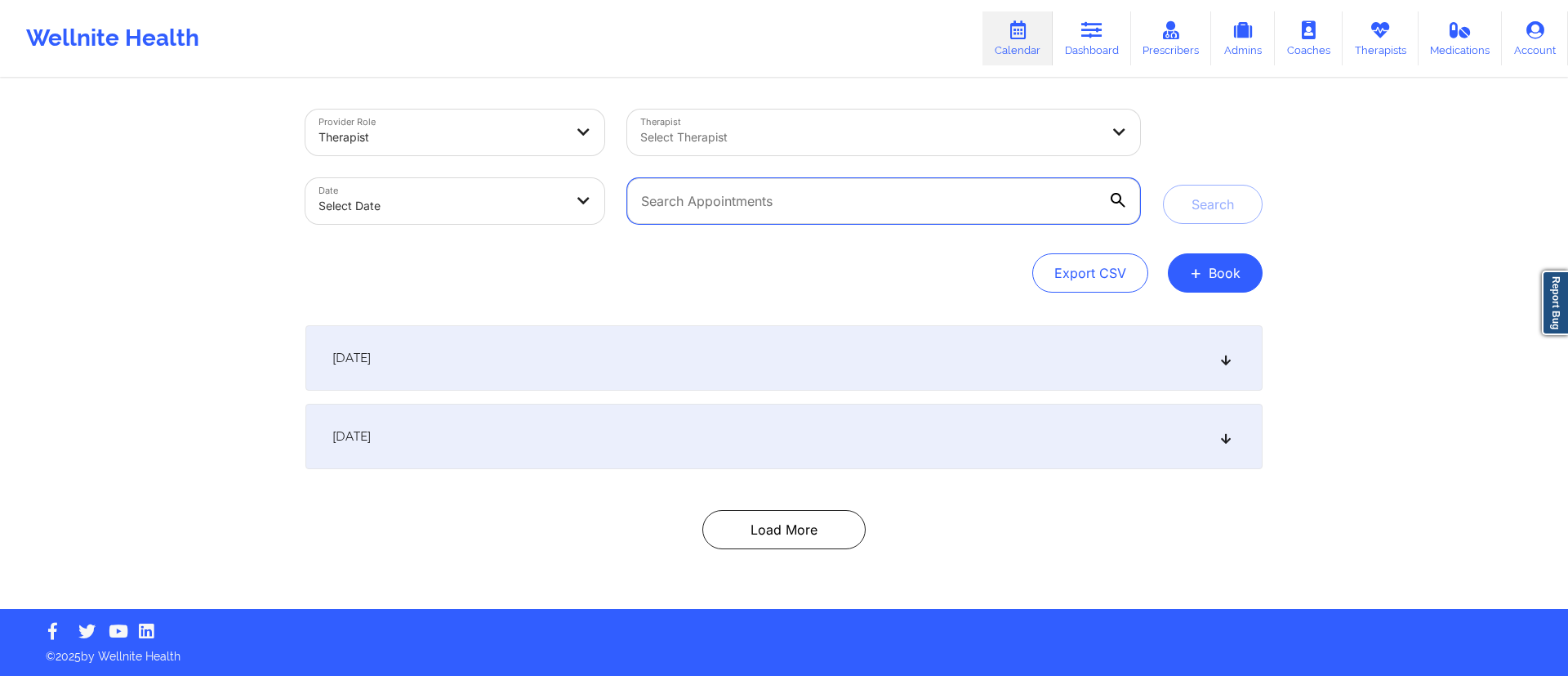
click at [800, 211] on input "text" at bounding box center [884, 200] width 513 height 46
paste input "[EMAIL_ADDRESS][DOMAIN_NAME]"
type input "[EMAIL_ADDRESS][DOMAIN_NAME]"
click at [1215, 211] on button "Search" at bounding box center [1213, 204] width 100 height 39
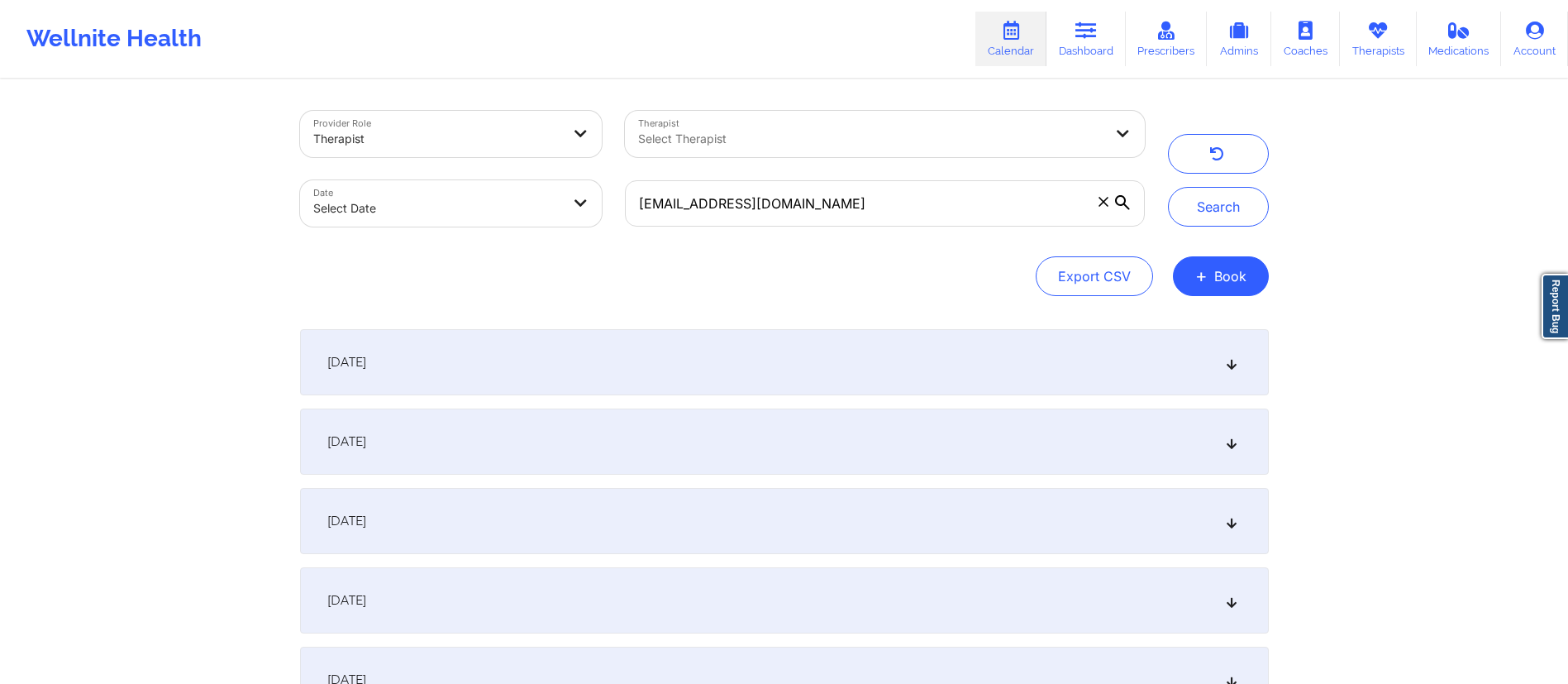
click at [490, 372] on div "[DATE]" at bounding box center [784, 362] width 969 height 66
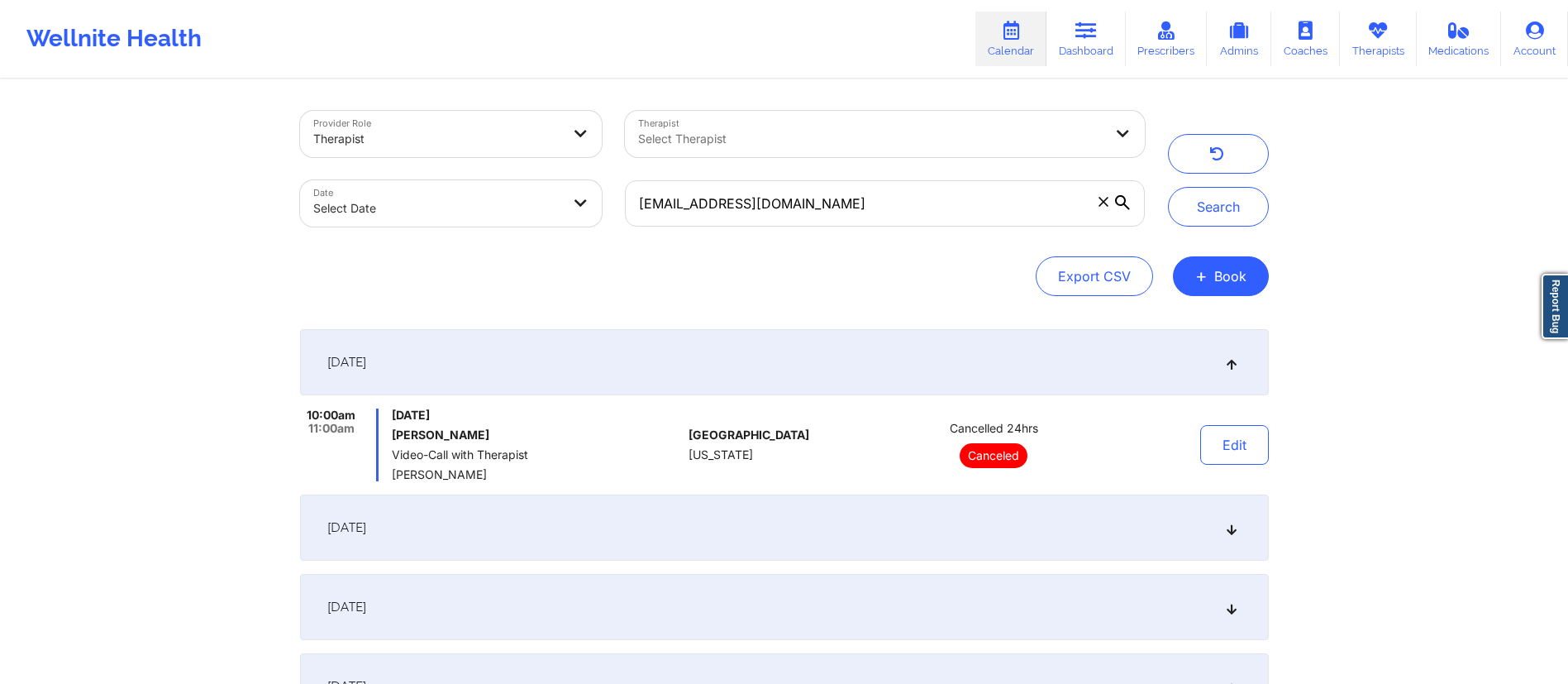
click at [490, 372] on div "[DATE]" at bounding box center [784, 362] width 969 height 66
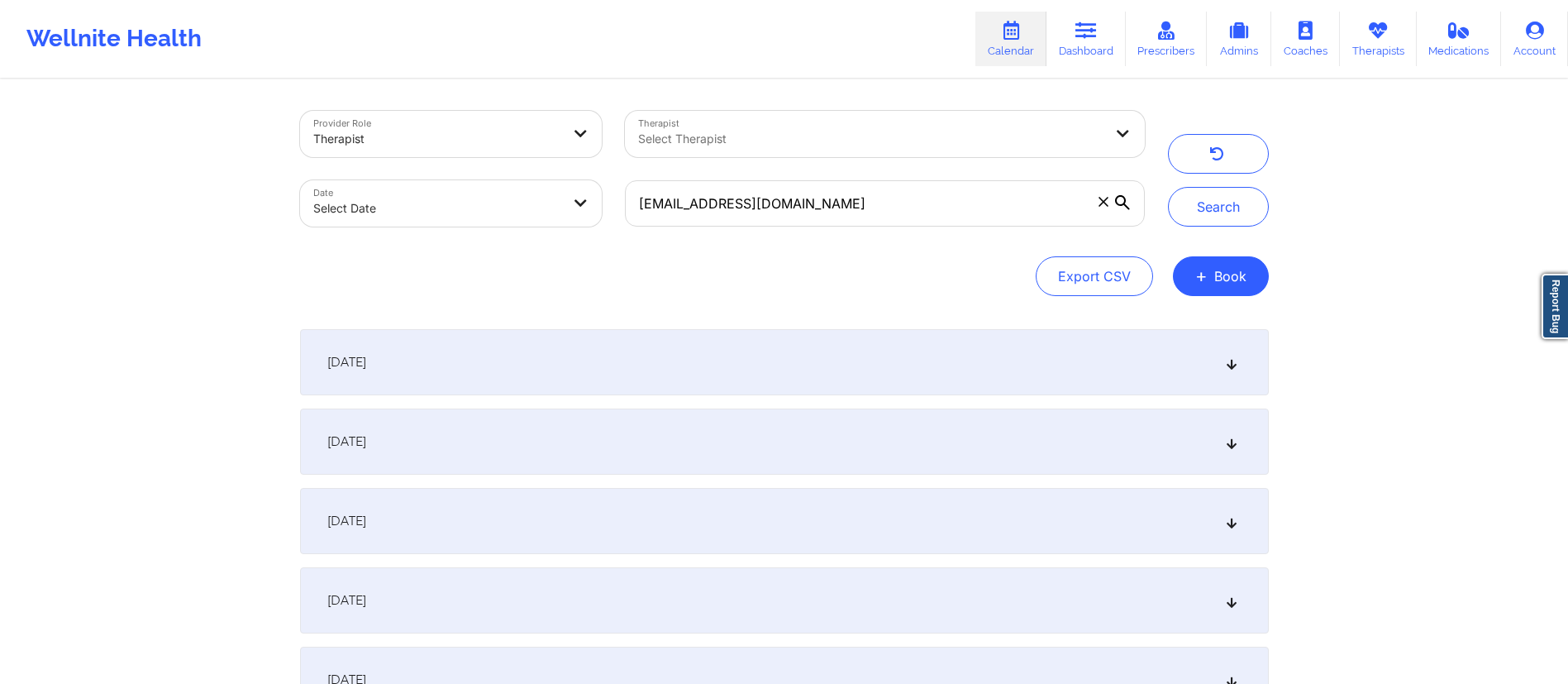
click at [471, 356] on div "[DATE]" at bounding box center [784, 362] width 969 height 66
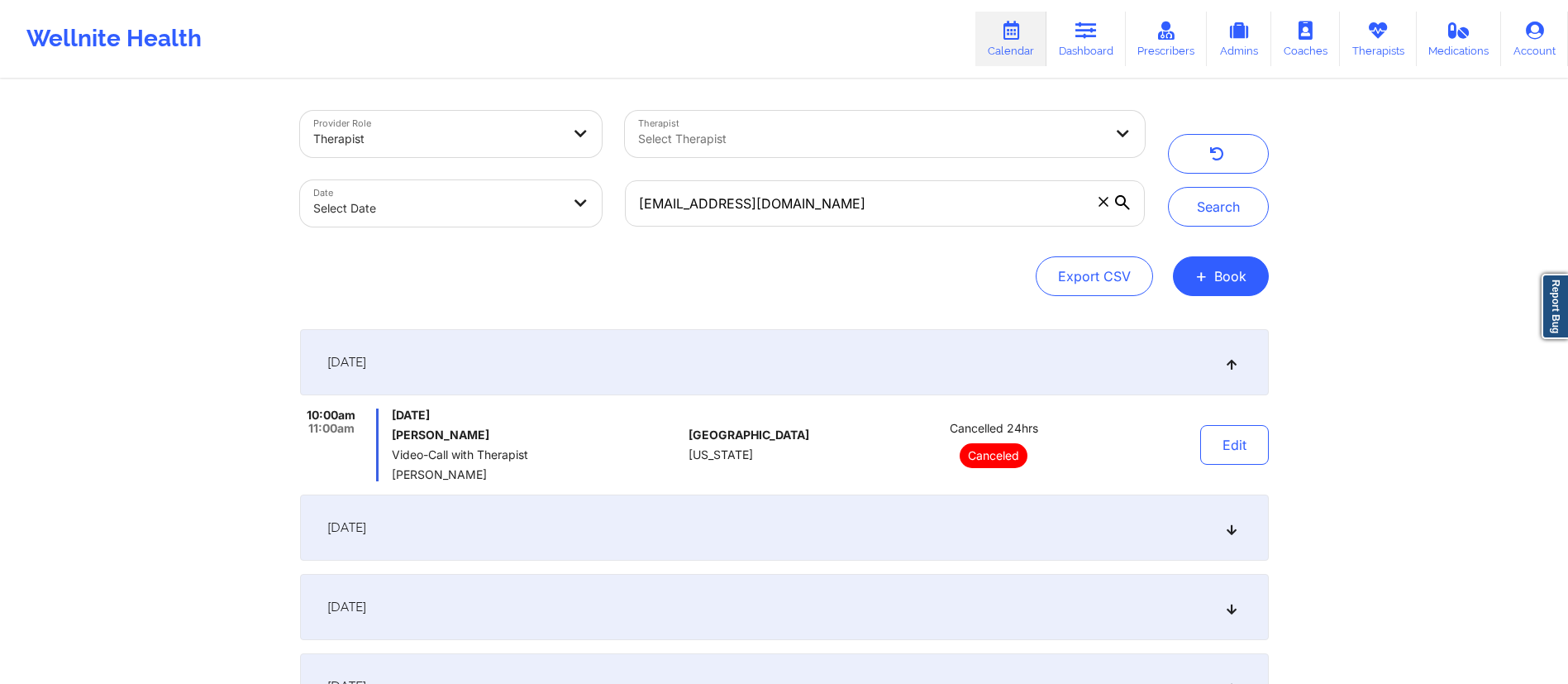
click at [464, 350] on div "[DATE]" at bounding box center [784, 362] width 969 height 66
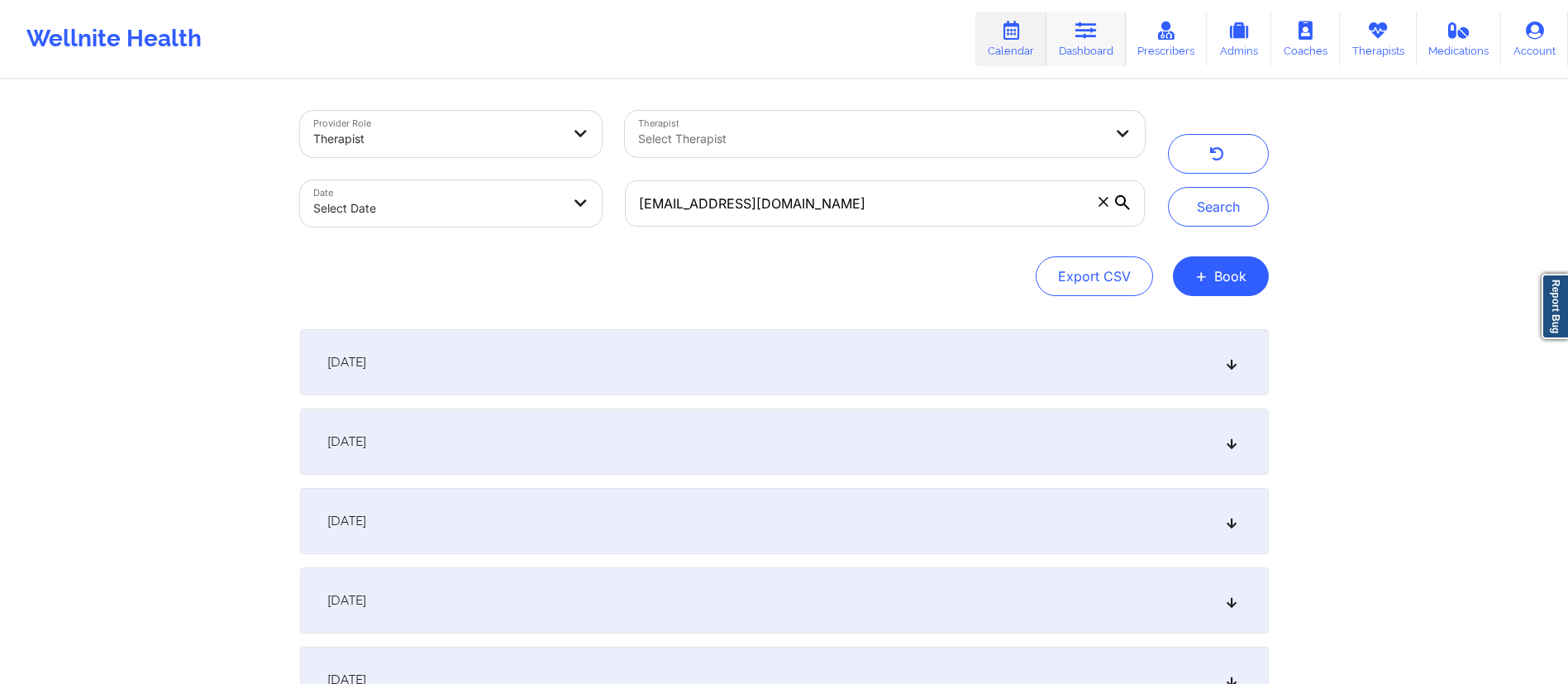
click at [1080, 47] on link "Dashboard" at bounding box center [1086, 39] width 79 height 54
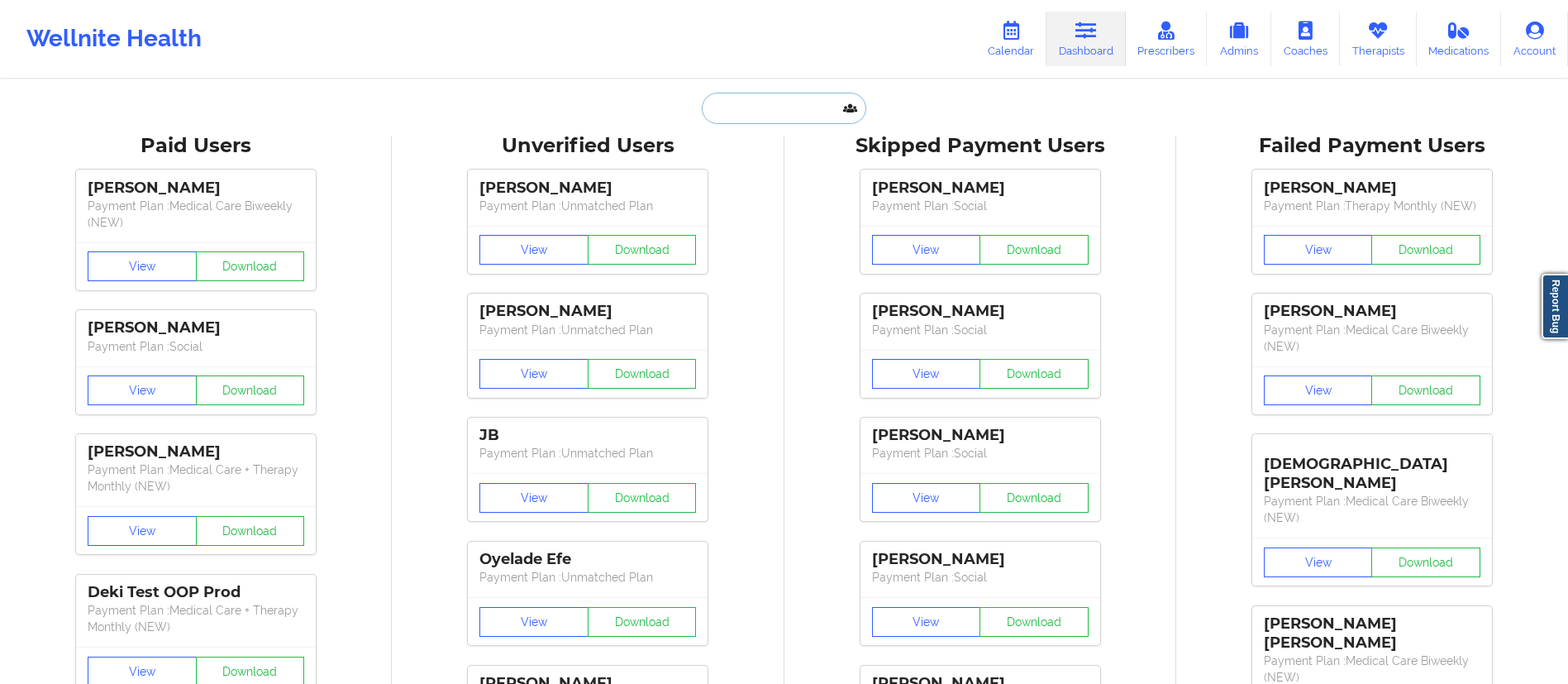
click at [818, 114] on input "text" at bounding box center [784, 109] width 164 height 32
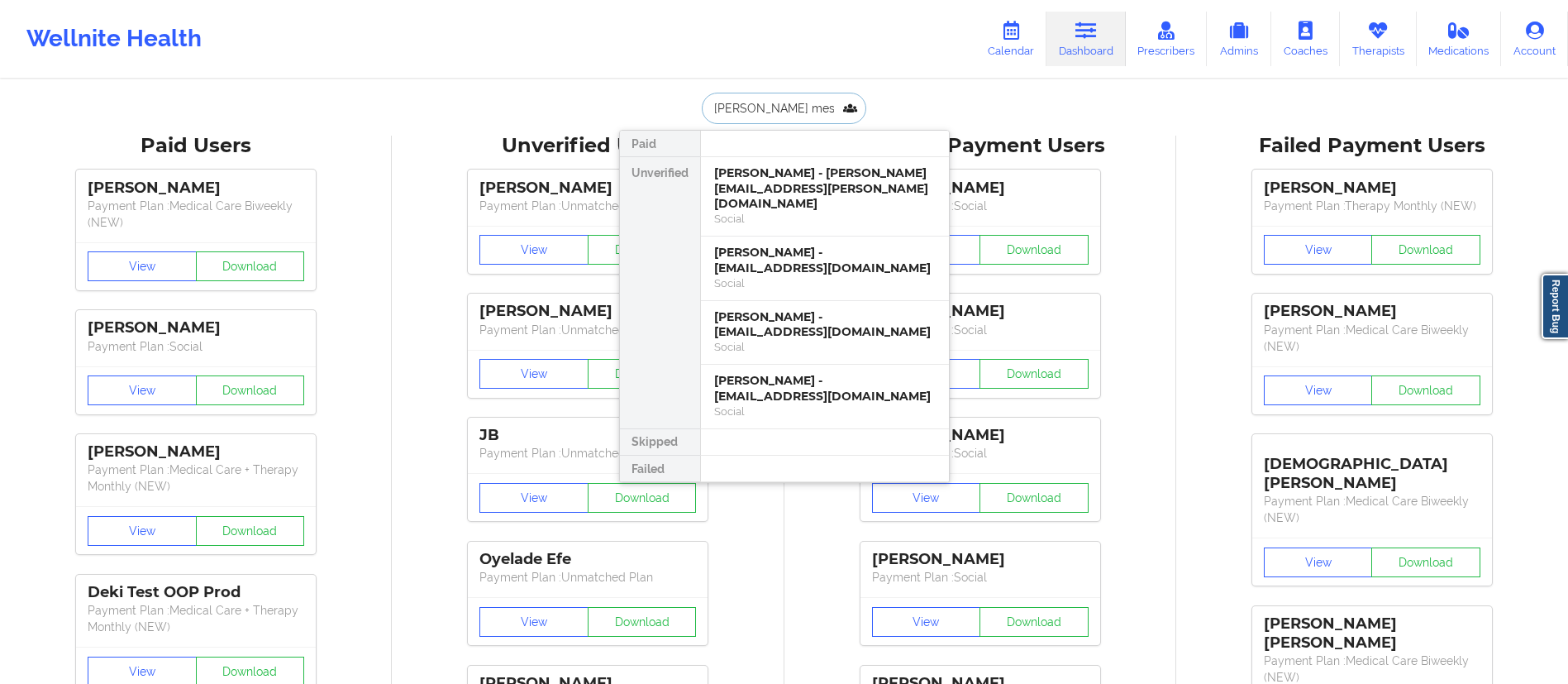
type input "chelsea mess"
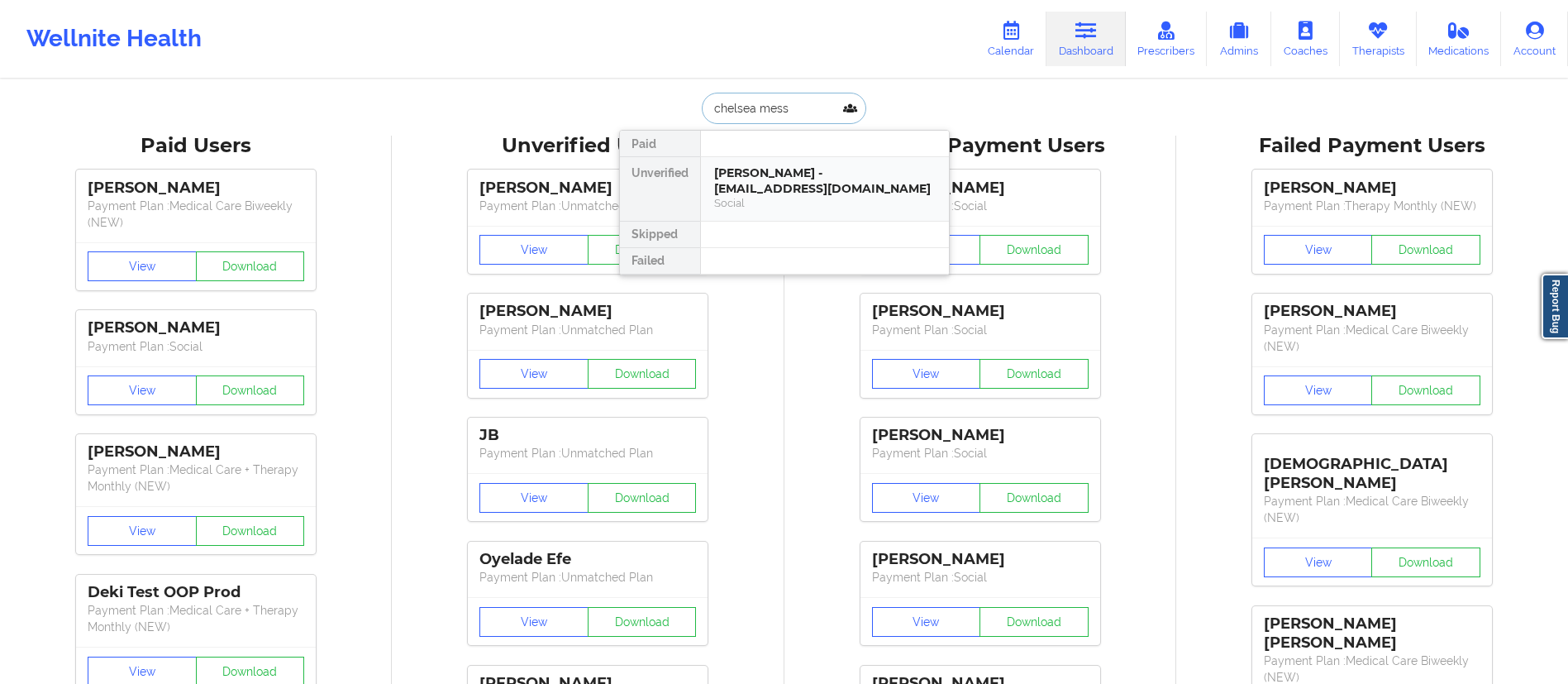
click at [793, 185] on div "[PERSON_NAME] - [EMAIL_ADDRESS][DOMAIN_NAME]" at bounding box center [825, 180] width 221 height 31
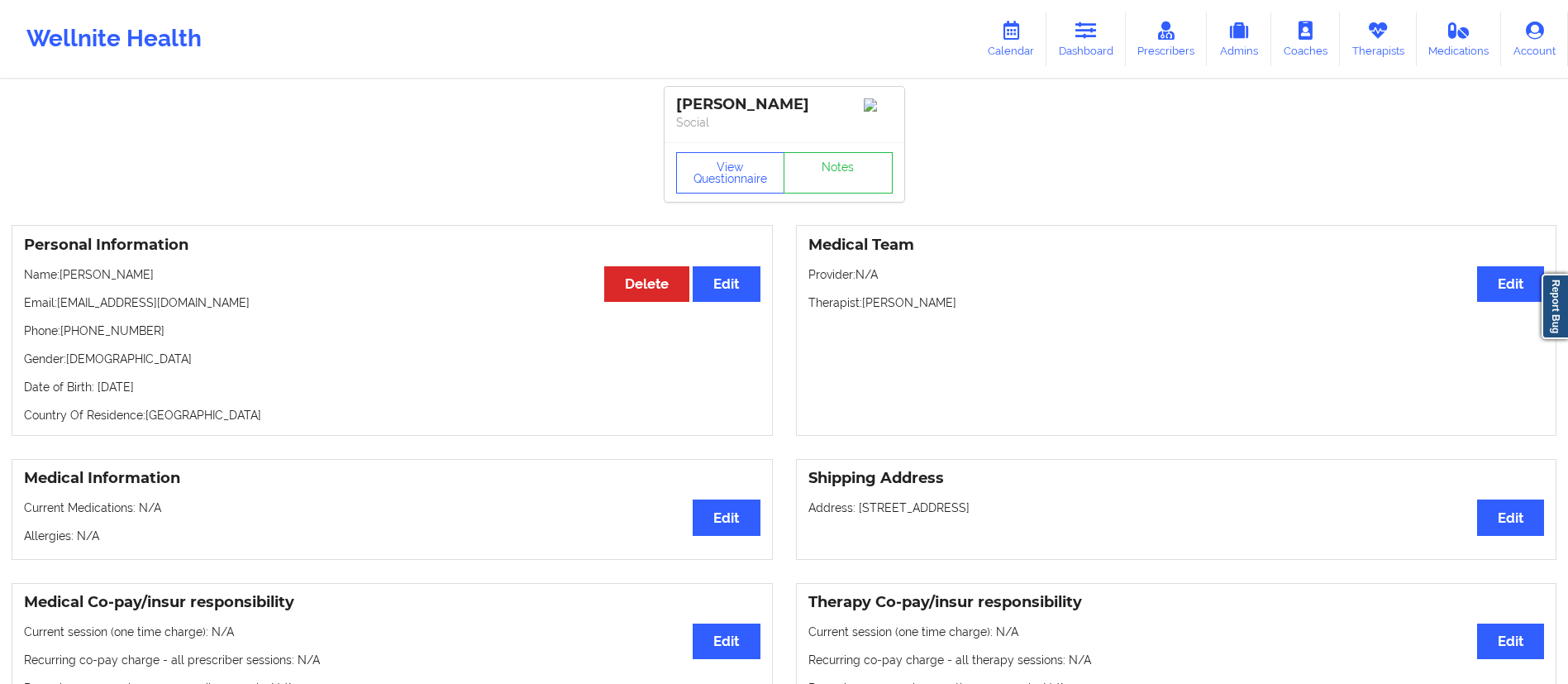
drag, startPoint x: 61, startPoint y: 305, endPoint x: 261, endPoint y: 316, distance: 200.3
click at [261, 311] on p "Email: [EMAIL_ADDRESS][DOMAIN_NAME]" at bounding box center [392, 302] width 737 height 17
copy p "[EMAIL_ADDRESS][DOMAIN_NAME]"
click at [1014, 42] on link "Calendar" at bounding box center [1011, 39] width 71 height 54
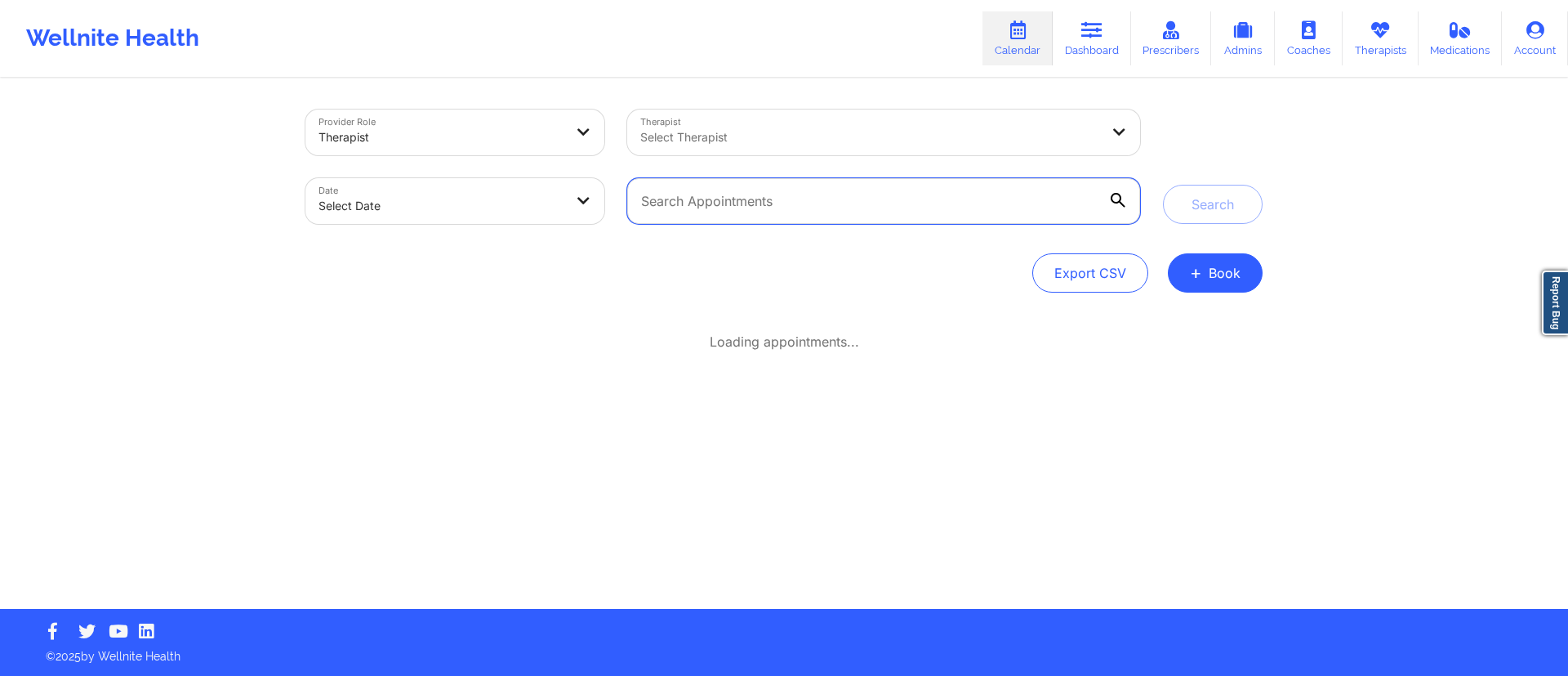
click at [788, 196] on input "text" at bounding box center [884, 200] width 513 height 46
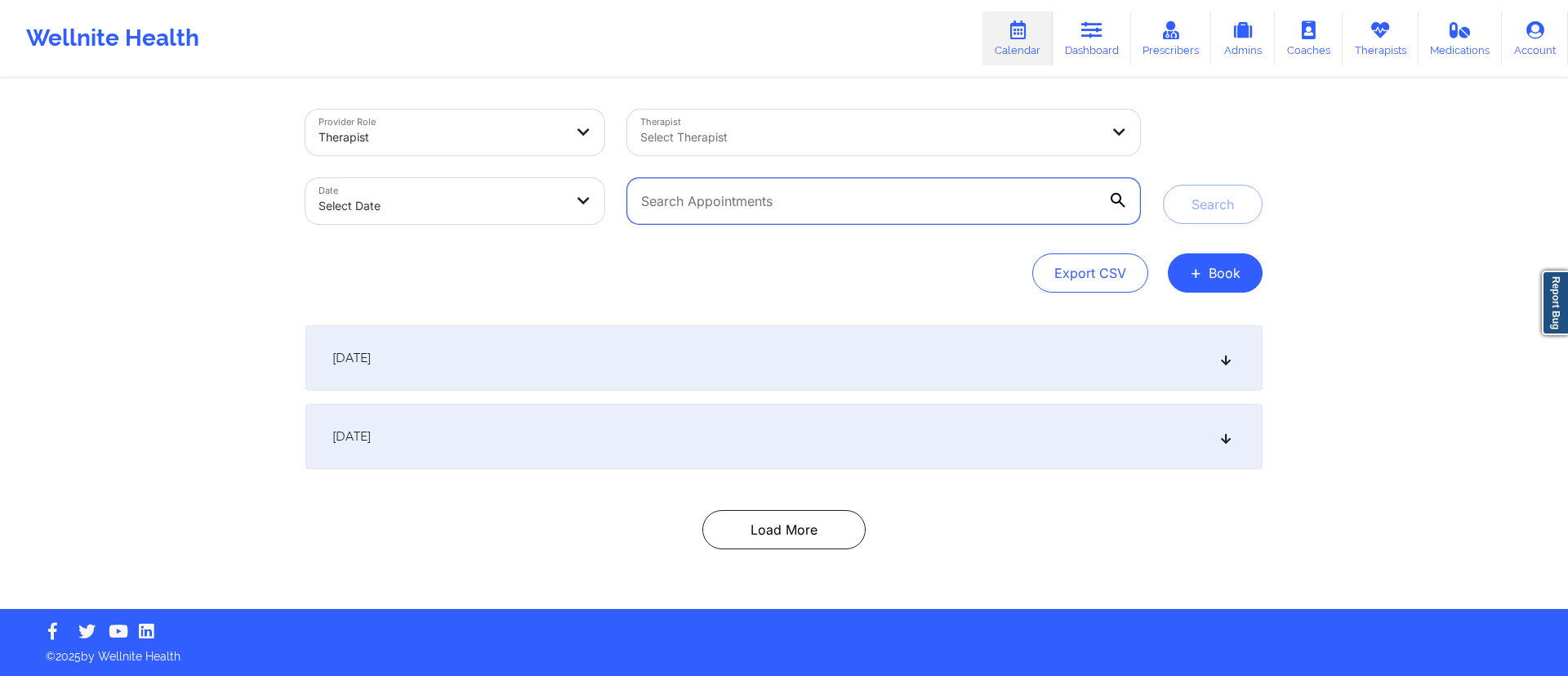
paste input "[EMAIL_ADDRESS][DOMAIN_NAME]"
type input "[EMAIL_ADDRESS][DOMAIN_NAME]"
click at [1204, 202] on button "Search" at bounding box center [1213, 204] width 100 height 39
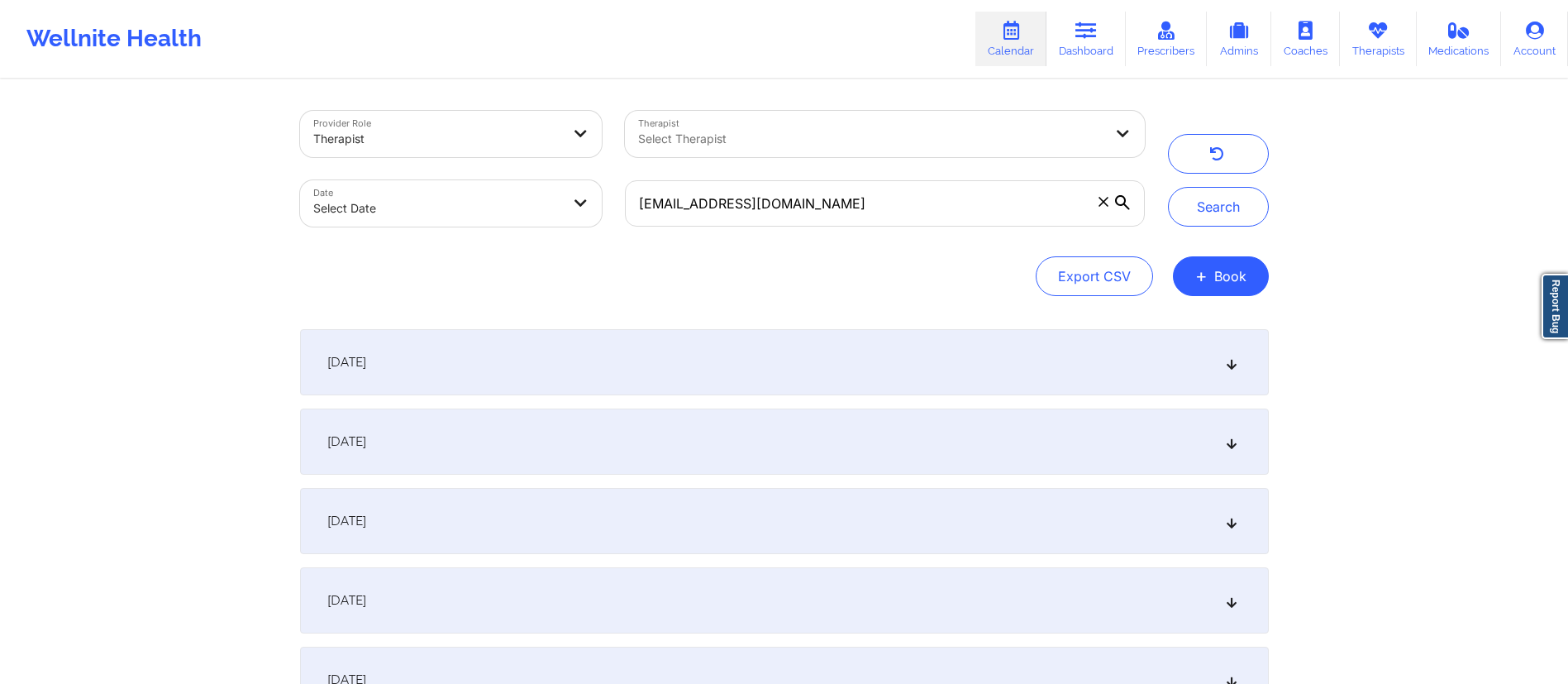
click at [472, 368] on div "[DATE]" at bounding box center [784, 362] width 969 height 66
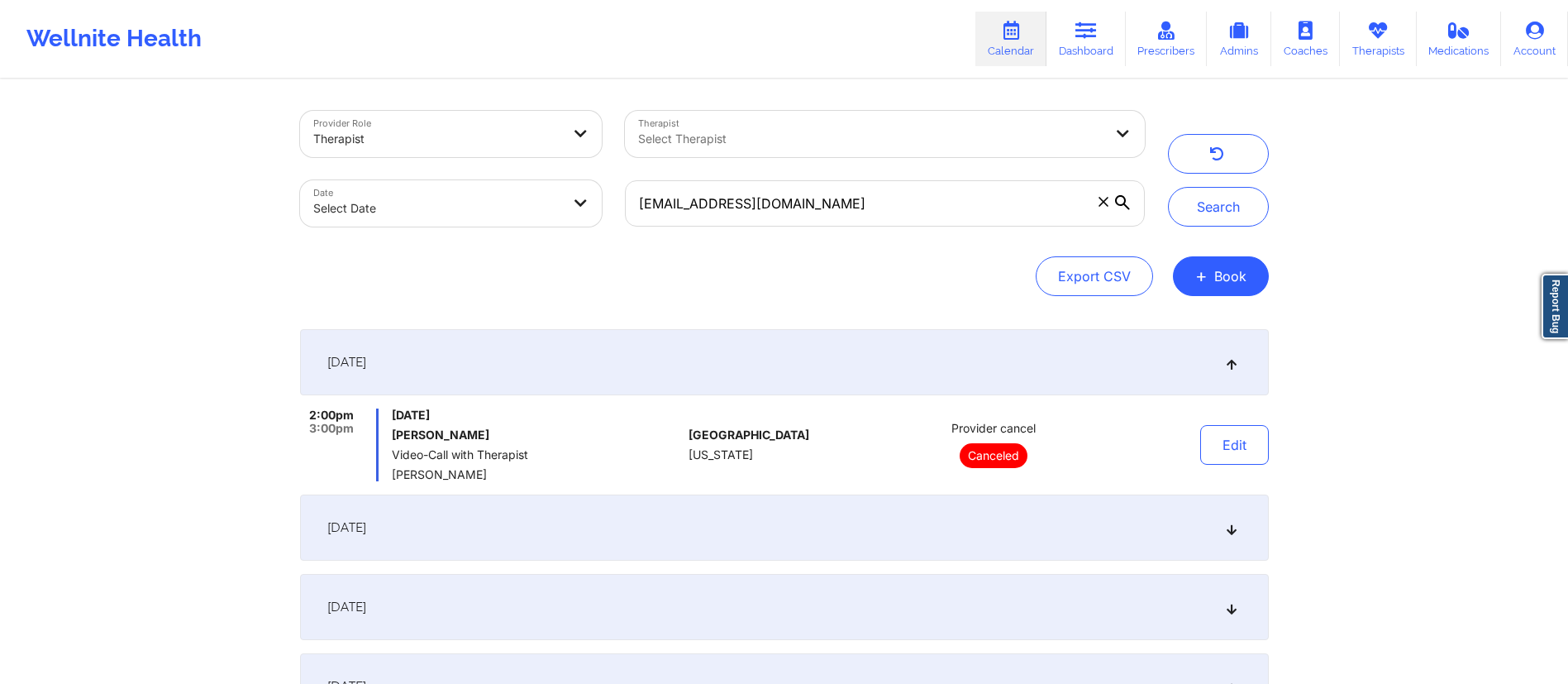
click at [471, 368] on div "[DATE]" at bounding box center [784, 362] width 969 height 66
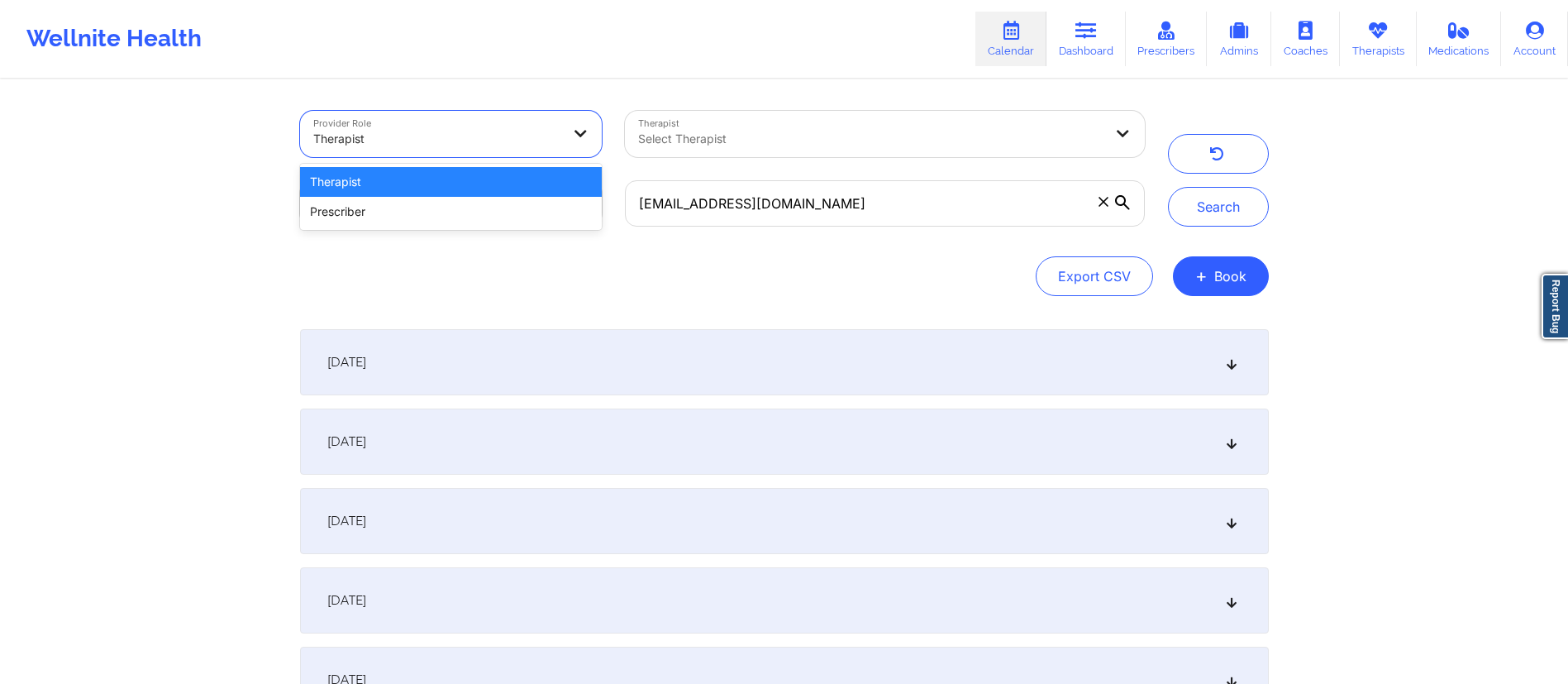
click at [401, 148] on div at bounding box center [437, 139] width 248 height 20
click at [387, 215] on div "Prescriber" at bounding box center [452, 212] width 302 height 30
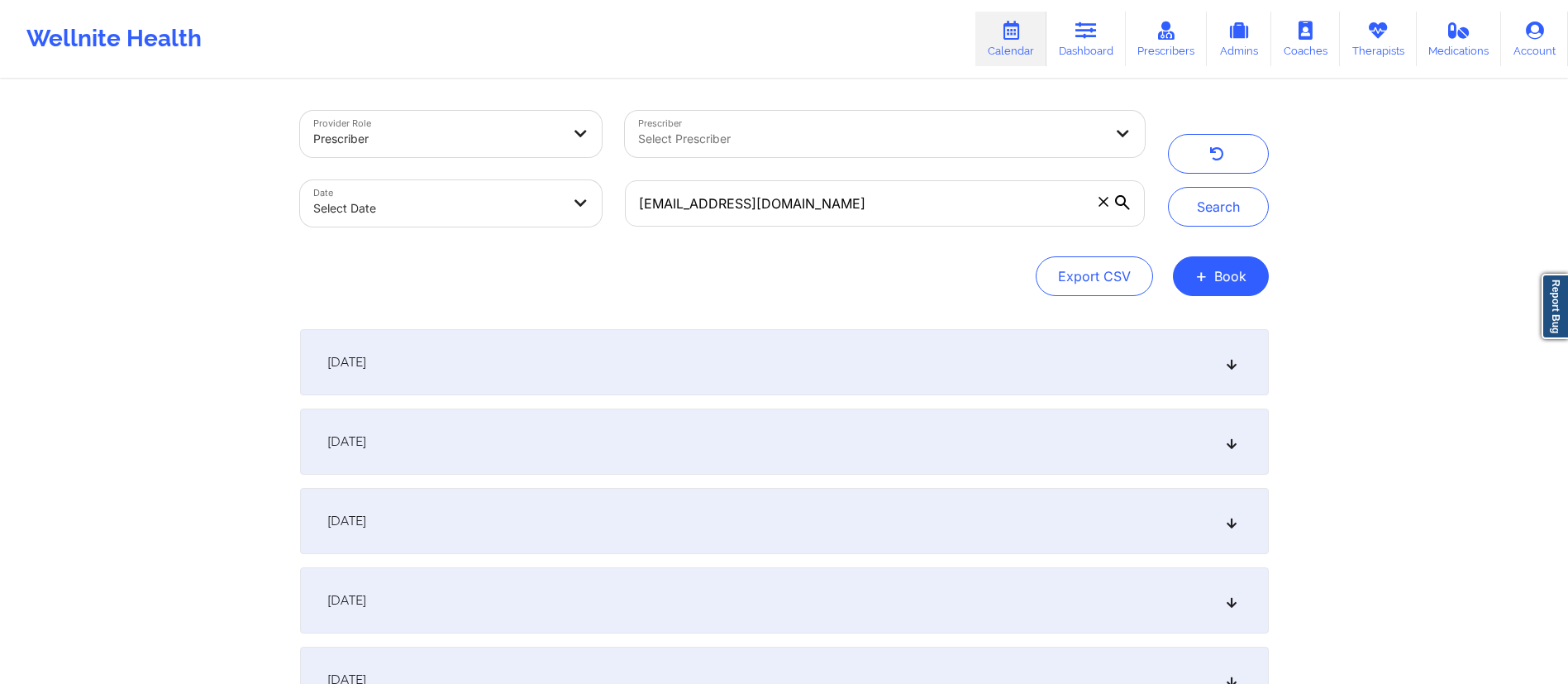
click at [1104, 200] on icon at bounding box center [1103, 201] width 9 height 9
click at [1104, 200] on input "[EMAIL_ADDRESS][DOMAIN_NAME]" at bounding box center [884, 203] width 519 height 46
click at [504, 204] on body "Wellnite Health Calendar Dashboard Prescribers Admins Coaches Therapists Medica…" at bounding box center [784, 342] width 1568 height 684
select select "2025-8"
select select "2025-9"
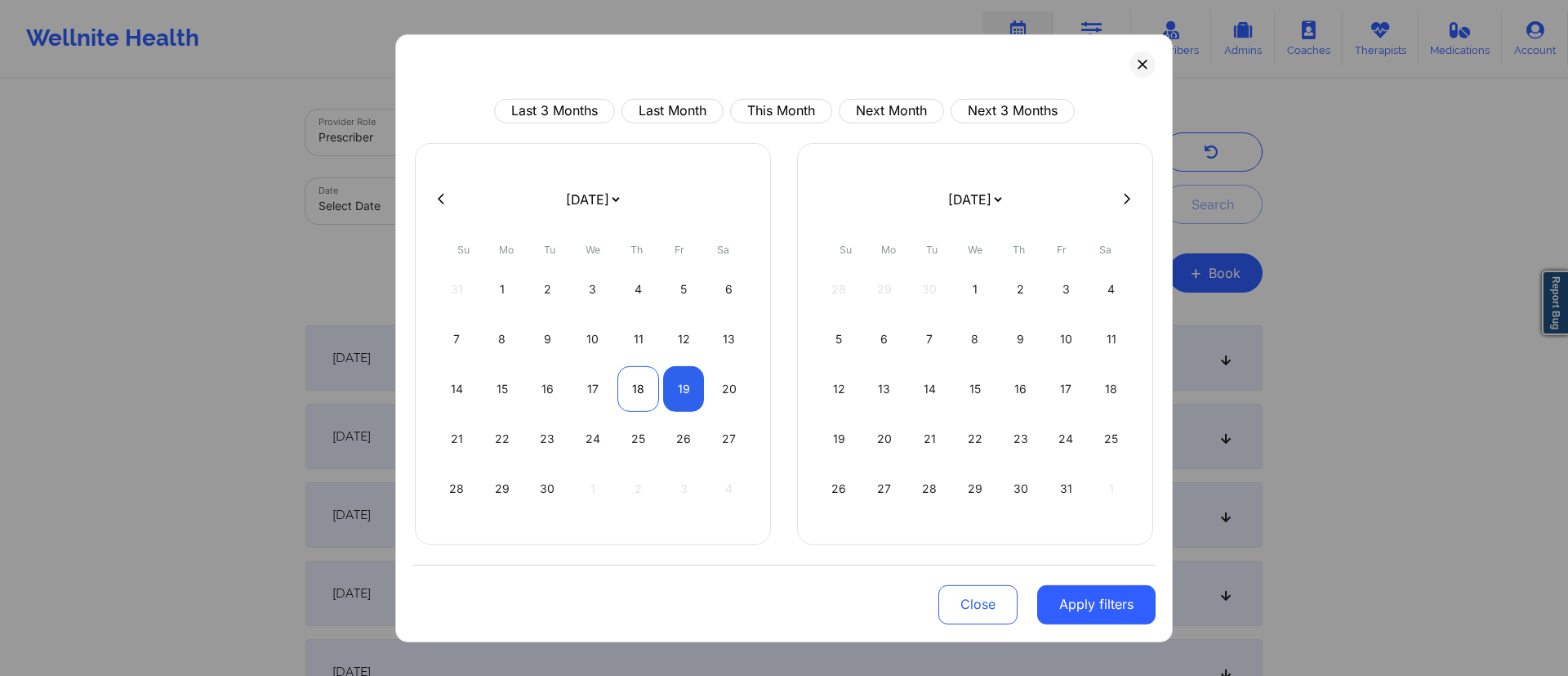
drag, startPoint x: 631, startPoint y: 382, endPoint x: 654, endPoint y: 393, distance: 25.5
click at [632, 388] on div "18" at bounding box center [639, 388] width 42 height 46
select select "2025-8"
select select "2025-9"
select select "2025-8"
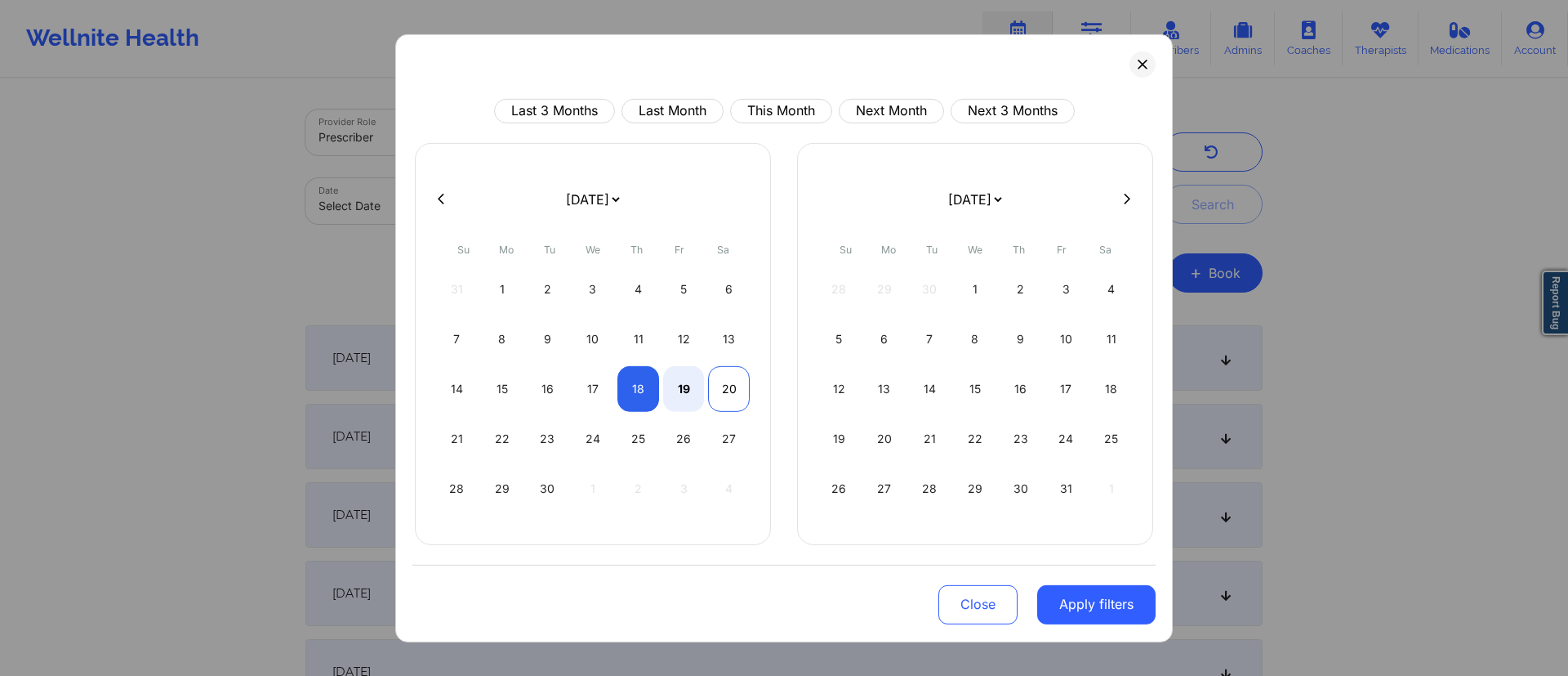
select select "2025-9"
click at [728, 390] on div "20" at bounding box center [728, 388] width 42 height 46
select select "2025-8"
select select "2025-9"
click at [1095, 606] on button "Apply filters" at bounding box center [1096, 604] width 118 height 39
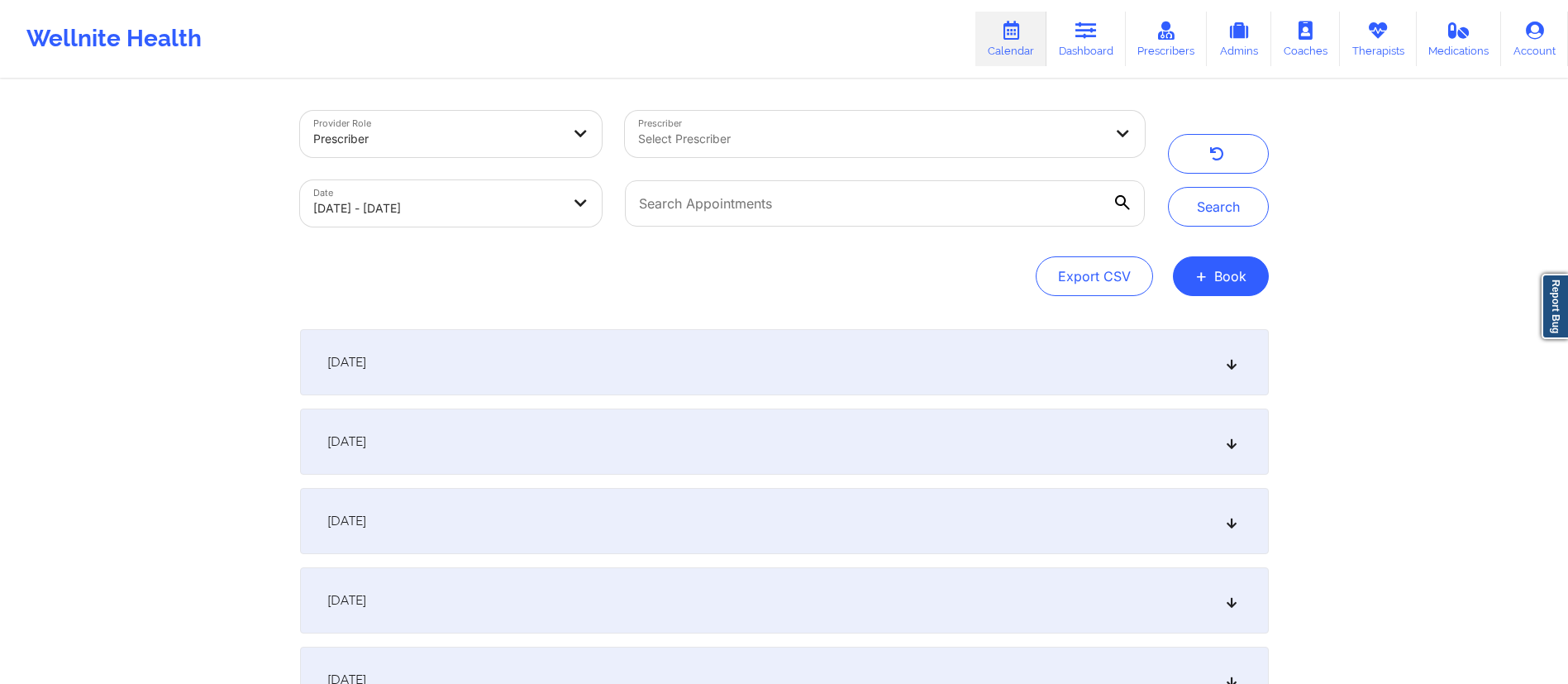
click at [842, 119] on div "Select Prescriber" at bounding box center [866, 133] width 480 height 46
type input "[PERSON_NAME]"
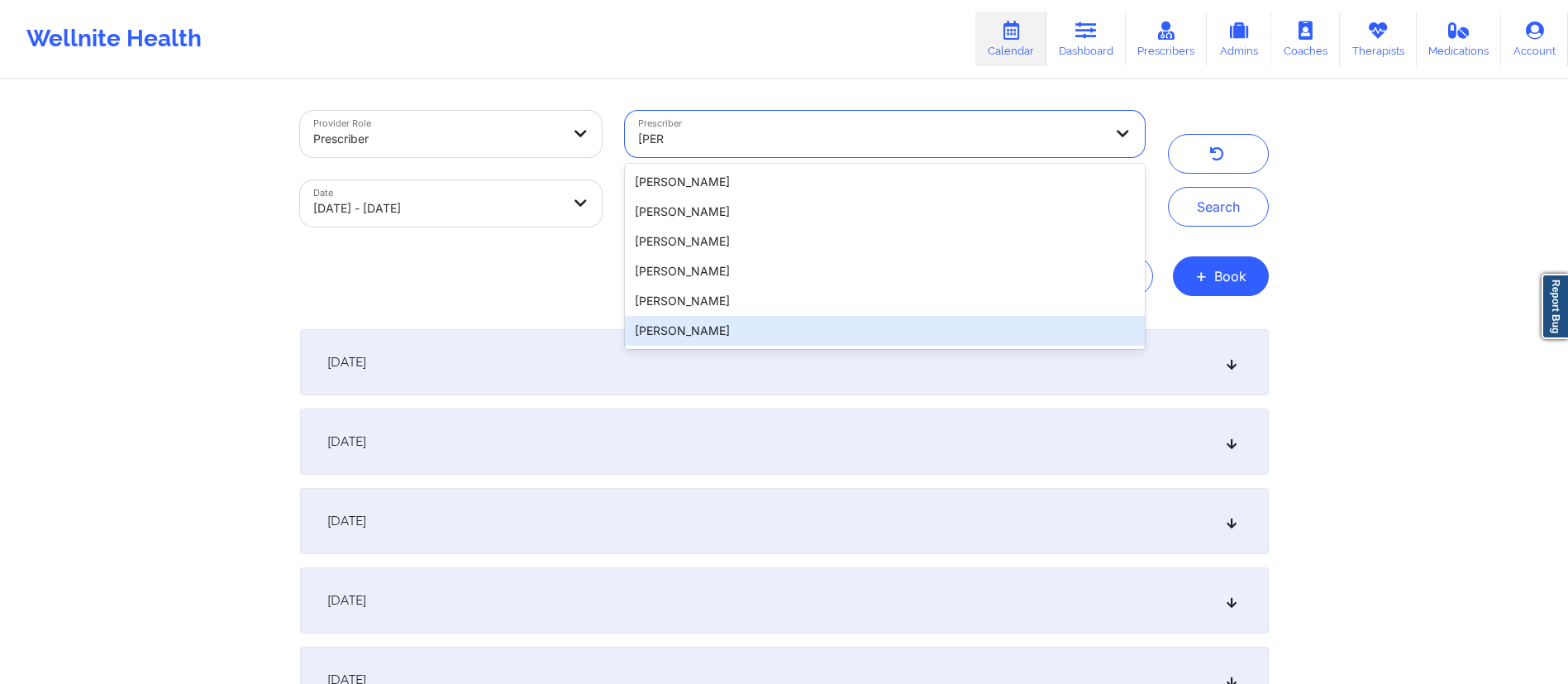
click at [708, 337] on div "[PERSON_NAME]" at bounding box center [884, 331] width 519 height 30
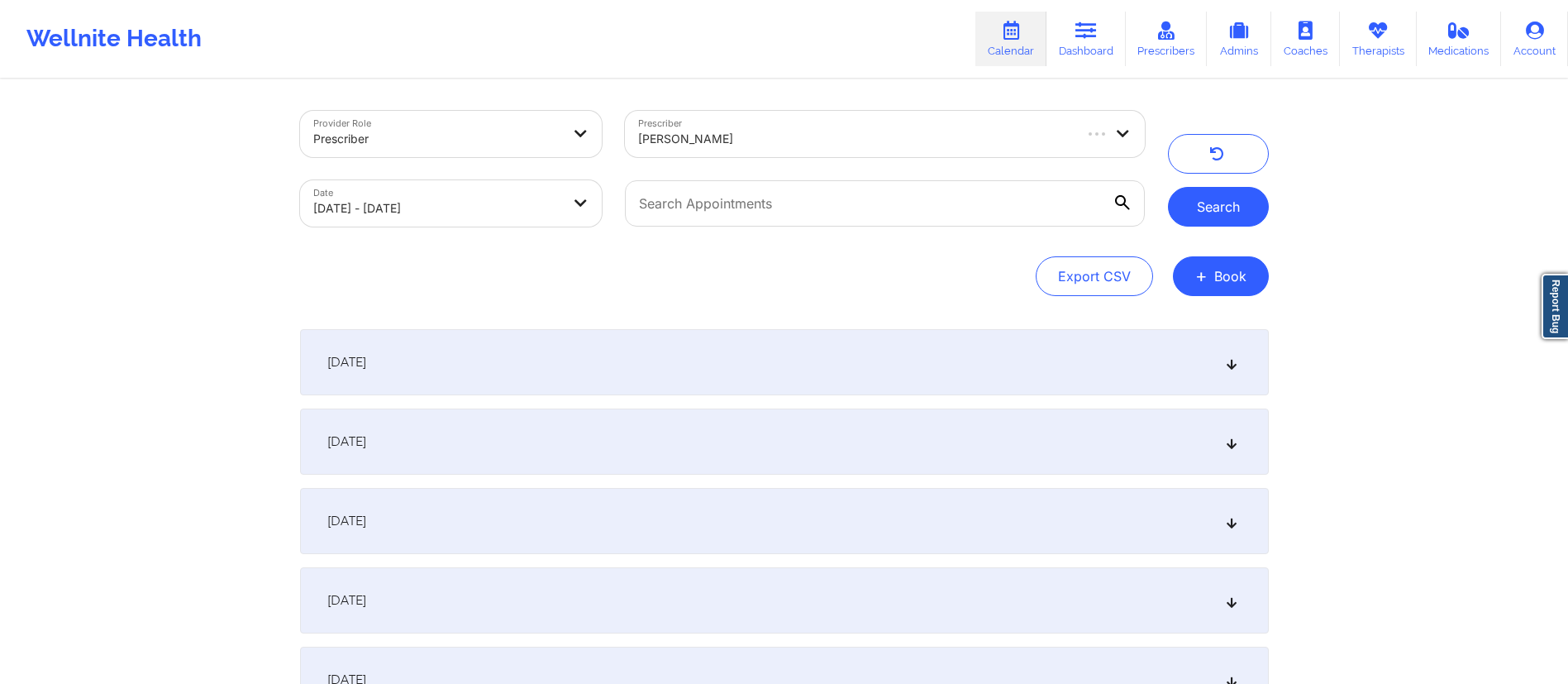
click at [1216, 206] on button "Search" at bounding box center [1218, 207] width 101 height 40
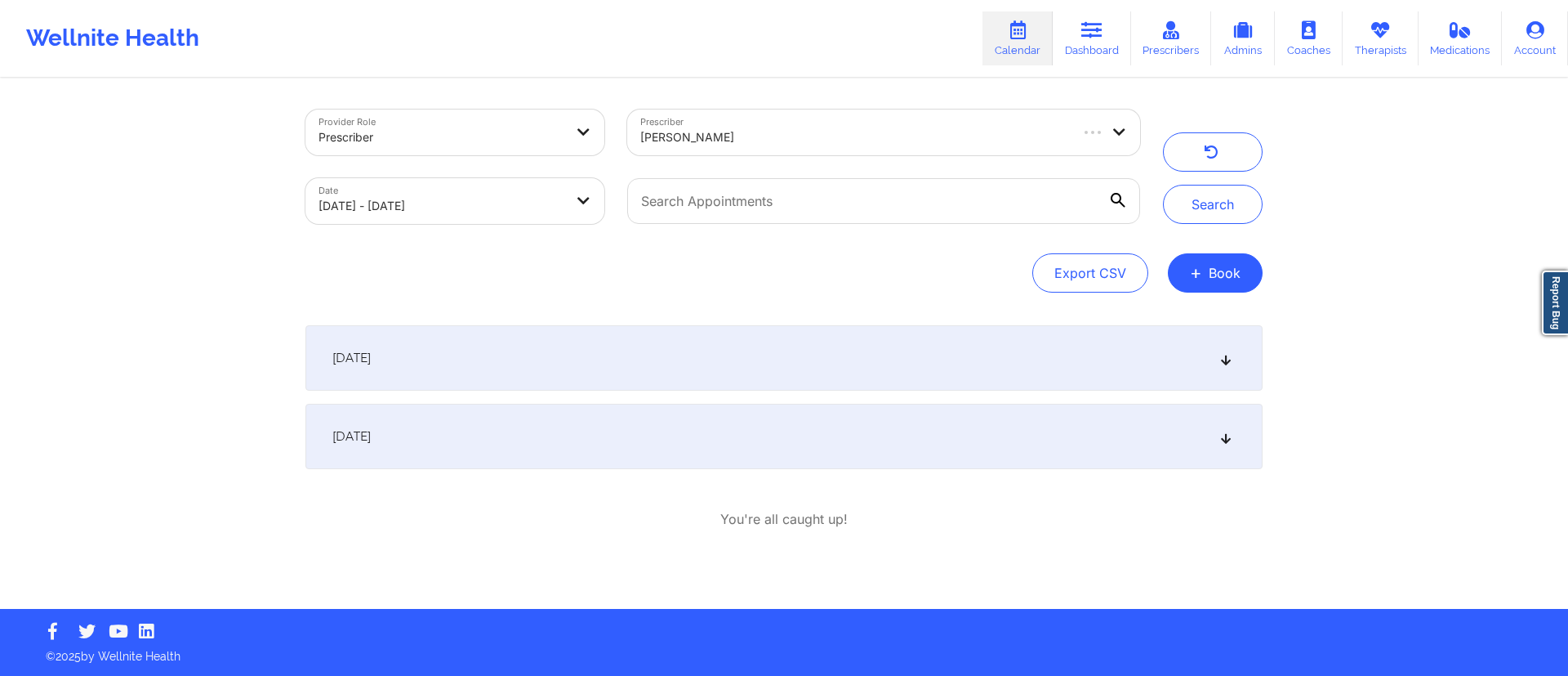
click at [487, 448] on div "[DATE]" at bounding box center [784, 436] width 958 height 65
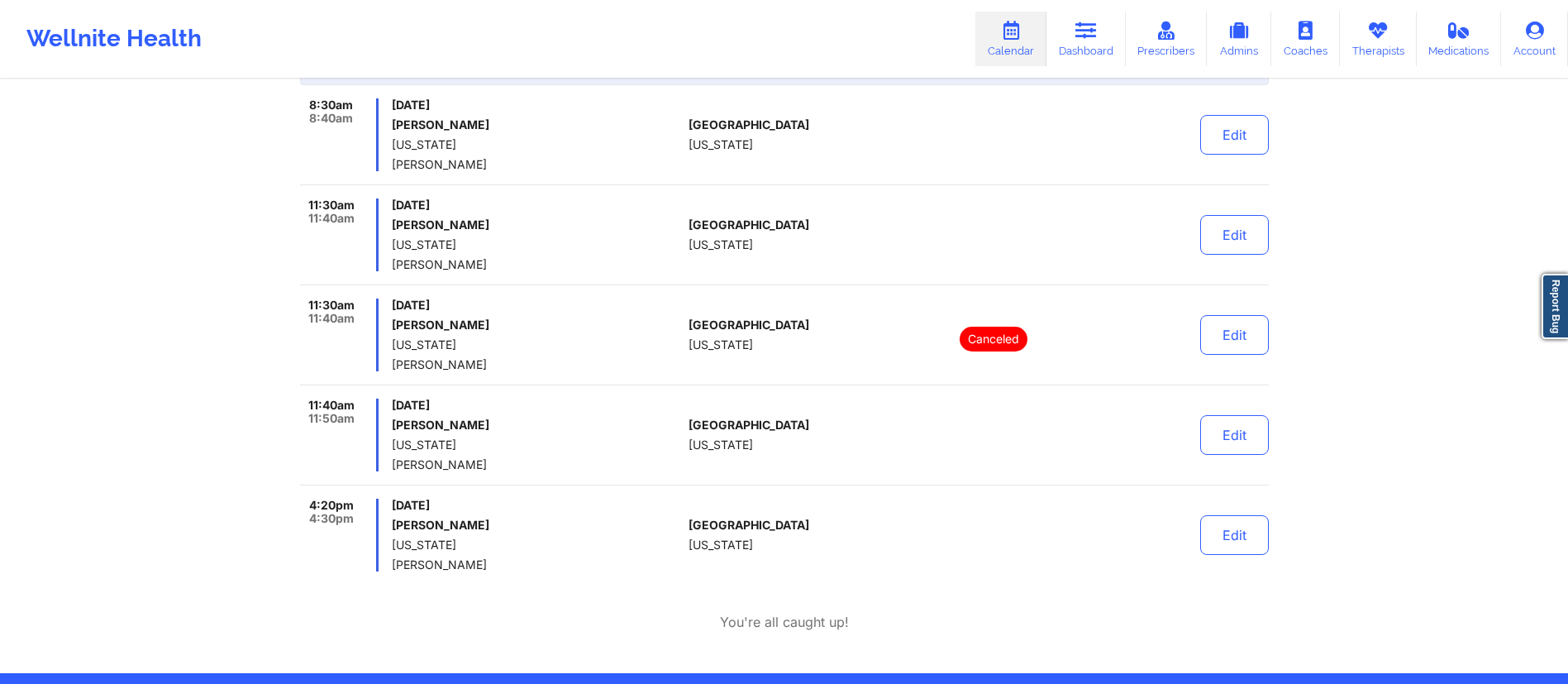
scroll to position [367, 0]
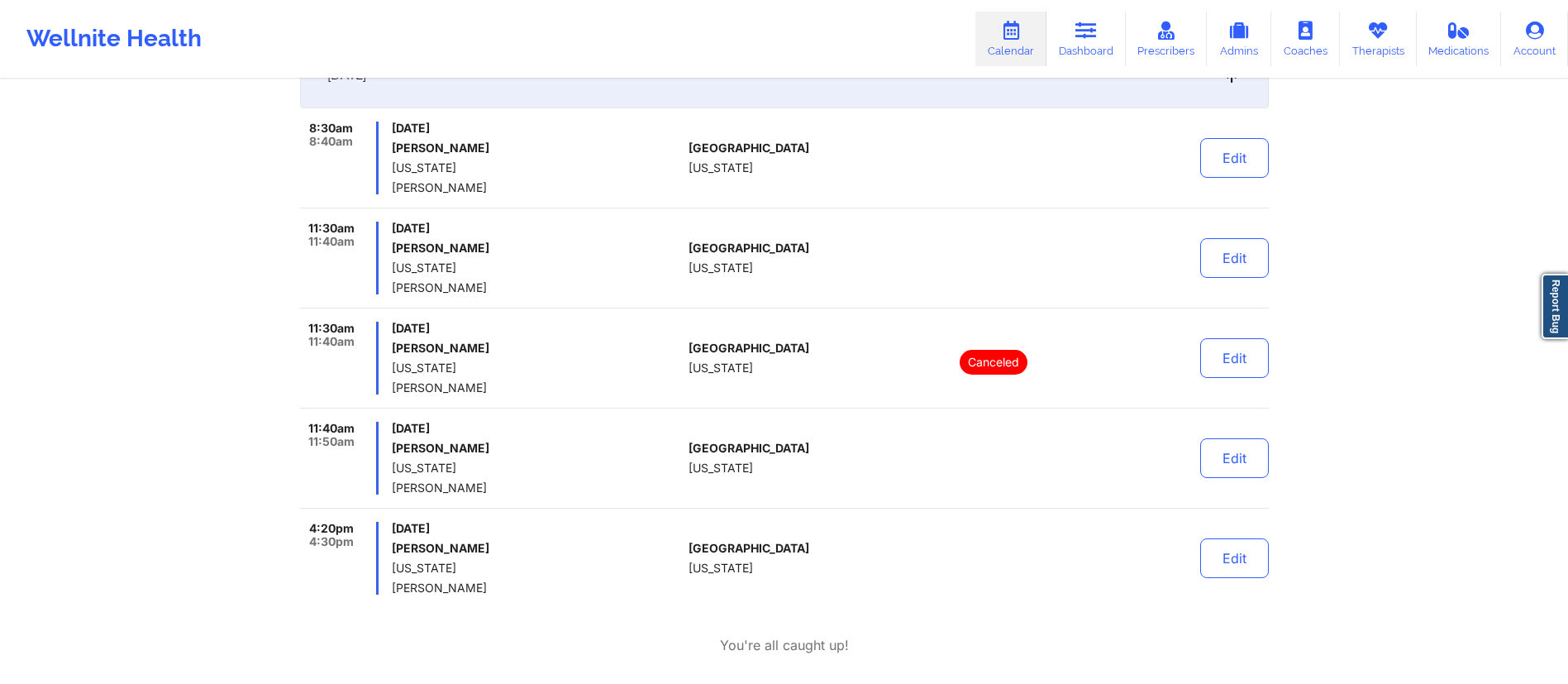
drag, startPoint x: 392, startPoint y: 250, endPoint x: 506, endPoint y: 250, distance: 114.0
click at [506, 250] on h6 "[PERSON_NAME]" at bounding box center [537, 247] width 290 height 13
copy h6 "[PERSON_NAME]"
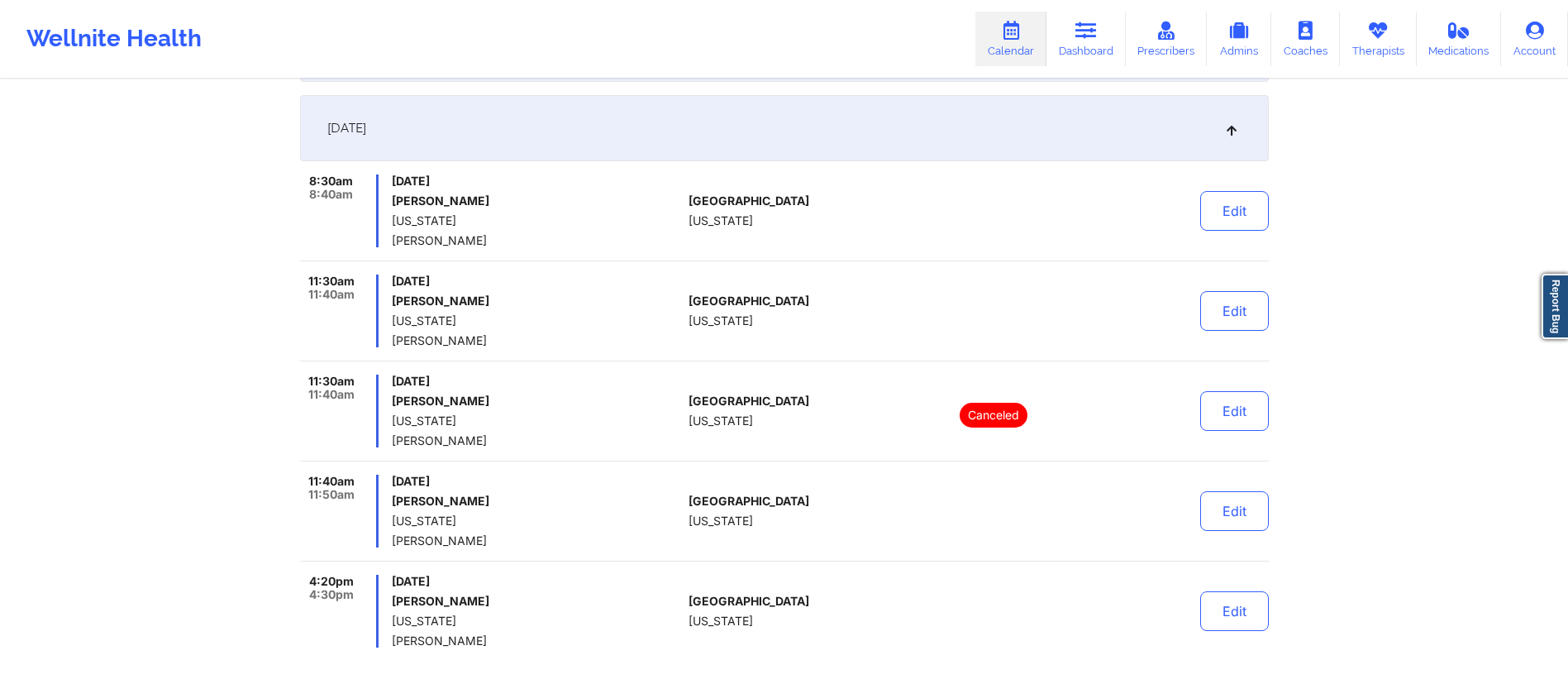
scroll to position [316, 0]
click at [156, 461] on div "Provider Role Prescriber Prescriber Select Prescriber Date [DATE] - [DATE] Sear…" at bounding box center [784, 214] width 1568 height 1063
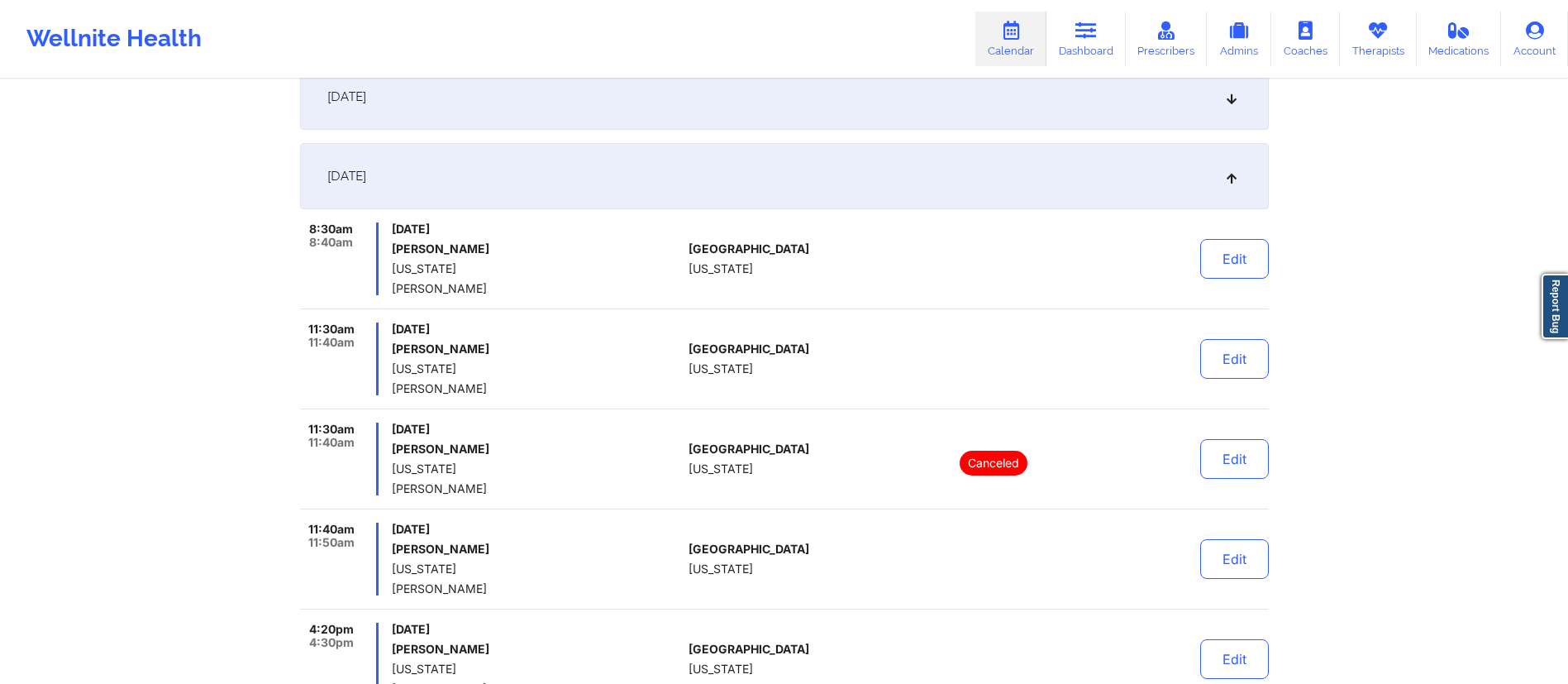
scroll to position [0, 0]
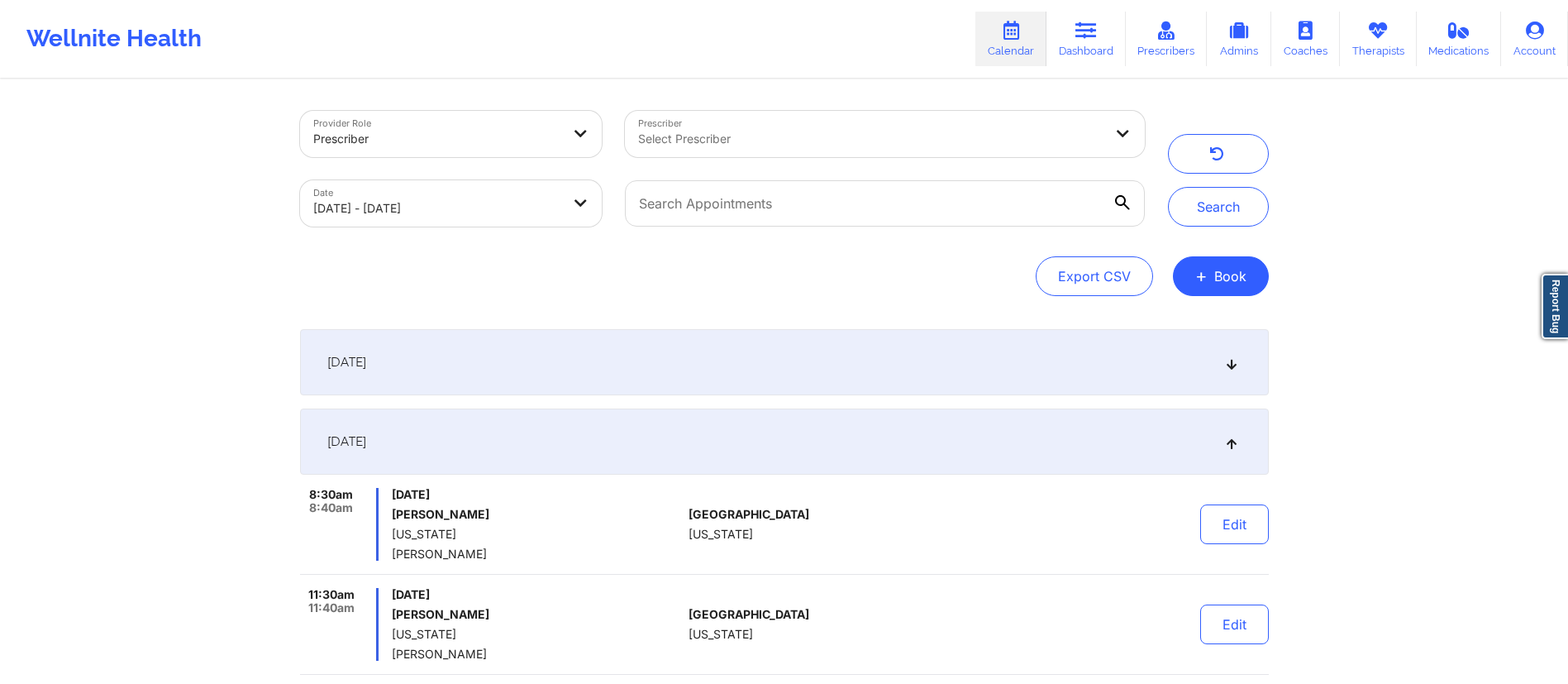
click at [441, 139] on div at bounding box center [437, 139] width 248 height 20
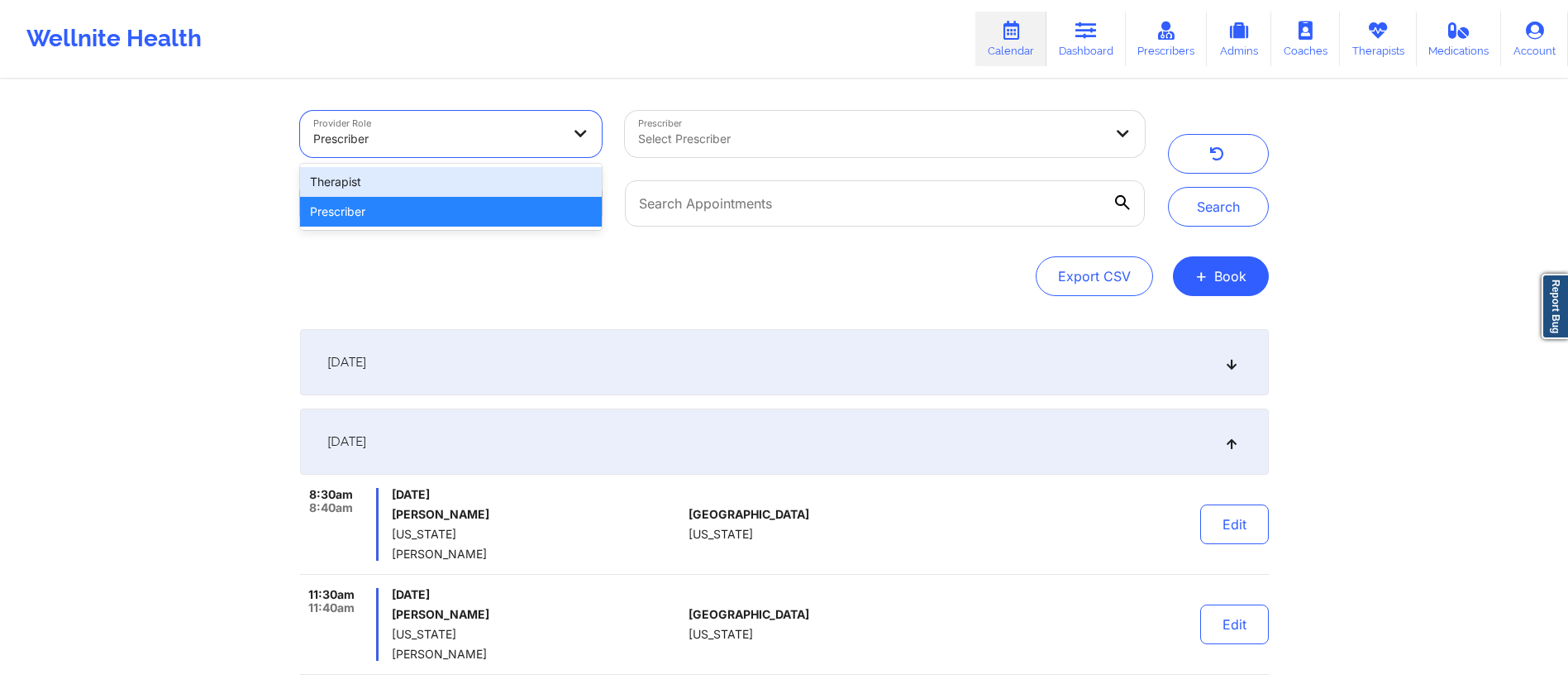
click at [413, 188] on div "Therapist" at bounding box center [452, 182] width 302 height 30
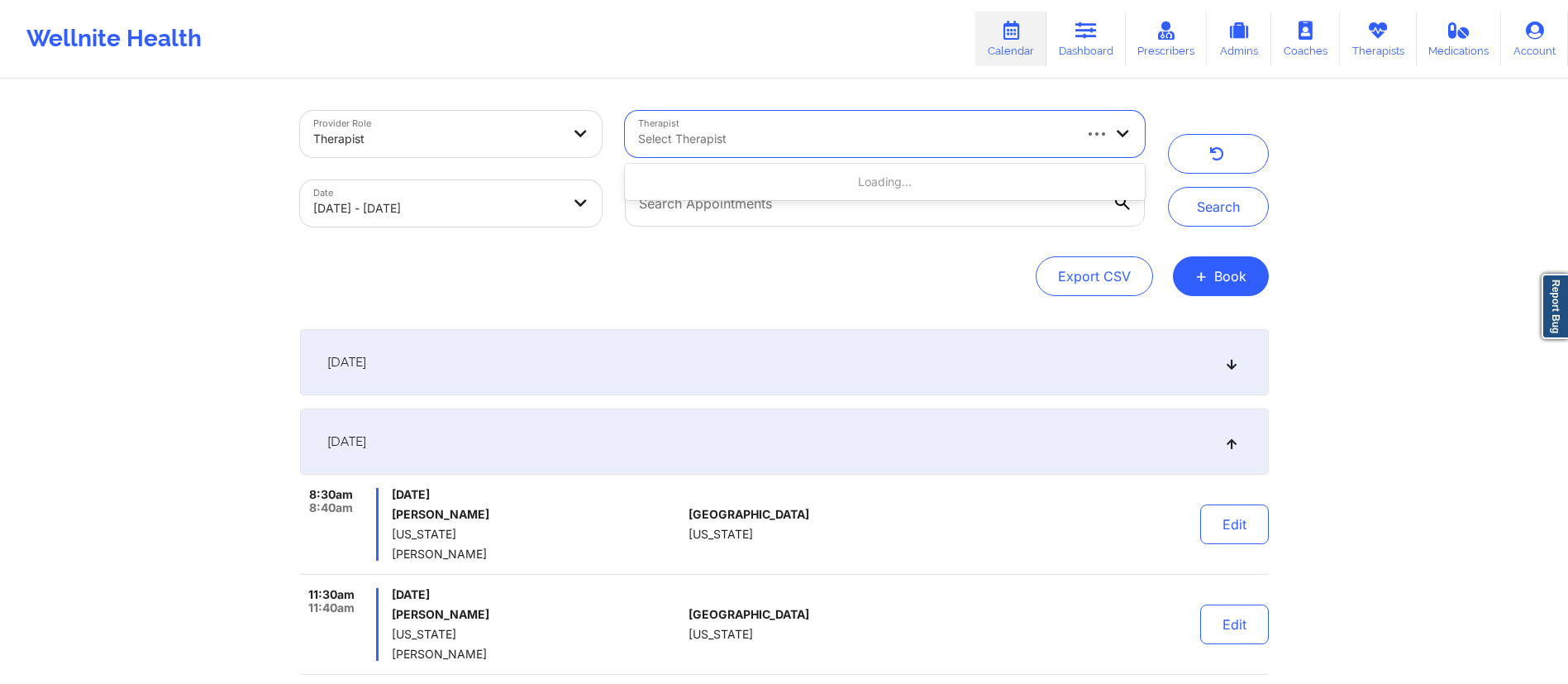
click at [797, 136] on div at bounding box center [855, 139] width 433 height 20
type input "[PERSON_NAME]"
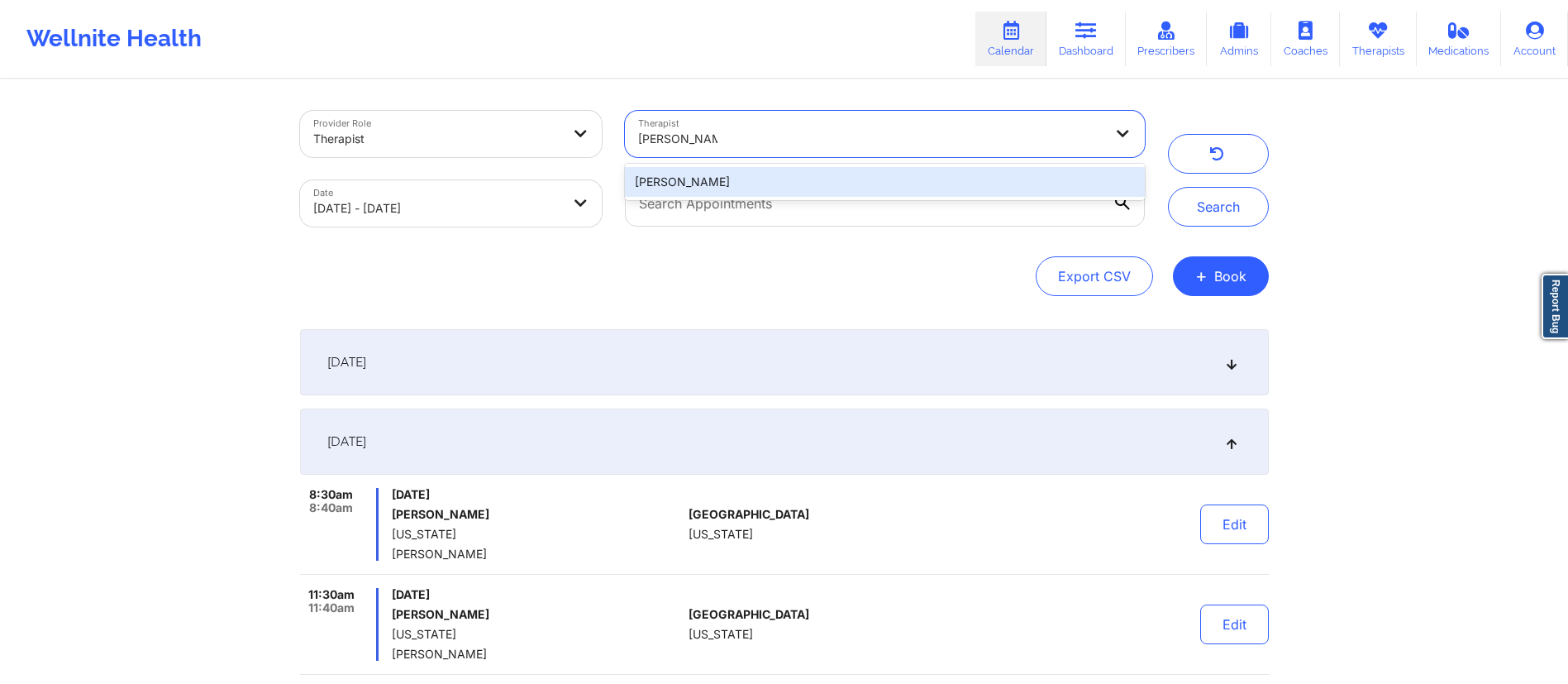
click at [757, 189] on div "[PERSON_NAME]" at bounding box center [884, 182] width 519 height 30
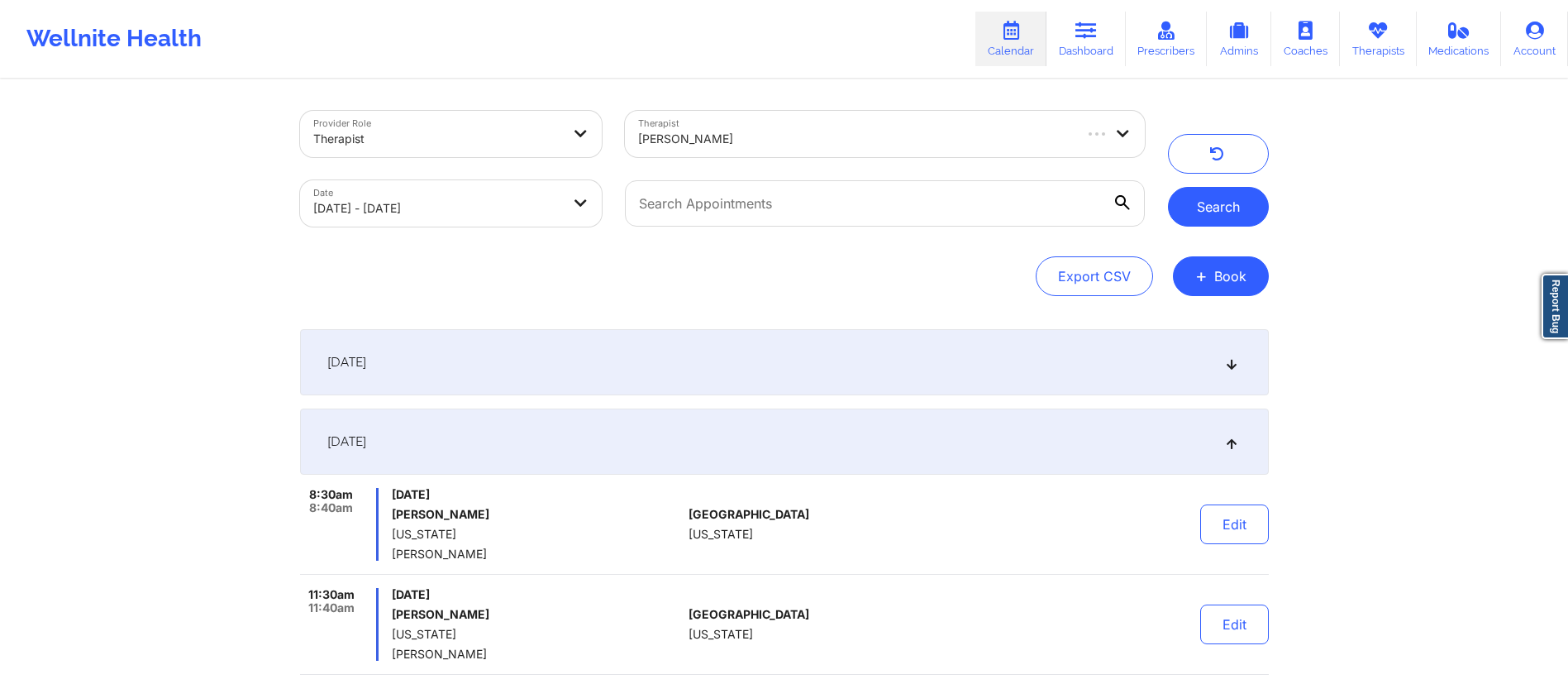
click at [1220, 203] on button "Search" at bounding box center [1218, 207] width 101 height 40
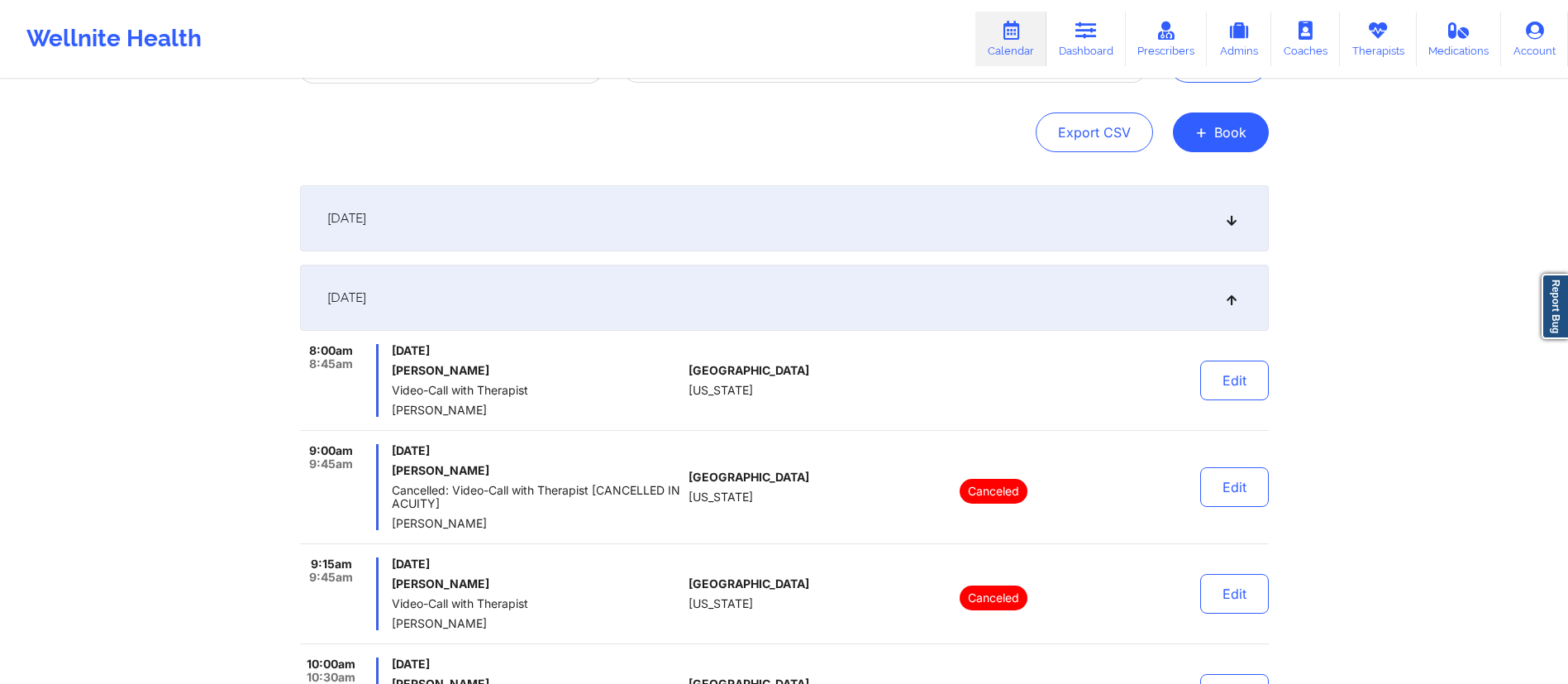
scroll to position [120, 0]
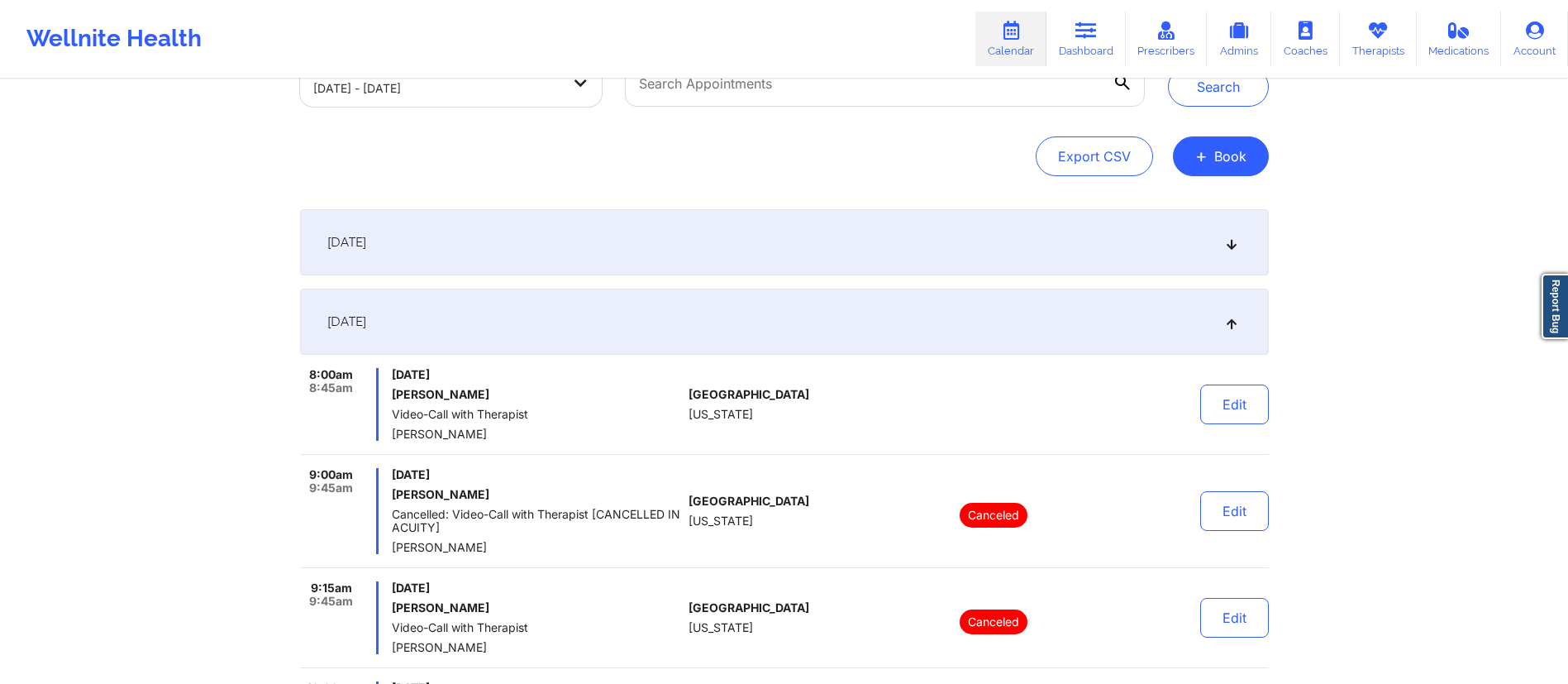
click at [600, 328] on div "[DATE]" at bounding box center [784, 321] width 969 height 66
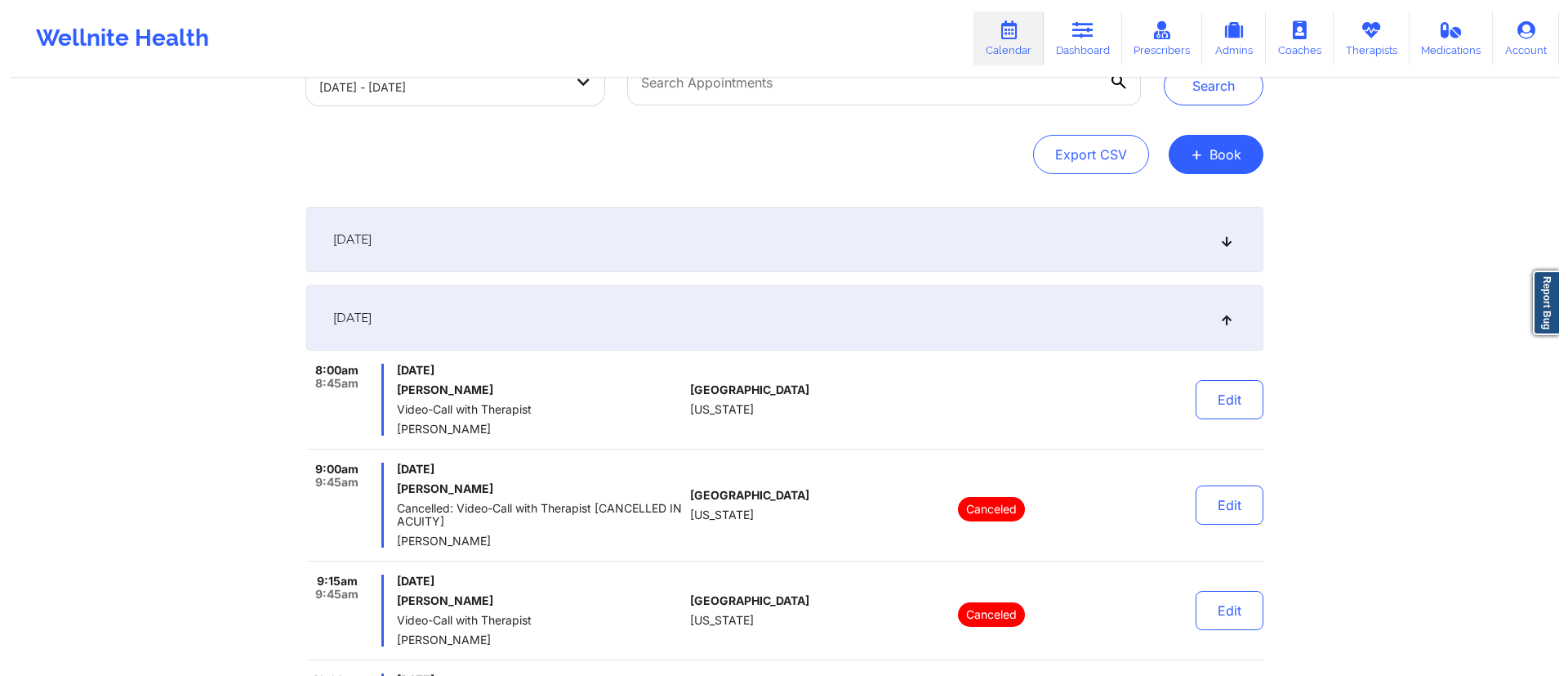
scroll to position [0, 0]
